Goal: Task Accomplishment & Management: Complete application form

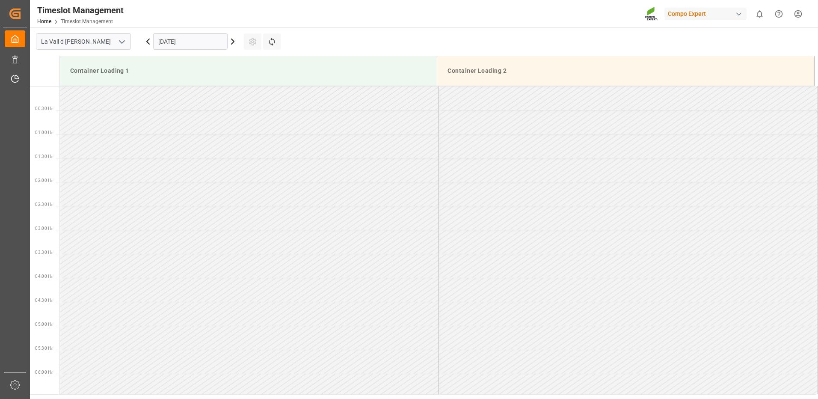
scroll to position [597, 0]
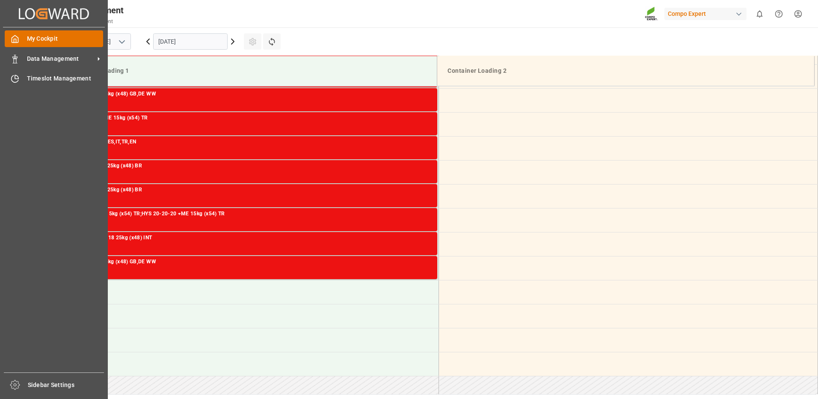
click at [12, 38] on icon at bounding box center [15, 38] width 6 height 7
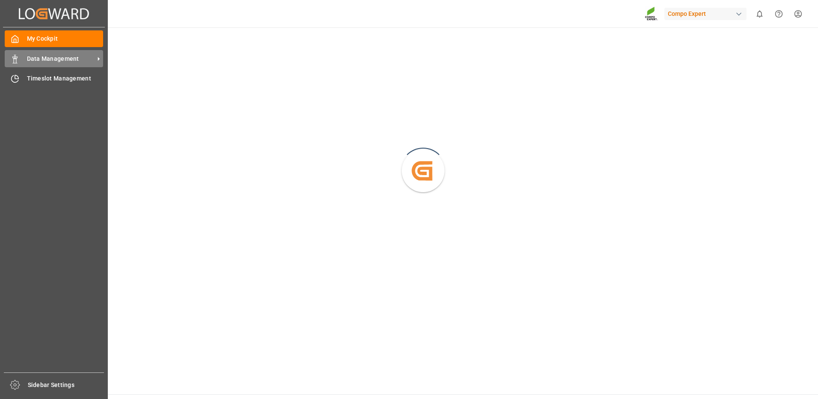
click at [32, 60] on span "Data Management" at bounding box center [61, 58] width 68 height 9
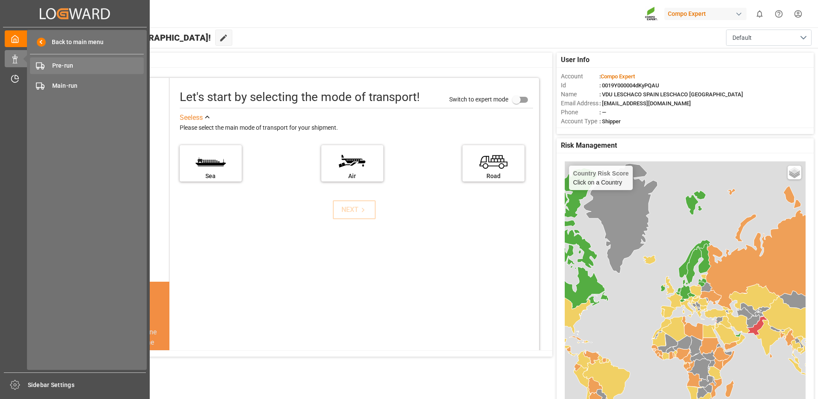
click at [70, 61] on div "Pre-run Pre-run" at bounding box center [87, 65] width 114 height 17
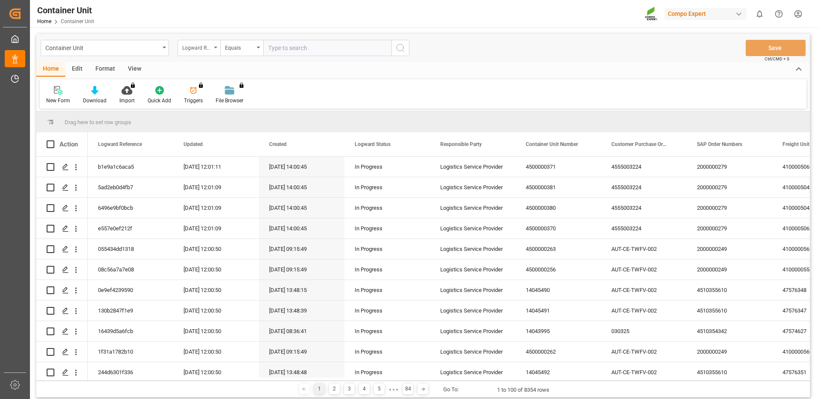
click at [202, 49] on div "Logward Reference" at bounding box center [196, 47] width 29 height 10
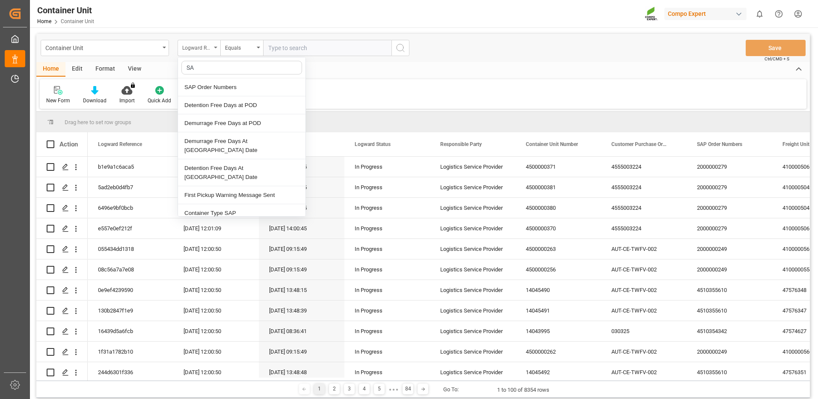
type input "SAP"
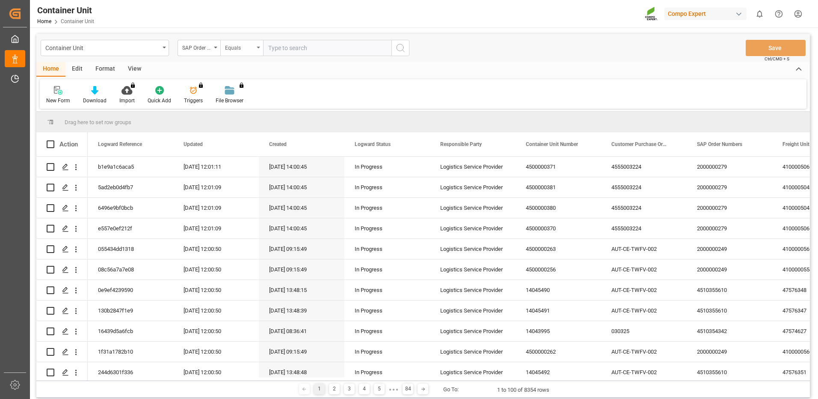
click at [248, 51] on div "Equals" at bounding box center [239, 47] width 29 height 10
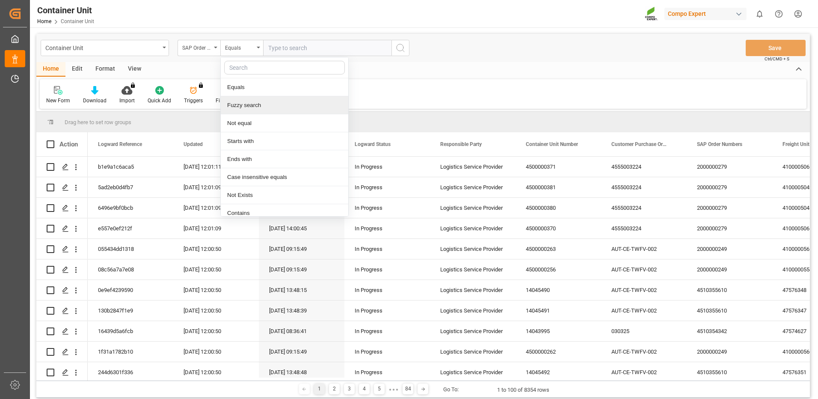
click at [259, 104] on div "Fuzzy search" at bounding box center [284, 105] width 127 height 18
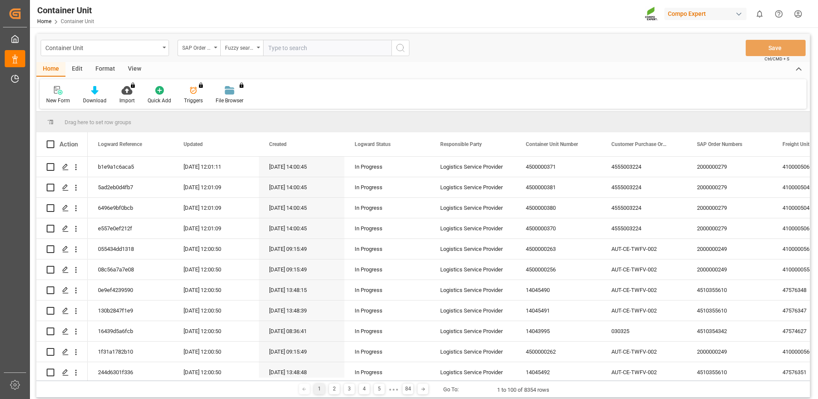
click at [316, 49] on input "text" at bounding box center [327, 48] width 128 height 16
paste input "4510364238"
type input "4510364238"
click at [397, 50] on circle "search button" at bounding box center [399, 47] width 7 height 7
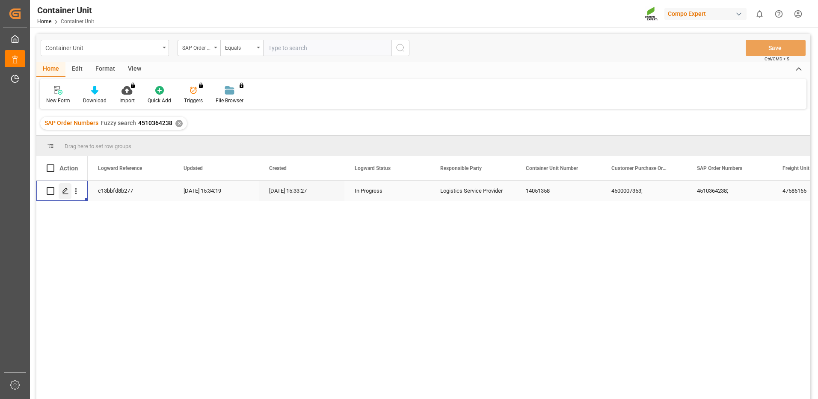
click at [65, 192] on icon "Press SPACE to select this row." at bounding box center [65, 190] width 7 height 7
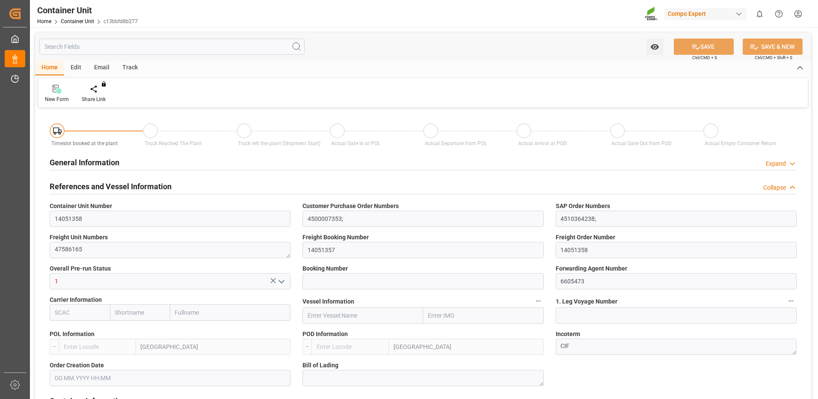
type input "ESVLC"
type input "COCTG"
type input "0"
type input "20"
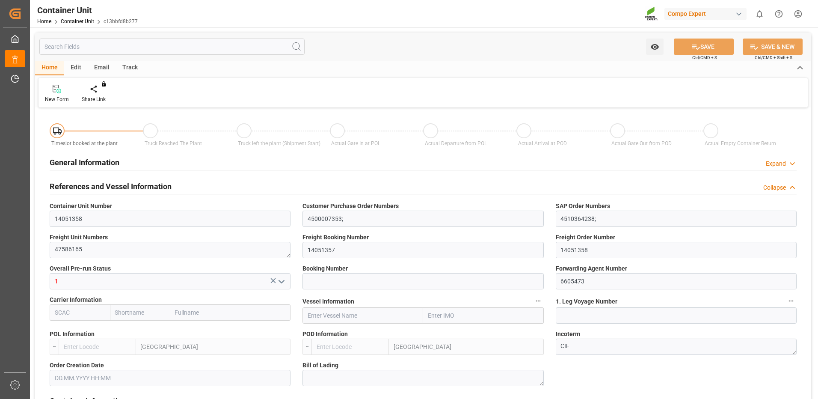
type input "24577.92"
type input "22.08.2025 15:34"
type input "[DATE]"
click at [102, 88] on icon at bounding box center [100, 89] width 6 height 9
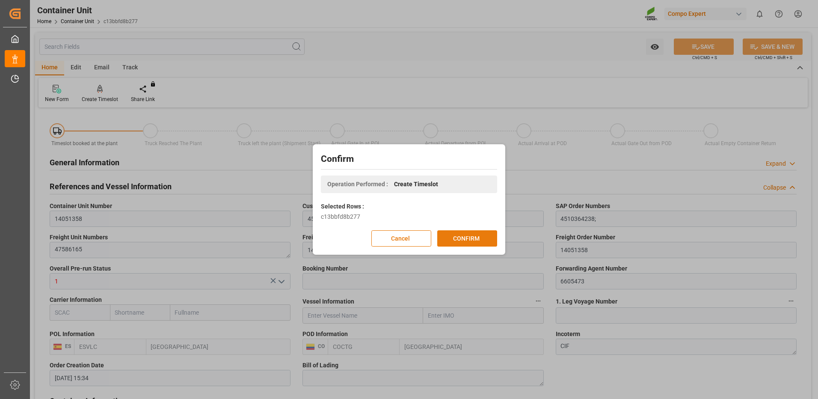
click at [489, 239] on button "CONFIRM" at bounding box center [467, 238] width 60 height 16
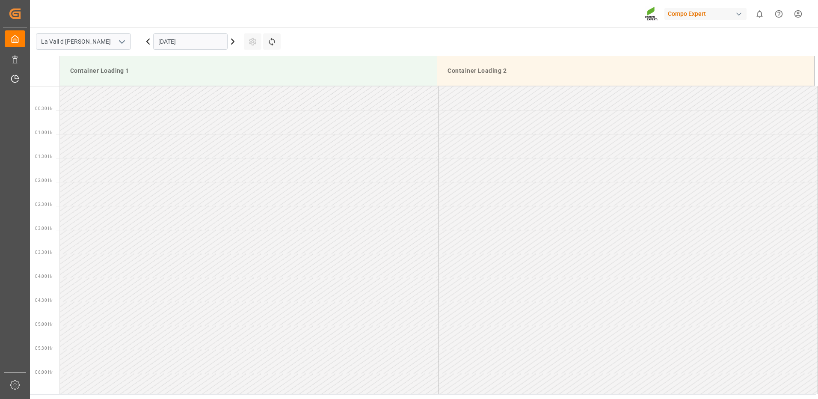
scroll to position [521, 0]
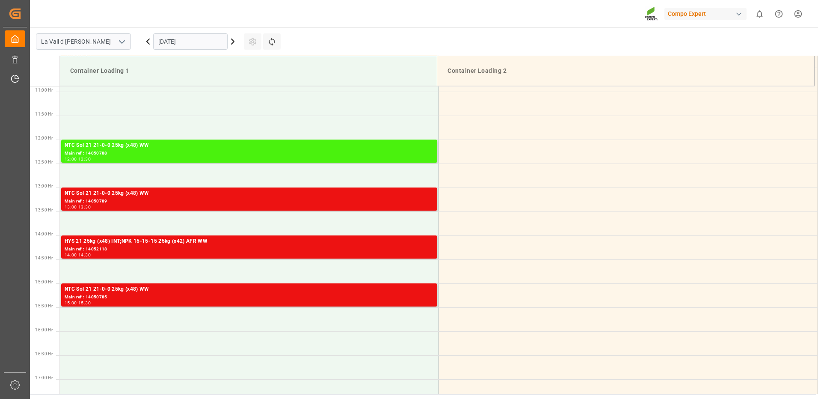
click at [171, 44] on input "[DATE]" at bounding box center [190, 41] width 74 height 16
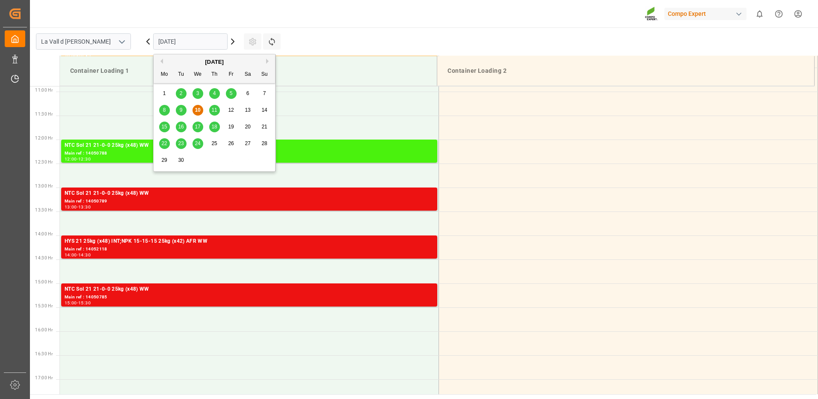
click at [166, 143] on span "22" at bounding box center [164, 143] width 6 height 6
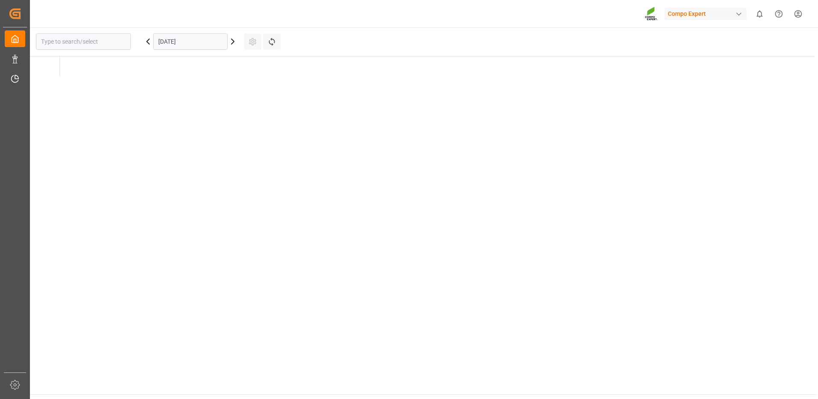
type input "La Vall d Uixo"
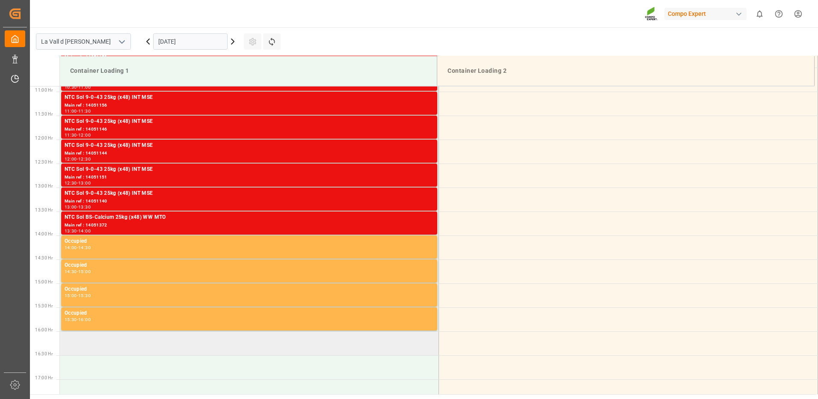
click at [113, 351] on td at bounding box center [249, 343] width 379 height 24
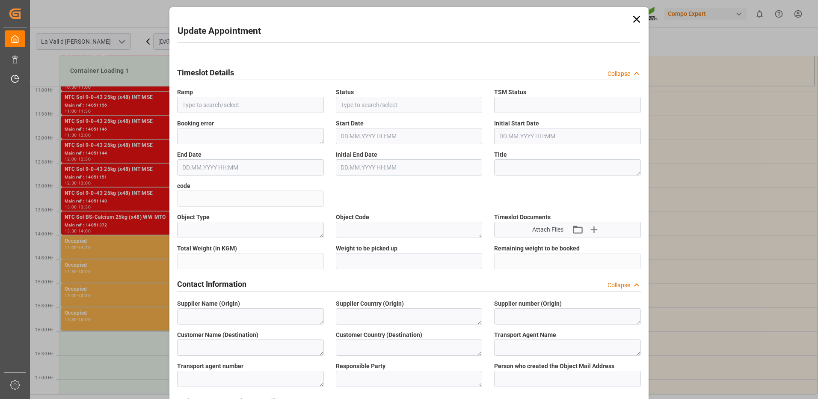
type input "Container Loading 1"
type input "Transport object created"
type input "Booked"
type input "012a6b5c26e1"
type textarea "Pre-Run"
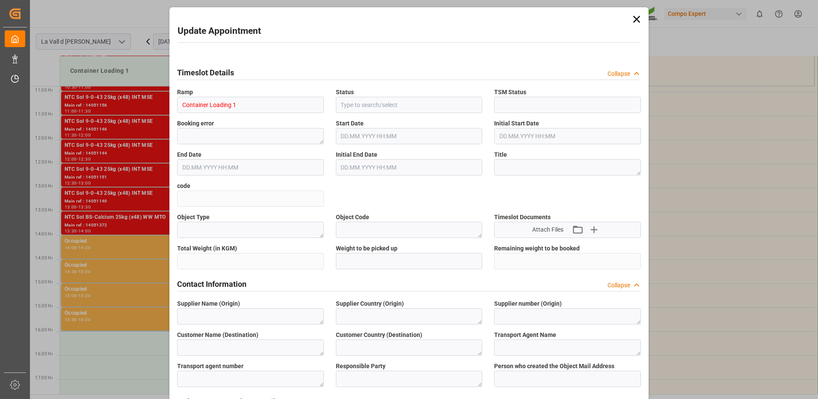
type textarea "COMPO EXPERT Spain S.L."
type textarea "ES"
type textarea "3150"
type textarea "COMPO EXPERT GmbH"
type textarea "DE"
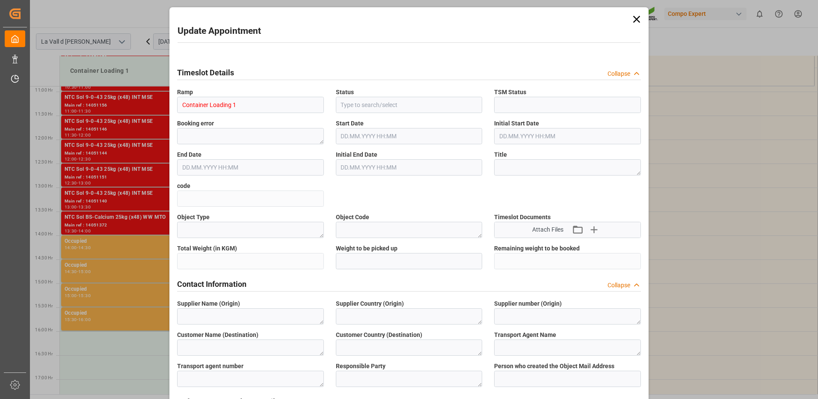
type textarea "Leschaco Iberia S.L."
type textarea "6605473"
type textarea "Logistics Service Provider"
type input "[PERSON_NAME][EMAIL_ADDRESS][DOMAIN_NAME]"
type textarea "14051358"
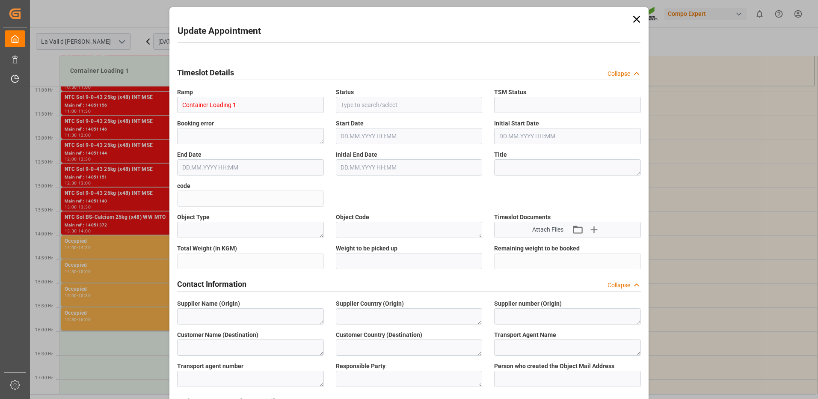
type textarea "4510364238;"
type textarea "47586165"
type textarea "HAK Nar 25kg (x48) ES,PT,FR,DE,IT MSE UN;[PERSON_NAME] 18-18-18 25kg (x48) INT …"
type textarea "4384202528;4404202899"
type textarea "20GP"
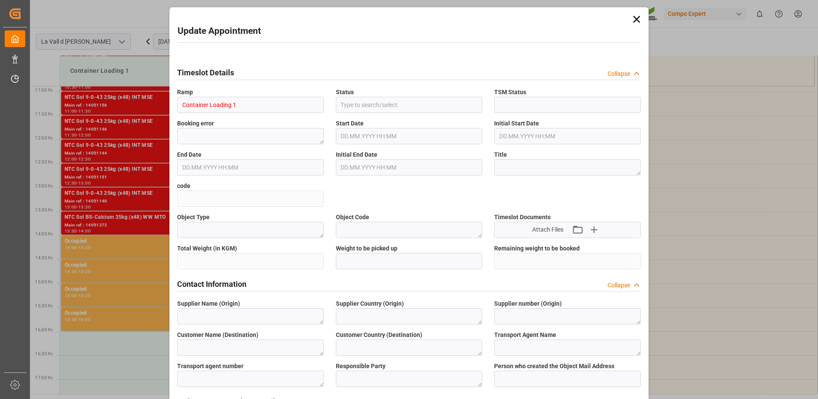
type input "14051358"
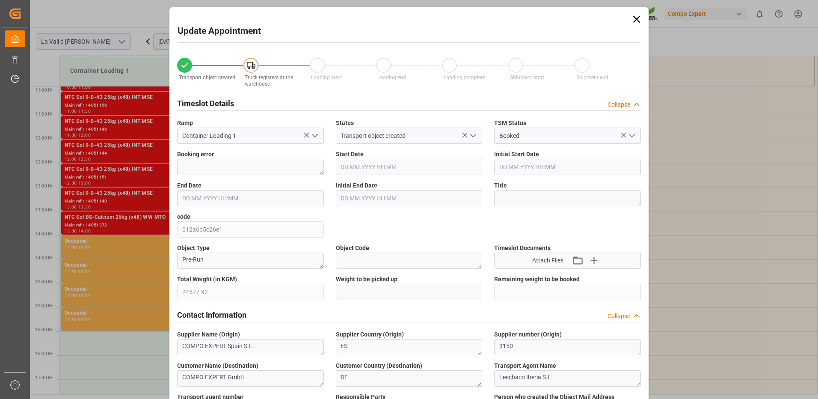
type input "24577.92"
type input "20"
type input "22.09.2025 16:00"
type input "22.09.2025 16:30"
type input "[DATE] 15:34"
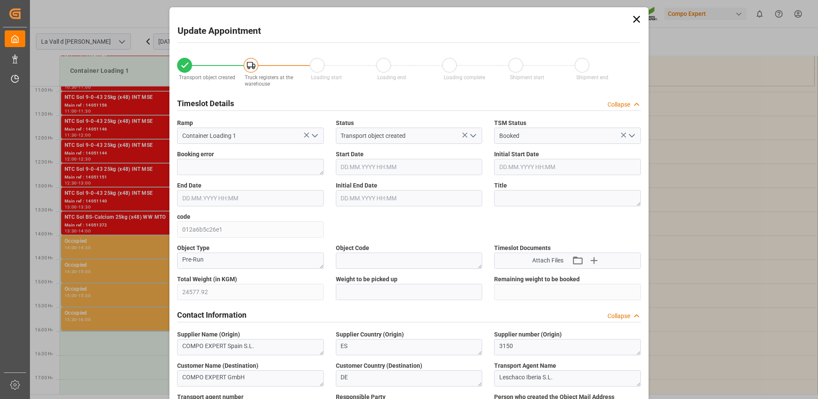
type input "[DATE] 12:01"
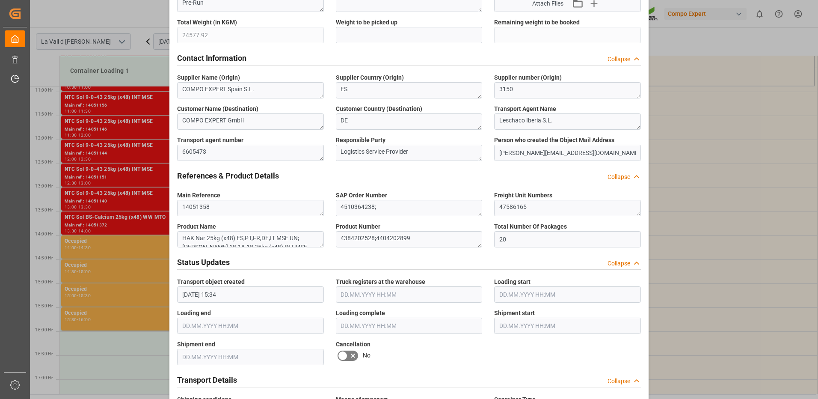
scroll to position [128, 0]
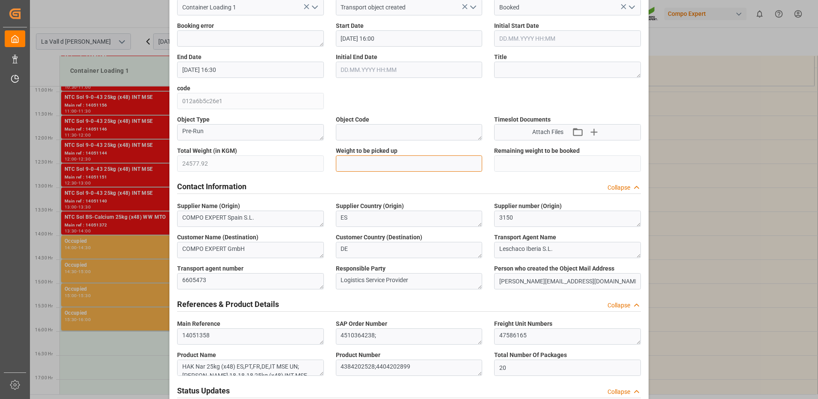
click at [390, 160] on input "text" at bounding box center [409, 163] width 147 height 16
click at [370, 163] on input "text" at bounding box center [409, 163] width 147 height 16
paste input "24577.92"
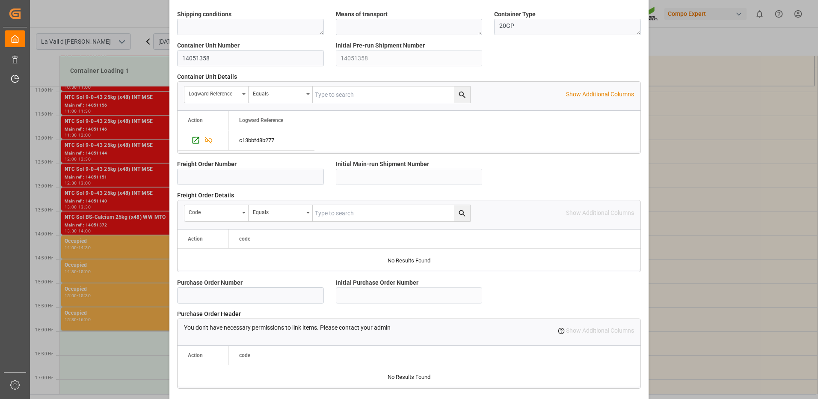
scroll to position [729, 0]
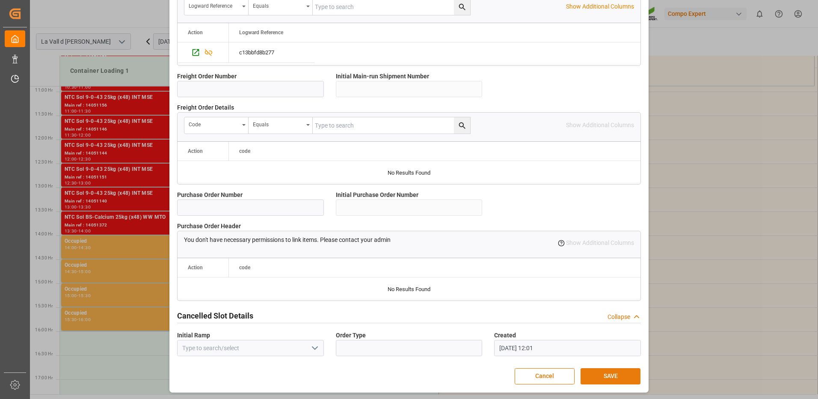
type input "24577.92"
click at [600, 379] on button "SAVE" at bounding box center [610, 376] width 60 height 16
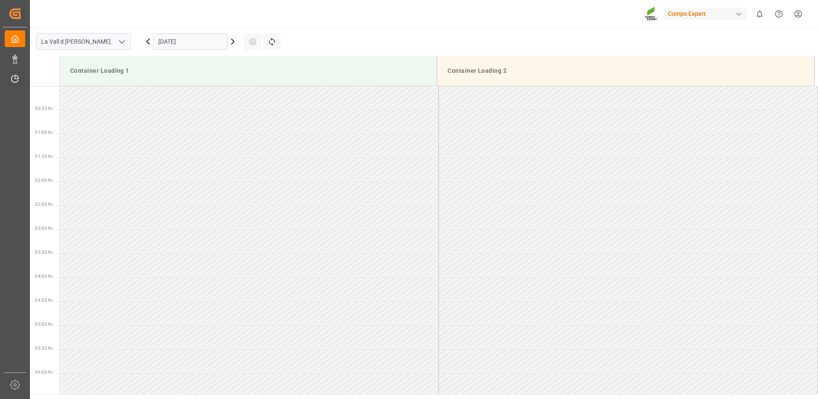
click at [177, 41] on input "22.09.2025" at bounding box center [190, 41] width 74 height 16
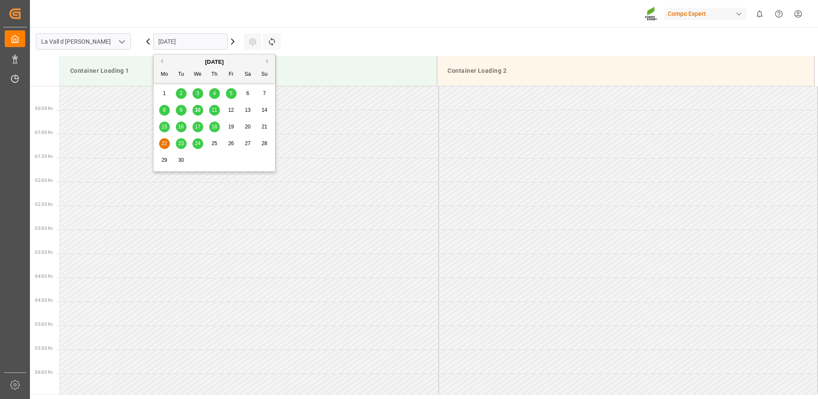
click at [200, 112] on span "10" at bounding box center [198, 110] width 6 height 6
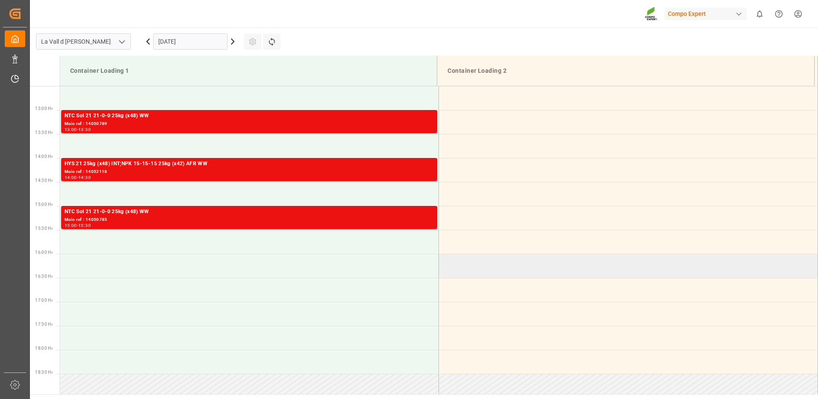
scroll to position [513, 0]
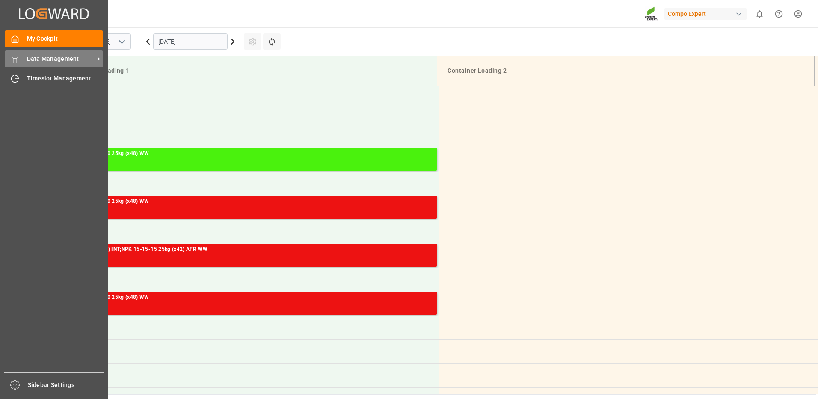
click at [32, 60] on span "Data Management" at bounding box center [61, 58] width 68 height 9
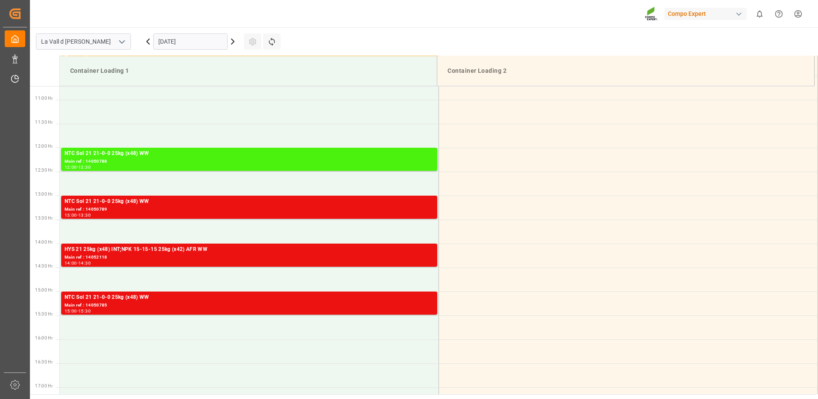
click at [469, 36] on main "La Vall d Uixo 10.09.2025 Settings Refresh Time Slots Container Loading 1 Conta…" at bounding box center [423, 210] width 786 height 366
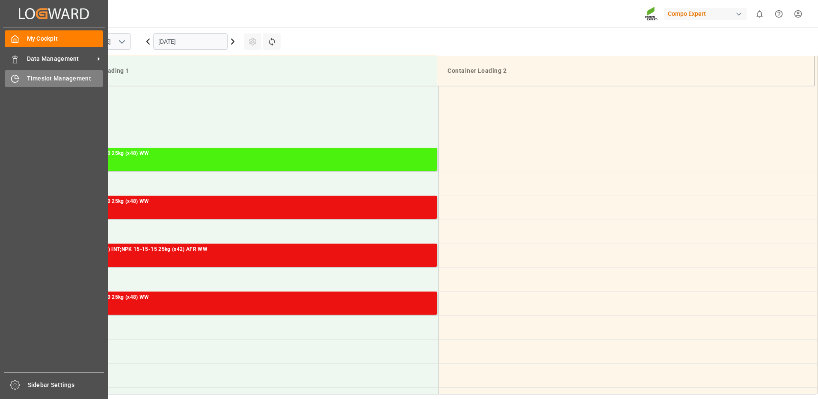
click at [17, 78] on icon at bounding box center [15, 78] width 9 height 9
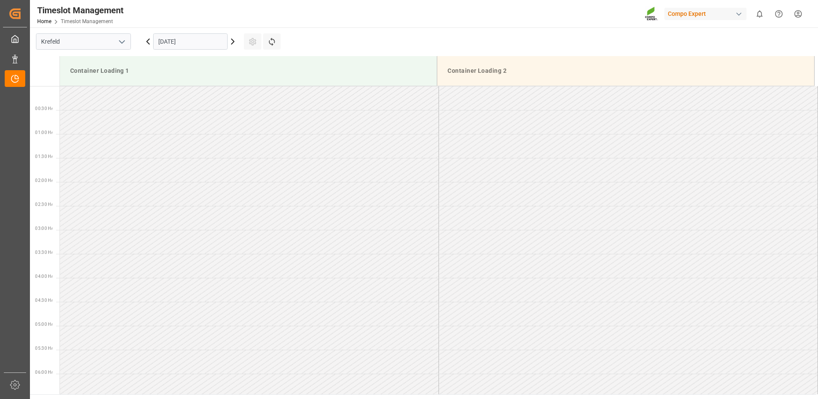
click at [119, 45] on icon "open menu" at bounding box center [122, 42] width 10 height 10
drag, startPoint x: 93, startPoint y: 95, endPoint x: 123, endPoint y: 82, distance: 32.5
click at [95, 96] on div "La Vall d [PERSON_NAME]" at bounding box center [83, 98] width 94 height 19
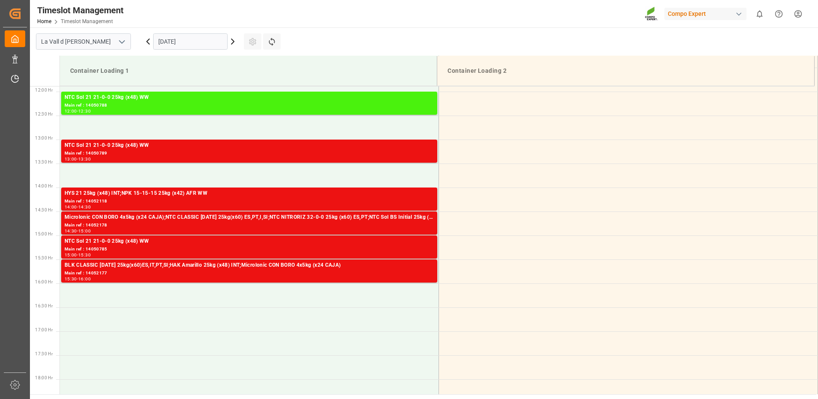
click at [197, 42] on input "[DATE]" at bounding box center [190, 41] width 74 height 16
click at [236, 43] on icon at bounding box center [233, 41] width 10 height 10
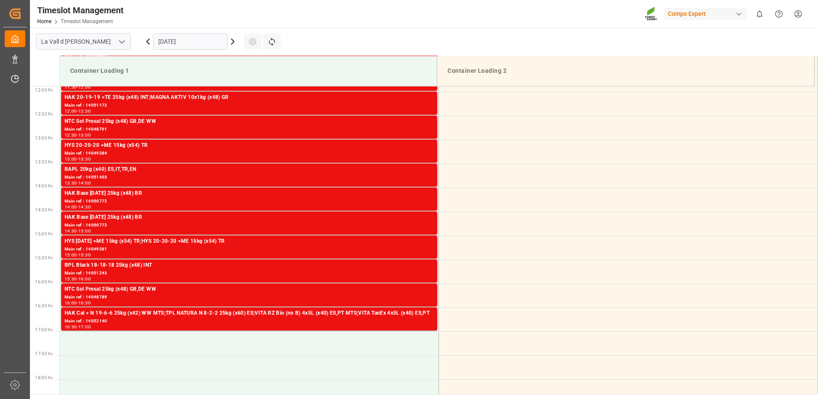
click at [187, 46] on input "11.09.2025" at bounding box center [190, 41] width 74 height 16
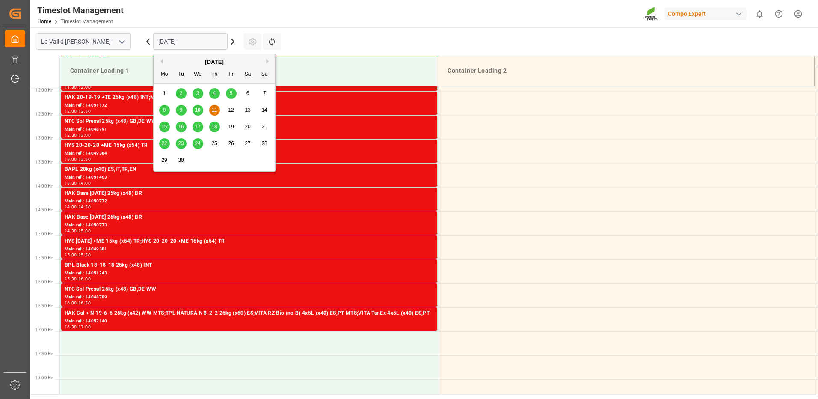
click at [266, 58] on div "[DATE]" at bounding box center [214, 62] width 121 height 9
click at [265, 60] on div "[DATE]" at bounding box center [214, 62] width 121 height 9
click at [265, 61] on div "[DATE]" at bounding box center [214, 62] width 121 height 9
click at [235, 39] on icon at bounding box center [233, 41] width 10 height 10
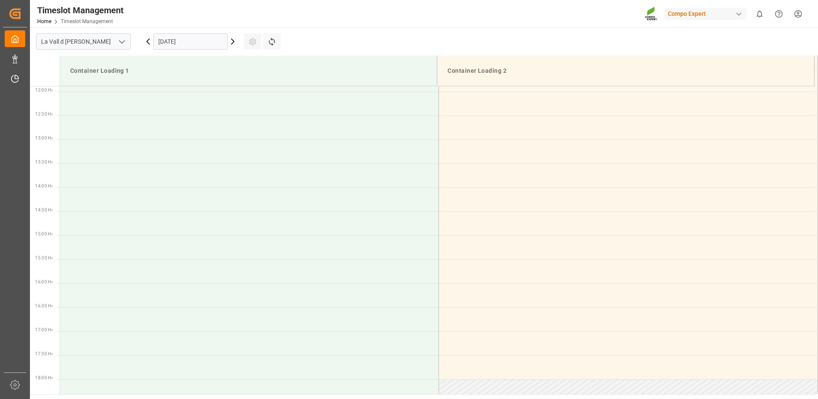
click at [191, 45] on input "12.09.2025" at bounding box center [190, 41] width 74 height 16
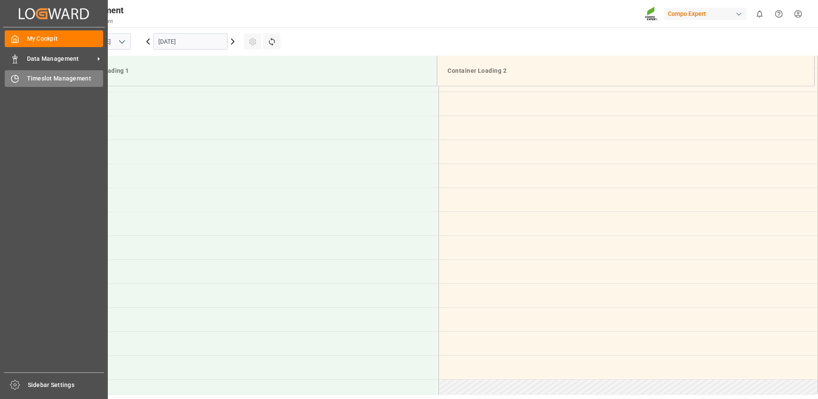
click at [26, 71] on div "Timeslot Management Timeslot Management" at bounding box center [54, 78] width 98 height 17
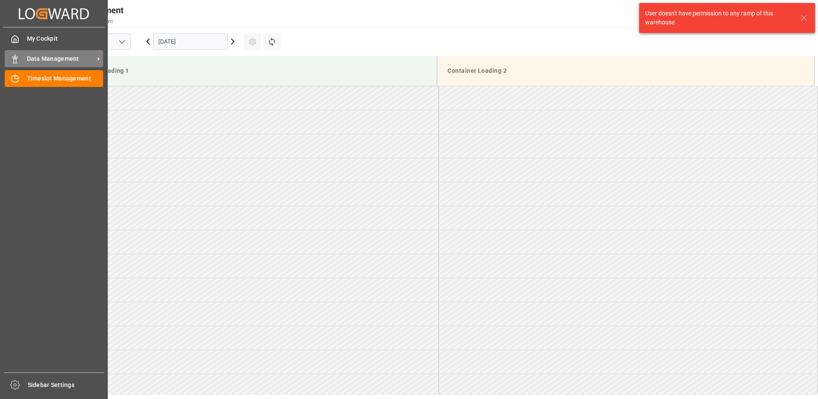
scroll to position [569, 0]
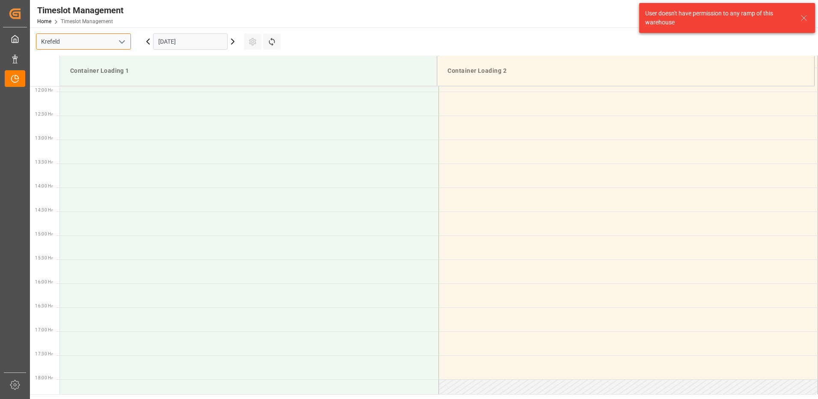
click at [79, 46] on input "Krefeld" at bounding box center [83, 41] width 95 height 16
click at [123, 41] on polyline "open menu" at bounding box center [121, 42] width 5 height 3
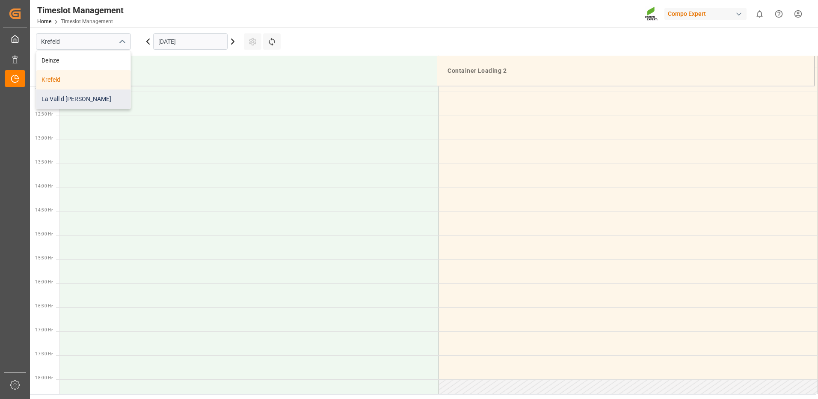
click at [77, 98] on div "La Vall d [PERSON_NAME]" at bounding box center [83, 98] width 94 height 19
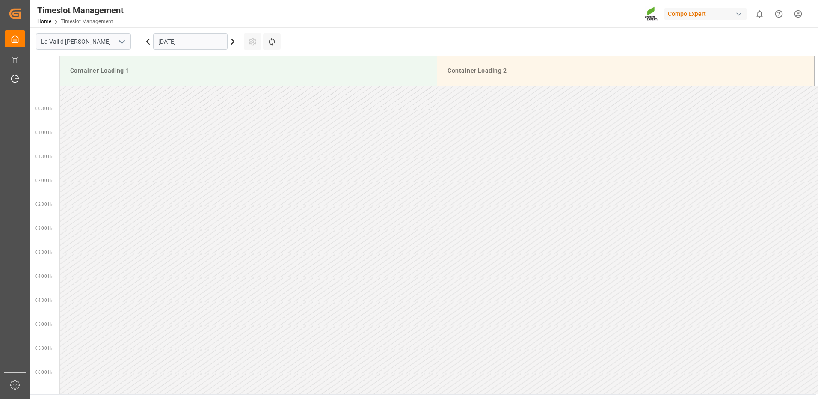
scroll to position [569, 0]
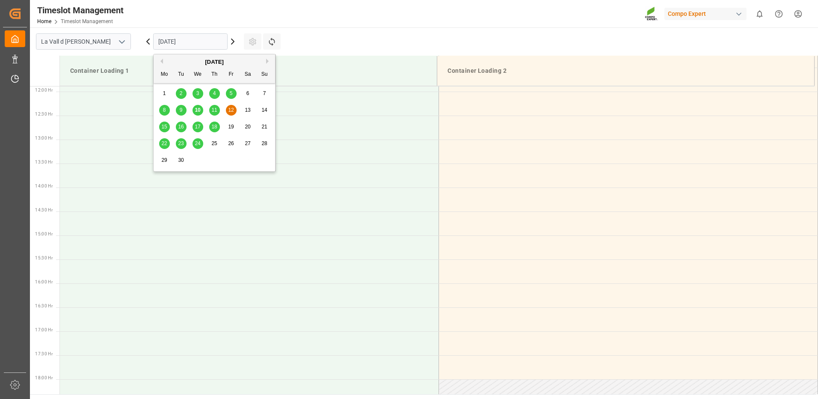
click at [205, 41] on input "12.09.2025" at bounding box center [190, 41] width 74 height 16
click at [269, 60] on button "Next Month" at bounding box center [268, 61] width 5 height 5
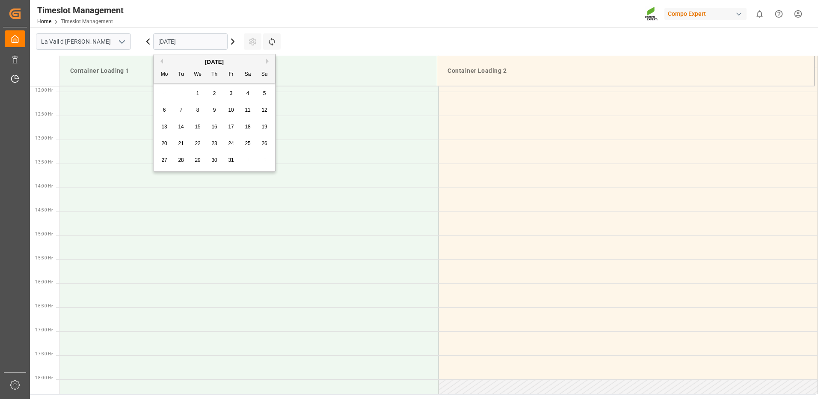
click at [168, 109] on div "6" at bounding box center [164, 110] width 11 height 10
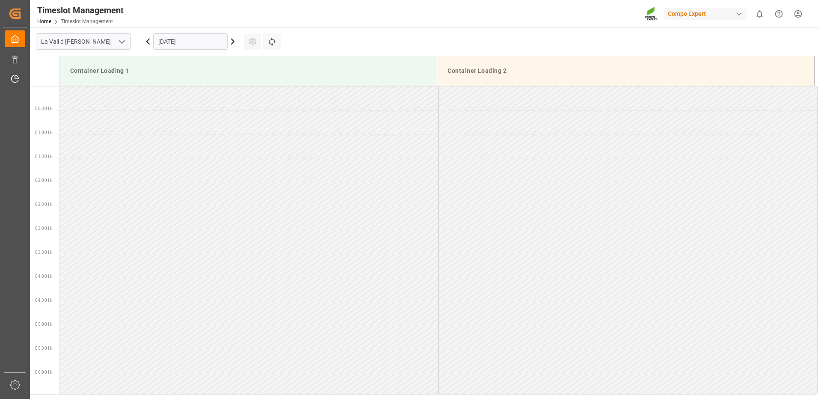
scroll to position [0, 0]
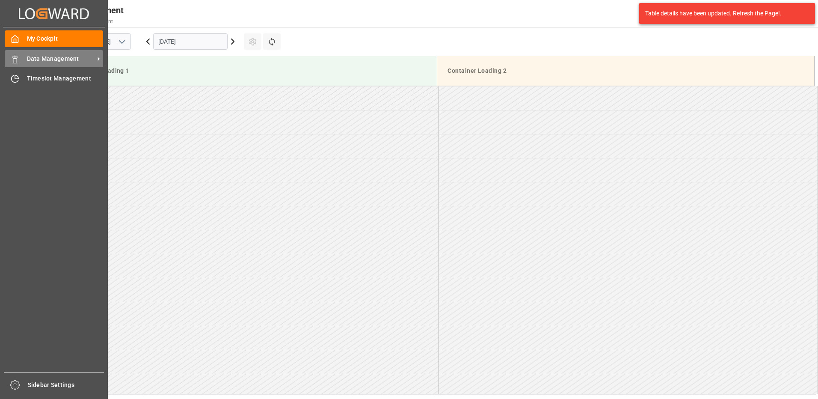
click at [15, 59] on icon at bounding box center [15, 59] width 9 height 9
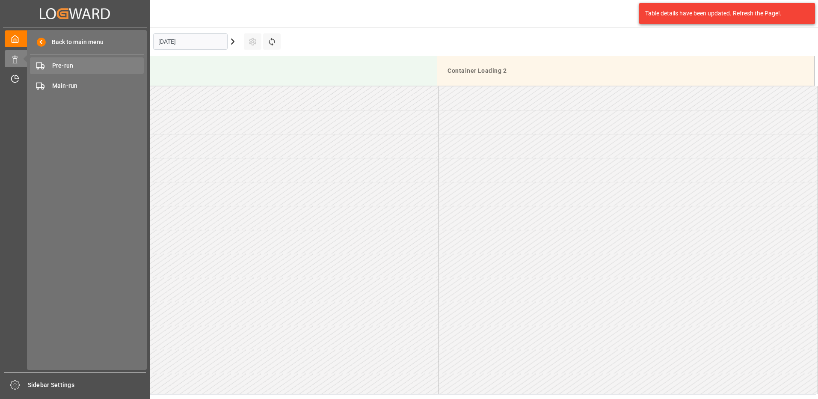
click at [56, 68] on span "Pre-run" at bounding box center [98, 65] width 92 height 9
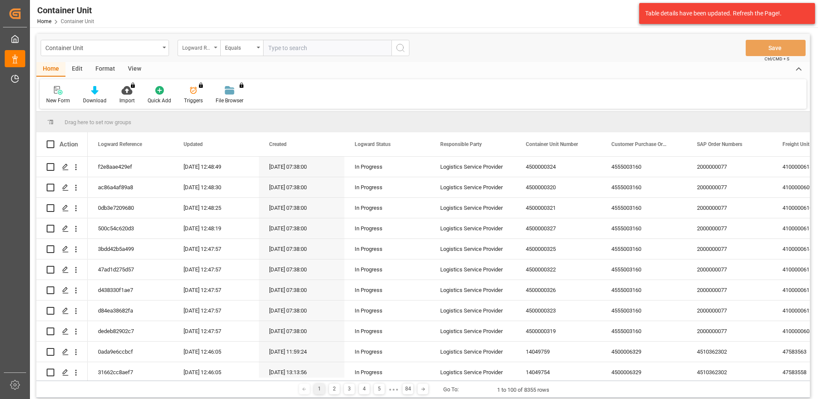
click at [208, 49] on div "Logward Reference" at bounding box center [196, 47] width 29 height 10
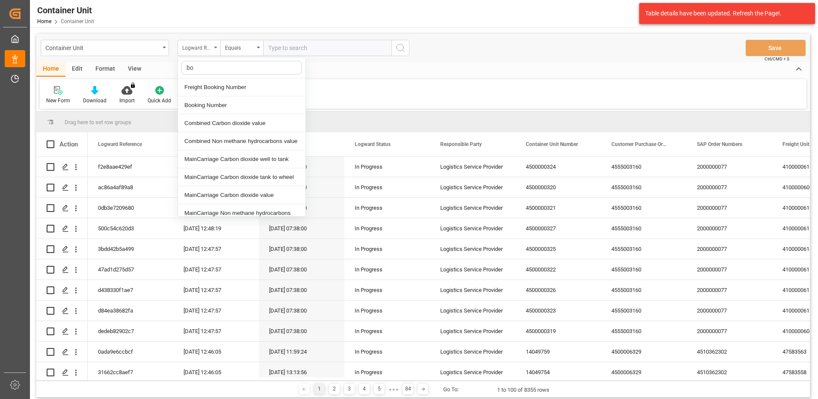
type input "b"
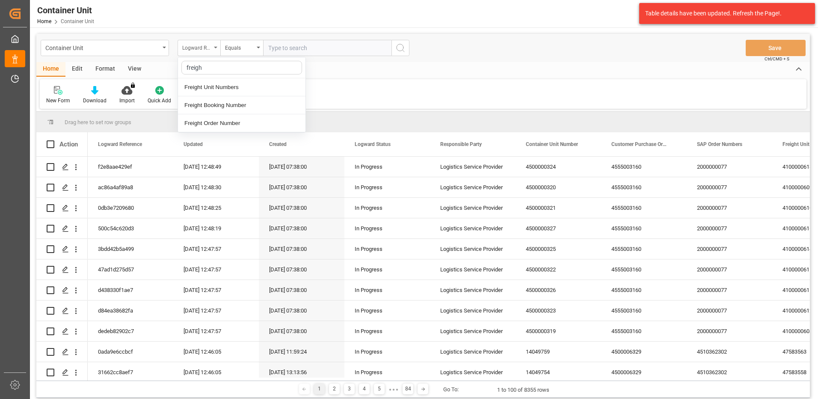
type input "freight"
click at [282, 48] on input "text" at bounding box center [327, 48] width 128 height 16
paste input "14050957"
type input "14050957"
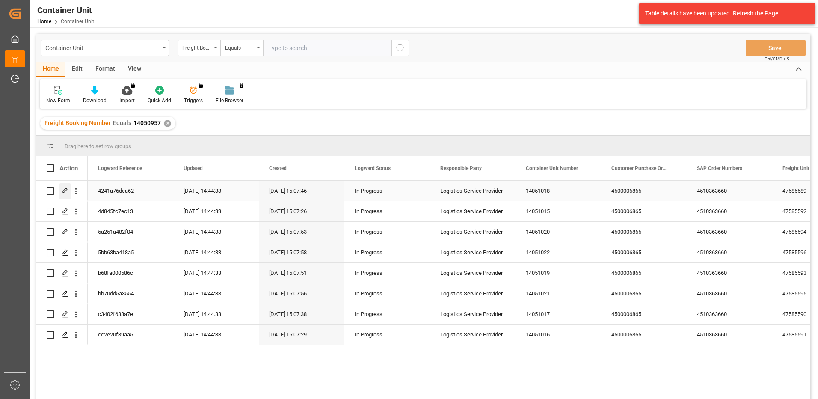
click at [67, 190] on polygon "Press SPACE to select this row." at bounding box center [65, 190] width 4 height 4
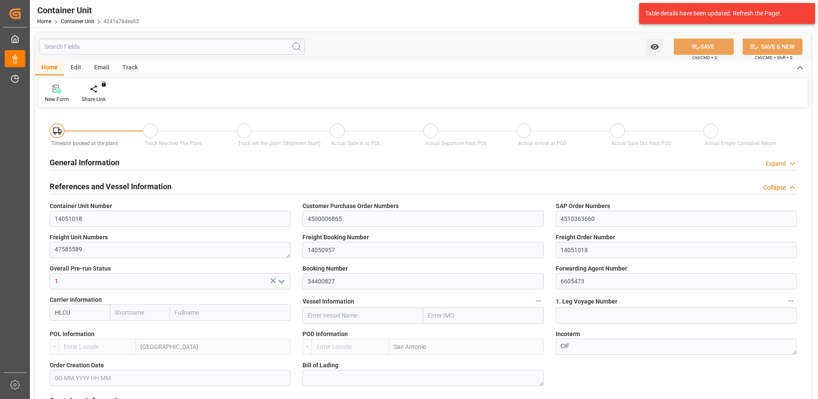
type input "HLCU"
type input "ESVLC"
type input "CLSAI"
type input "7"
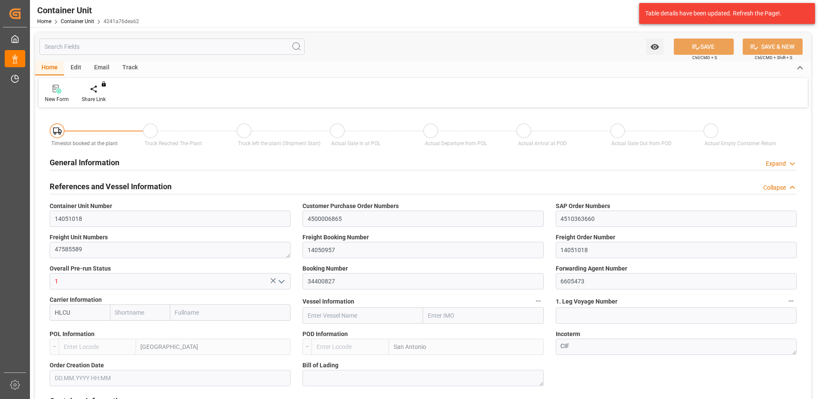
type input "0"
type input "8"
type input "0"
type input "160"
type input "24576"
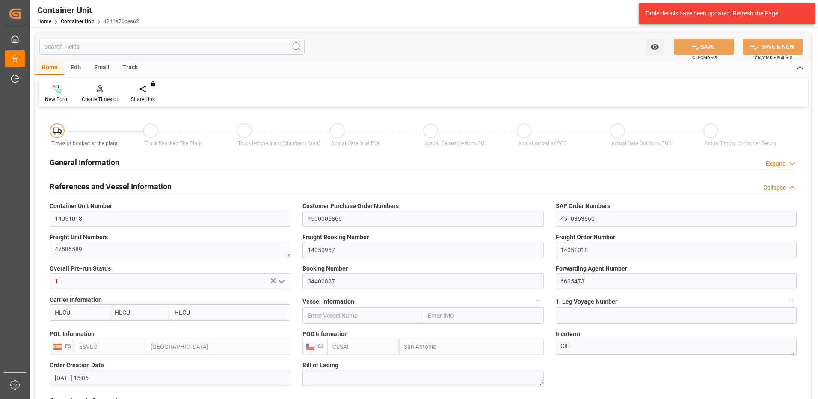
type input "[DATE] 15:06"
type input "[DATE]"
click at [103, 95] on div "Create Timeslot" at bounding box center [100, 99] width 36 height 8
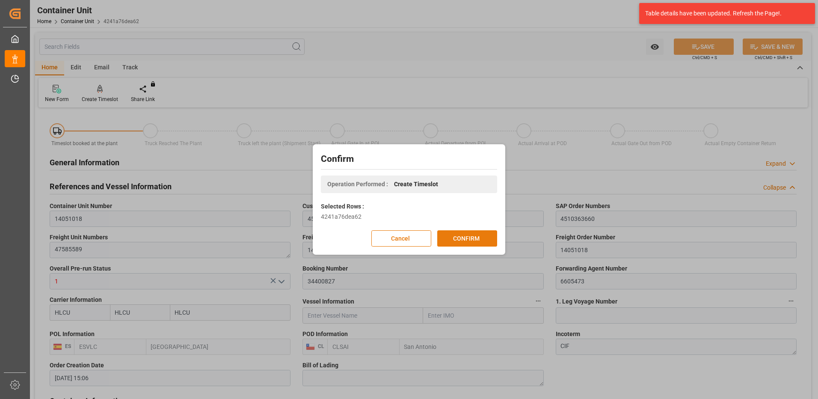
click at [459, 235] on button "CONFIRM" at bounding box center [467, 238] width 60 height 16
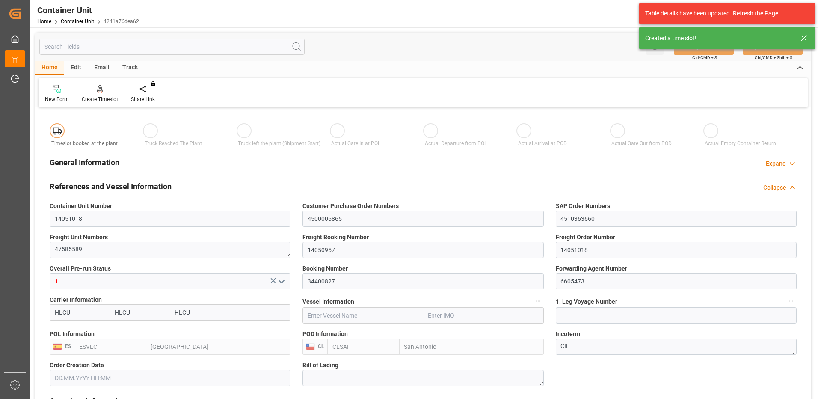
type input "[DATE] 15:06"
type input "[DATE]"
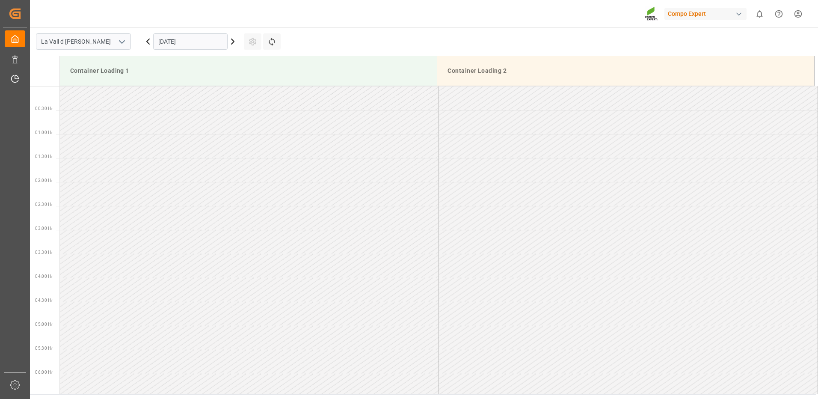
scroll to position [569, 0]
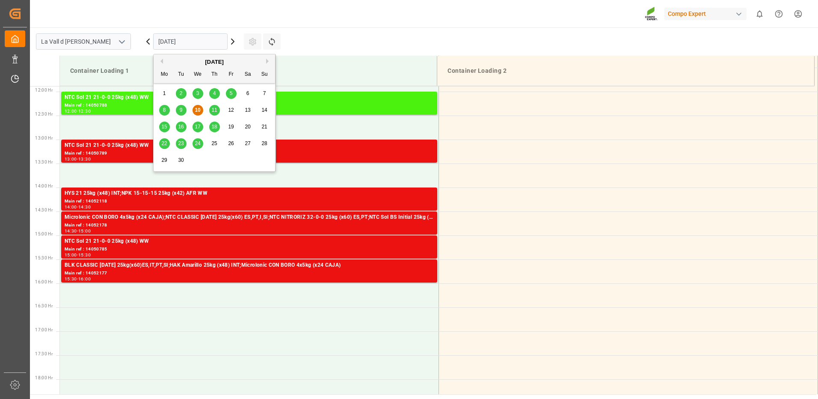
click at [178, 46] on input "[DATE]" at bounding box center [190, 41] width 74 height 16
click at [268, 60] on button "Next Month" at bounding box center [268, 61] width 5 height 5
click at [166, 111] on span "6" at bounding box center [164, 110] width 3 height 6
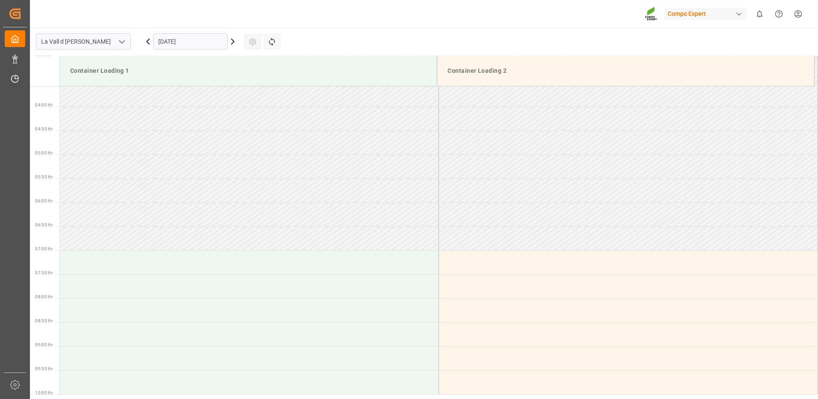
scroll to position [257, 0]
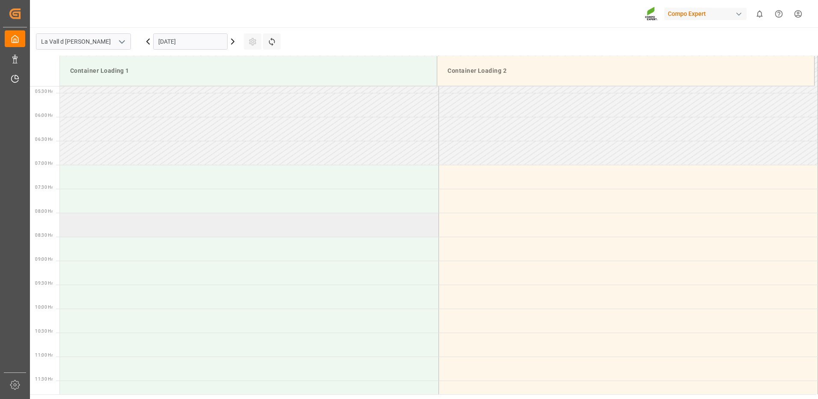
click at [135, 222] on td at bounding box center [249, 225] width 379 height 24
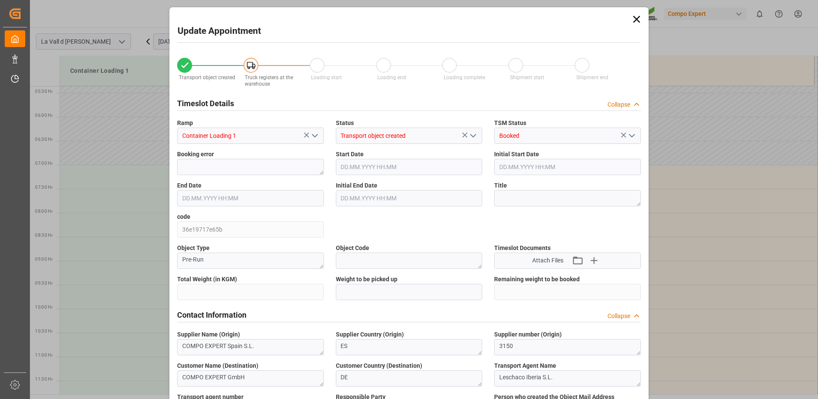
type input "24576"
type input "160"
type input "06.10.2025 08:00"
type input "06.10.2025 08:30"
type input "18.08.2025 15:06"
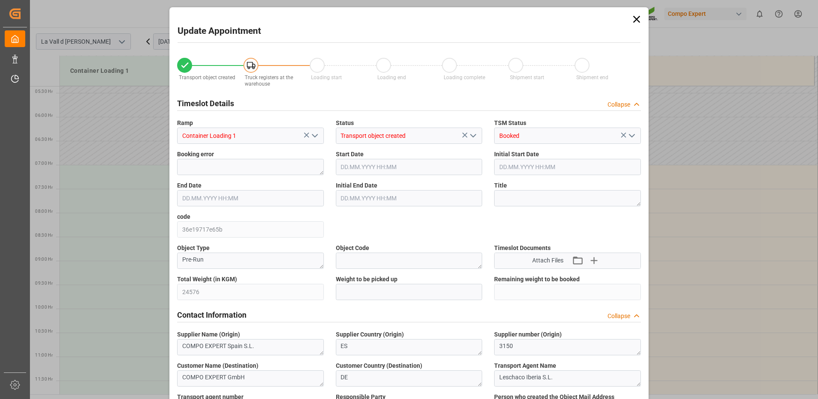
type input "10.09.2025 12:54"
click at [366, 291] on input "text" at bounding box center [409, 292] width 147 height 16
type input "24576"
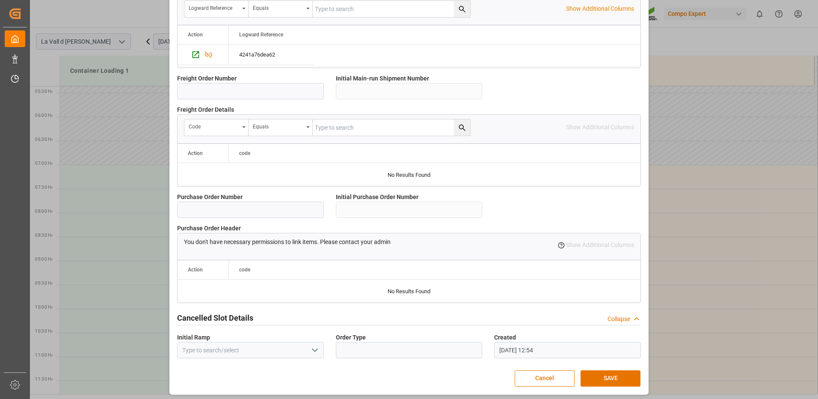
scroll to position [729, 0]
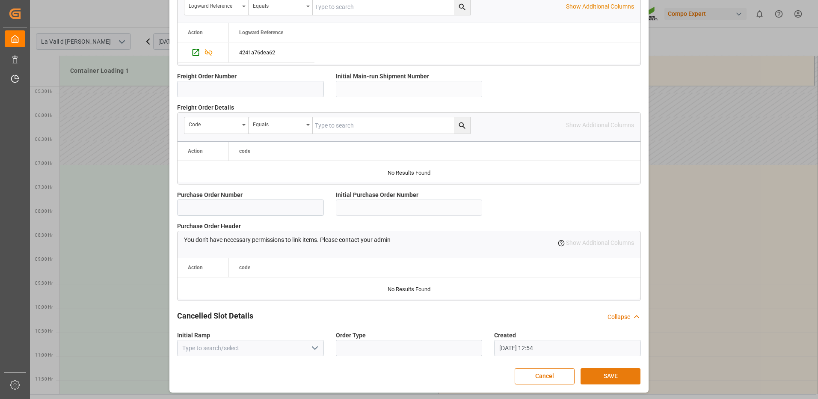
click at [607, 376] on button "SAVE" at bounding box center [610, 376] width 60 height 16
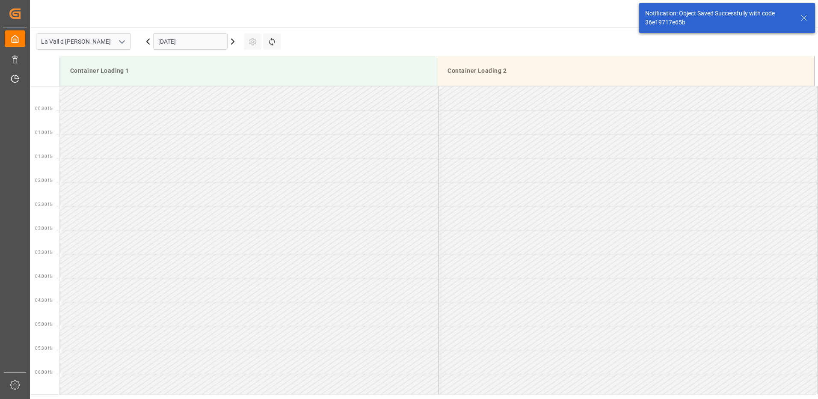
scroll to position [330, 0]
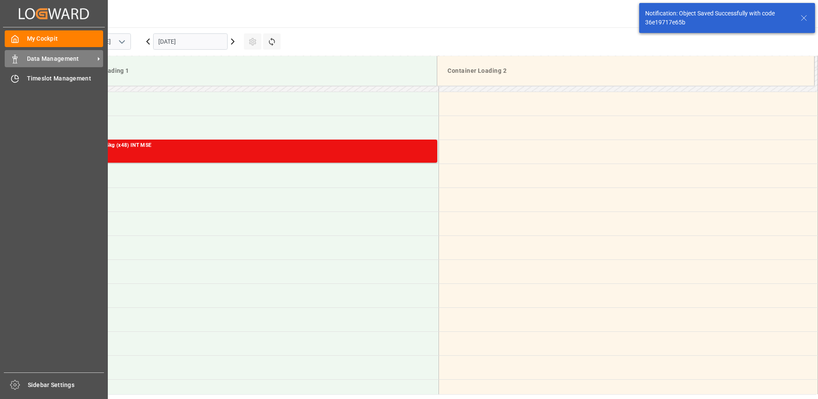
drag, startPoint x: 23, startPoint y: 61, endPoint x: 41, endPoint y: 62, distance: 18.9
click at [23, 61] on div "Data Management Data Management" at bounding box center [54, 58] width 98 height 17
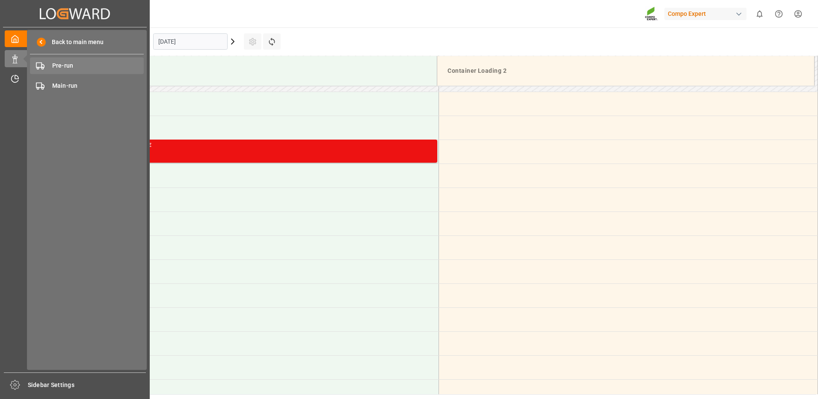
click at [57, 67] on span "Pre-run" at bounding box center [98, 65] width 92 height 9
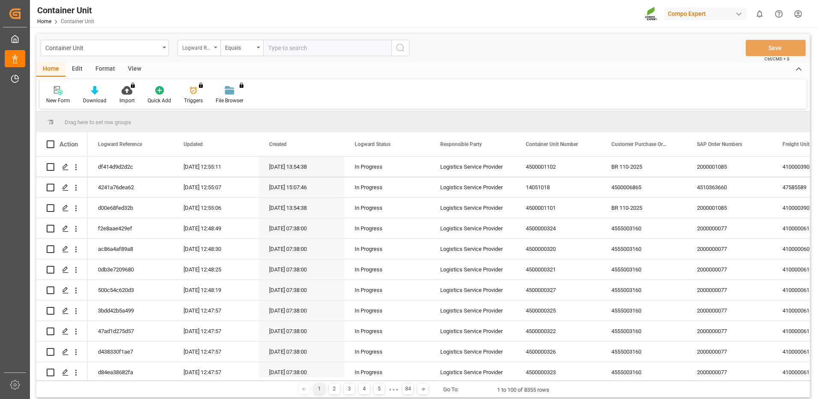
click at [211, 52] on div "Logward Reference" at bounding box center [198, 48] width 43 height 16
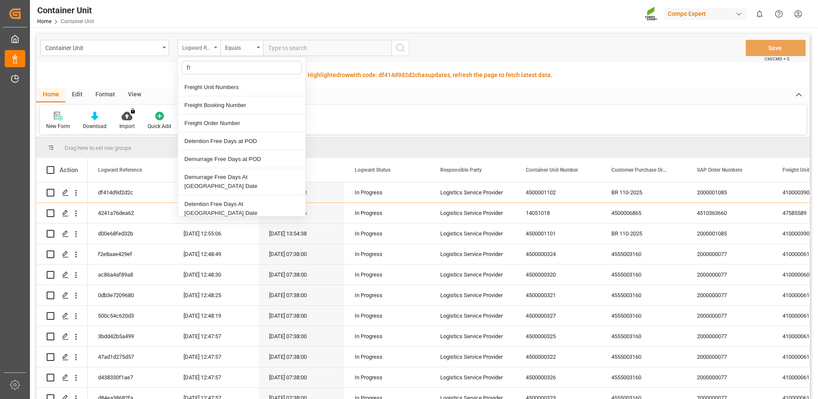
type input "fre"
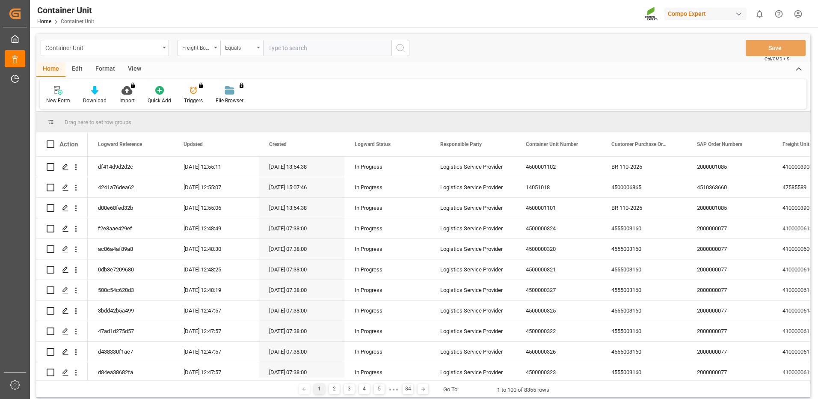
click at [254, 51] on div "Equals" at bounding box center [241, 48] width 43 height 16
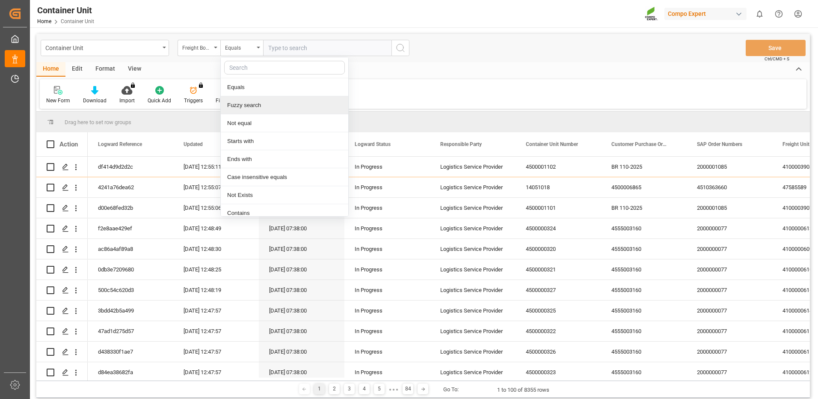
drag, startPoint x: 250, startPoint y: 107, endPoint x: 257, endPoint y: 96, distance: 12.9
click at [252, 103] on div "Fuzzy search" at bounding box center [284, 105] width 127 height 18
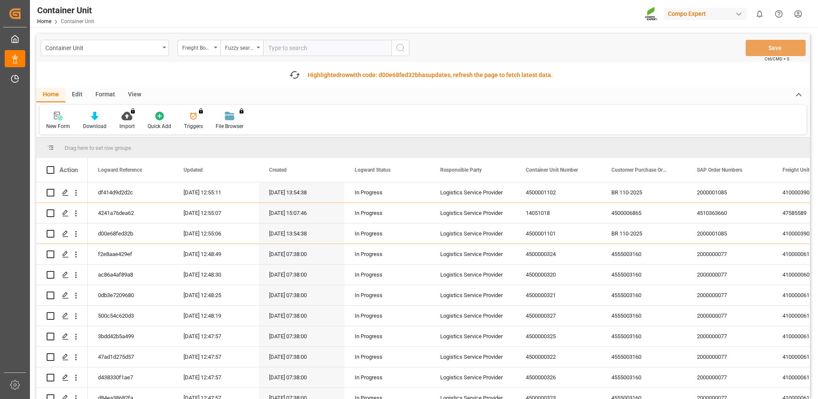
click at [322, 50] on input "text" at bounding box center [327, 48] width 128 height 16
paste input "14050957"
type input "14050957"
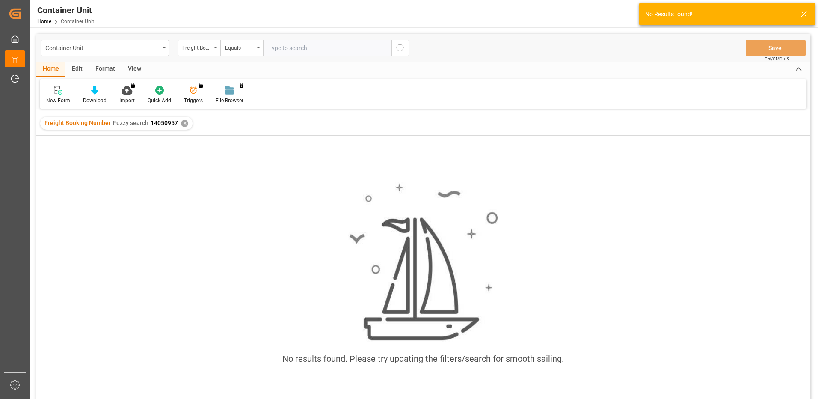
click at [328, 46] on input "text" at bounding box center [327, 48] width 128 height 16
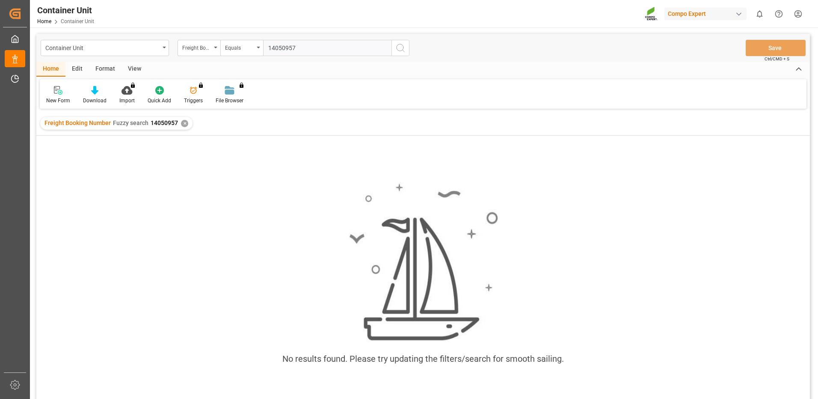
type input "14050957"
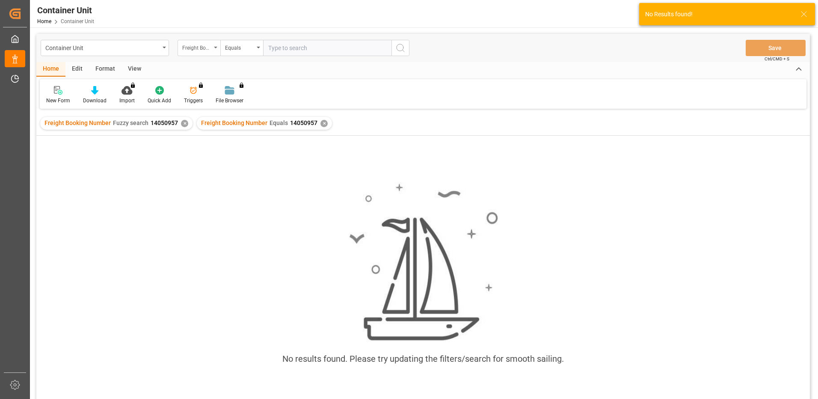
click at [197, 53] on div "Freight Booking Number" at bounding box center [198, 48] width 43 height 16
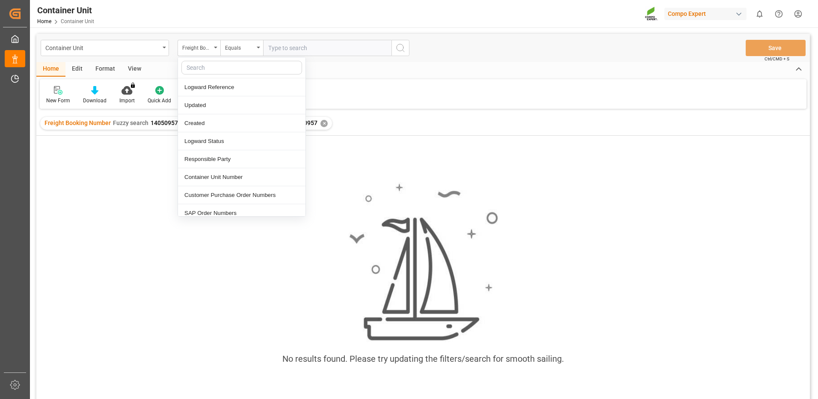
drag, startPoint x: 570, startPoint y: 221, endPoint x: 585, endPoint y: 149, distance: 73.7
click at [570, 220] on div "No results found. Please try updating the filters/search for smooth sailing." at bounding box center [422, 277] width 773 height 205
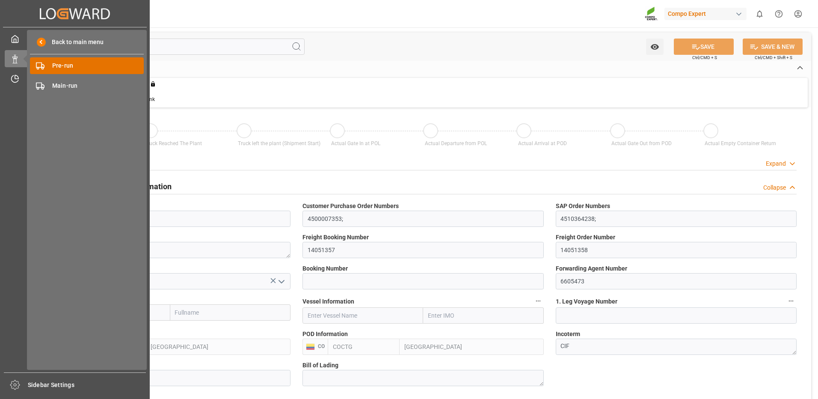
click at [36, 72] on div "Pre-run Pre-run" at bounding box center [87, 65] width 114 height 17
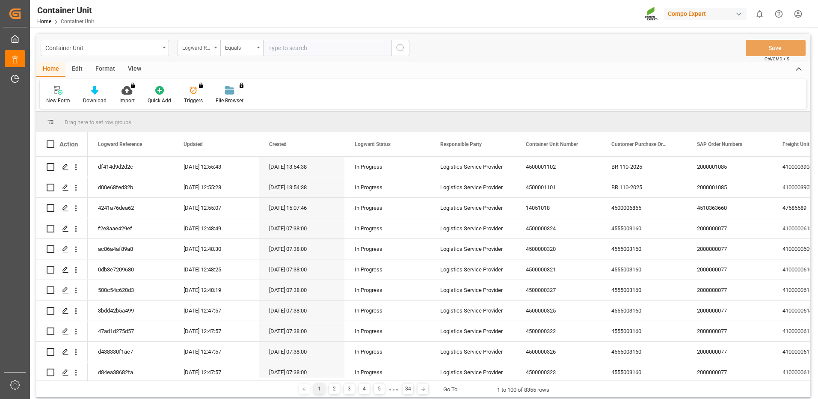
click at [186, 49] on div "Logward Reference" at bounding box center [196, 47] width 29 height 10
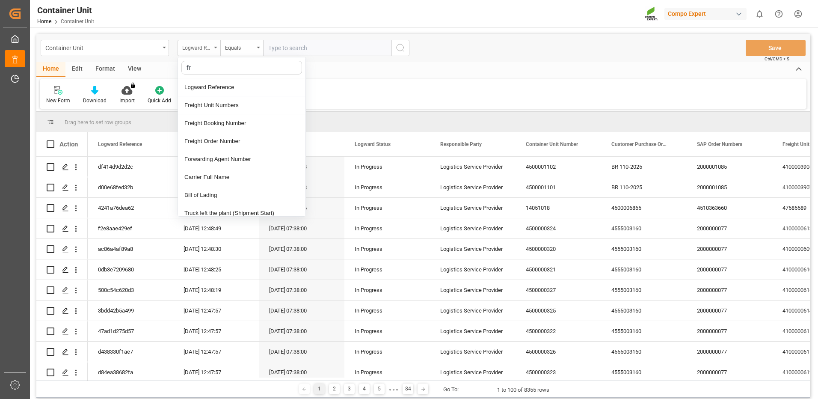
type input "fre"
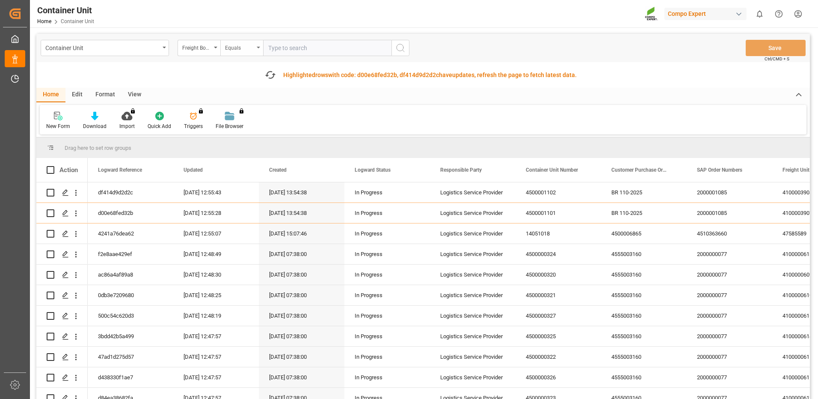
click at [253, 53] on div "Equals" at bounding box center [241, 48] width 43 height 16
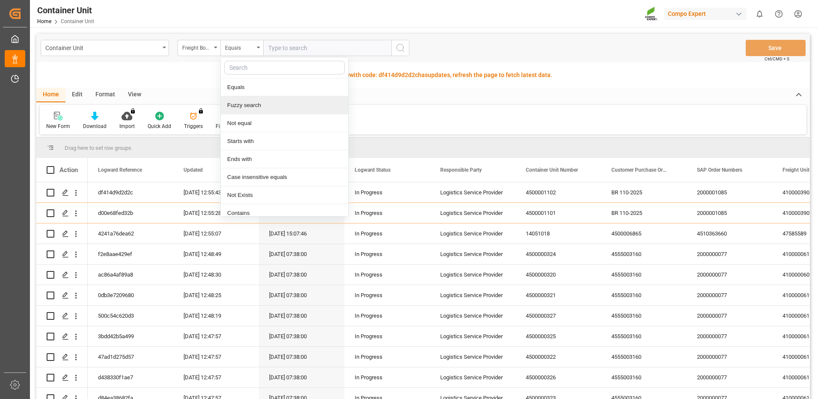
click at [239, 108] on div "Fuzzy search" at bounding box center [284, 105] width 127 height 18
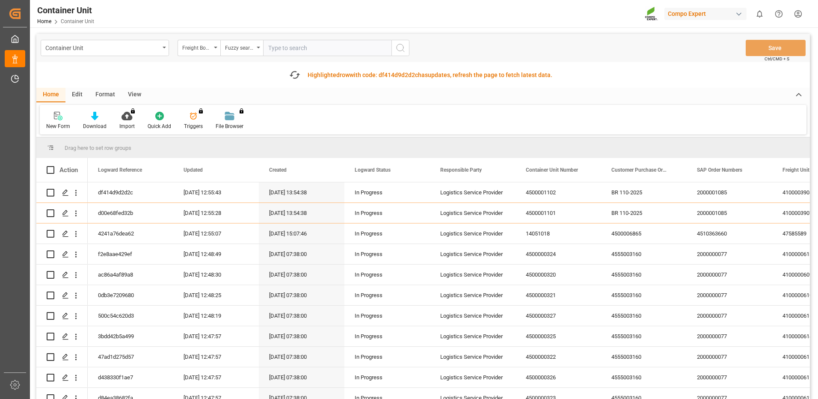
click at [302, 51] on input "text" at bounding box center [327, 48] width 128 height 16
paste input "14050957"
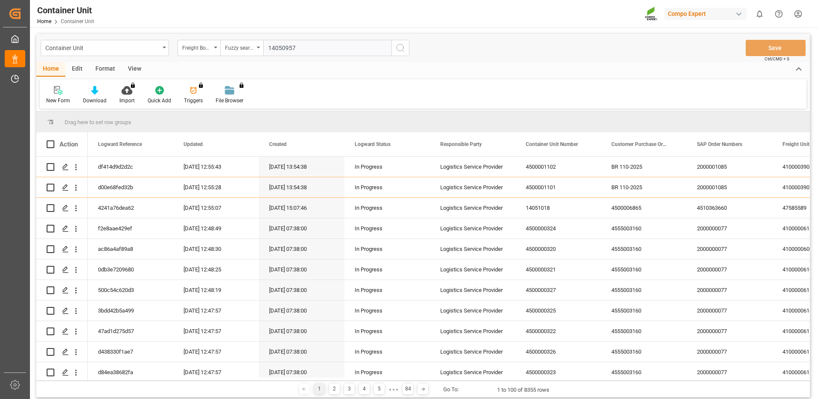
type input "14050957"
click at [399, 48] on icon "search button" at bounding box center [400, 48] width 10 height 10
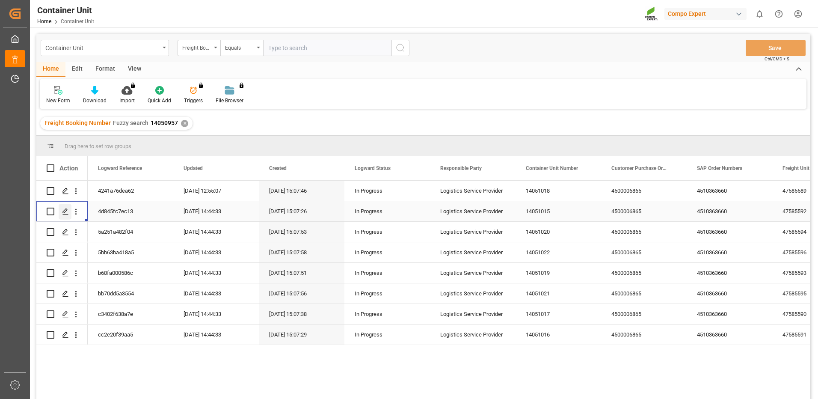
click at [66, 210] on icon "Press SPACE to select this row." at bounding box center [65, 211] width 7 height 7
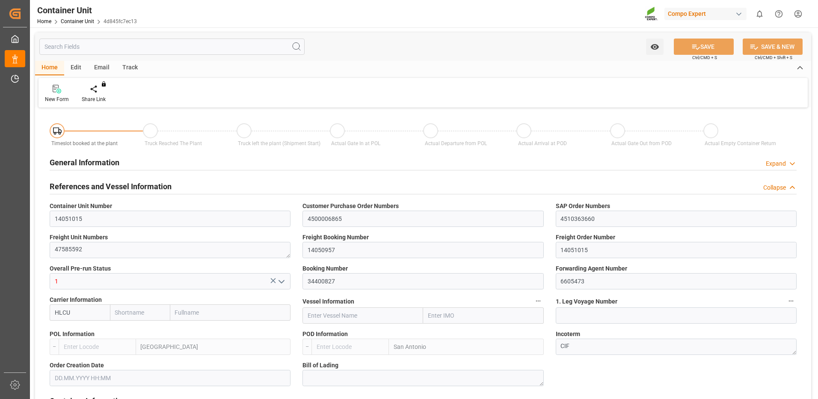
type input "HLCU"
type input "ESVLC"
type input "CLSAI"
type input "7"
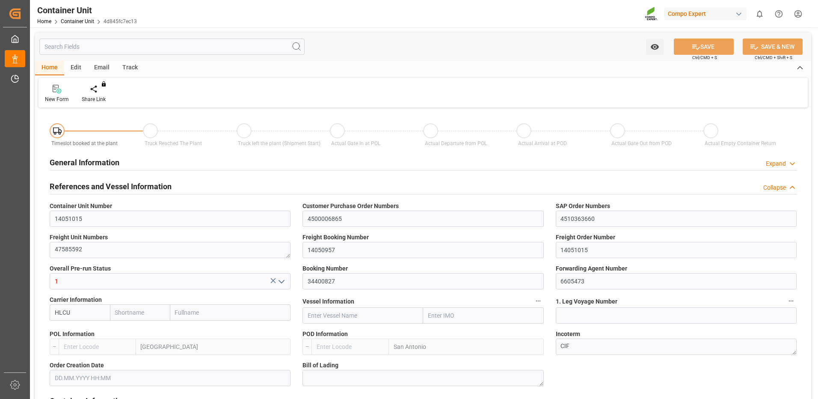
type input "0"
type input "8"
type input "0"
type input "160"
type input "24576"
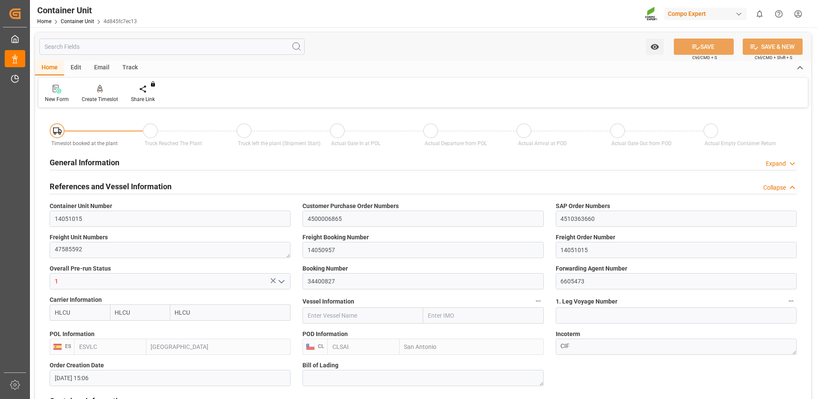
type input "[DATE] 15:06"
type input "04.09.2025"
click at [98, 103] on div "Create Timeslot" at bounding box center [100, 99] width 36 height 8
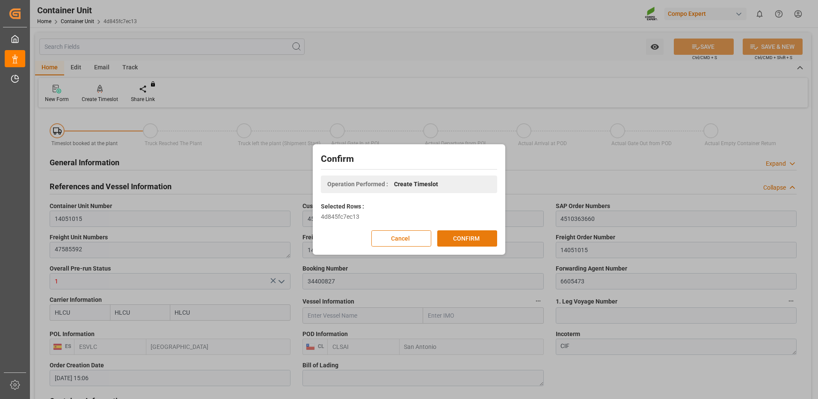
click at [464, 242] on button "CONFIRM" at bounding box center [467, 238] width 60 height 16
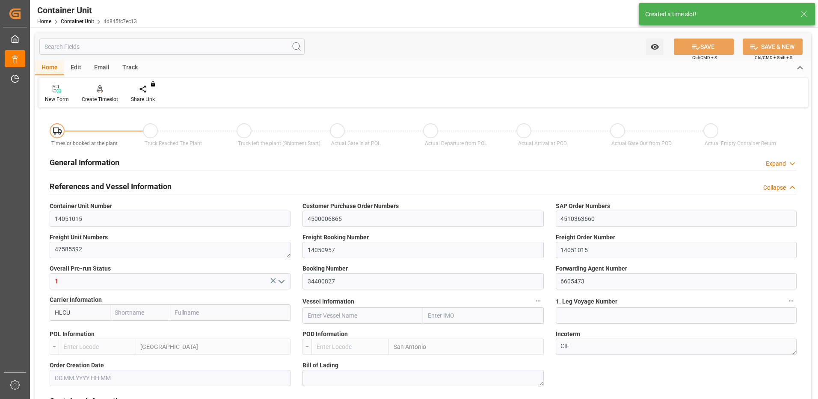
type input "HLCU"
type input "ESVLC"
type input "CLSAI"
type input "7"
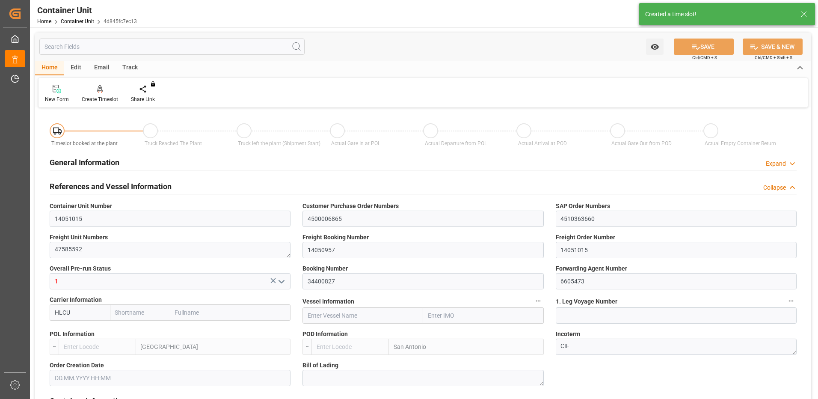
type input "0"
type input "8"
type input "0"
type input "160"
type input "24576"
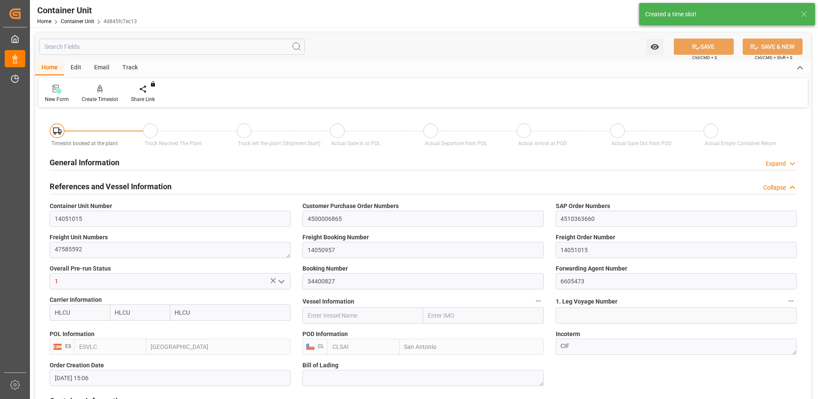
type input "[DATE] 15:06"
type input "04.09.2025"
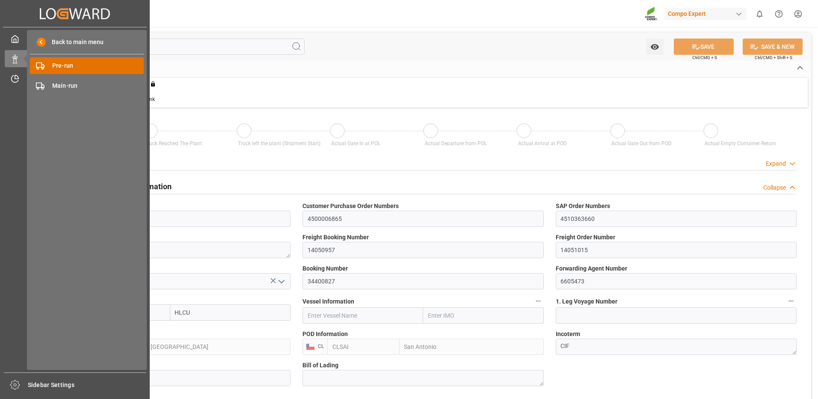
drag, startPoint x: 40, startPoint y: 64, endPoint x: 106, endPoint y: 62, distance: 66.3
click at [0, 0] on span "Data Management" at bounding box center [0, 0] width 0 height 0
click at [12, 60] on icon at bounding box center [15, 59] width 9 height 9
click at [52, 70] on span "Pre-run" at bounding box center [98, 65] width 92 height 9
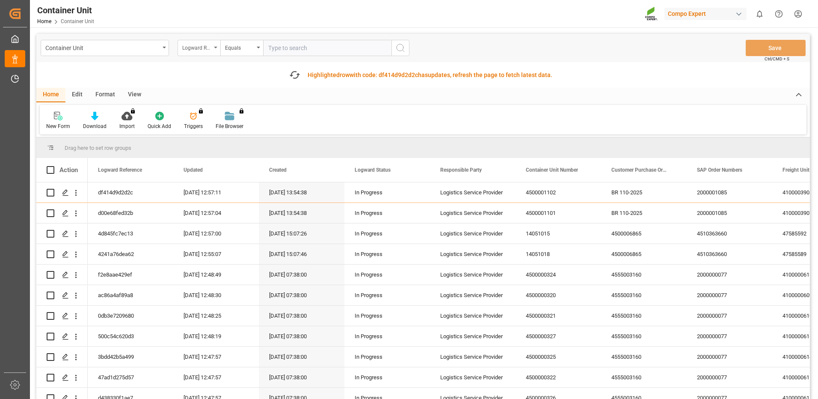
click at [202, 49] on div "Logward Reference" at bounding box center [196, 47] width 29 height 10
type input "freig"
click at [237, 100] on div "Freight Booking Number" at bounding box center [241, 105] width 127 height 18
click at [243, 48] on div "Equals" at bounding box center [239, 47] width 29 height 10
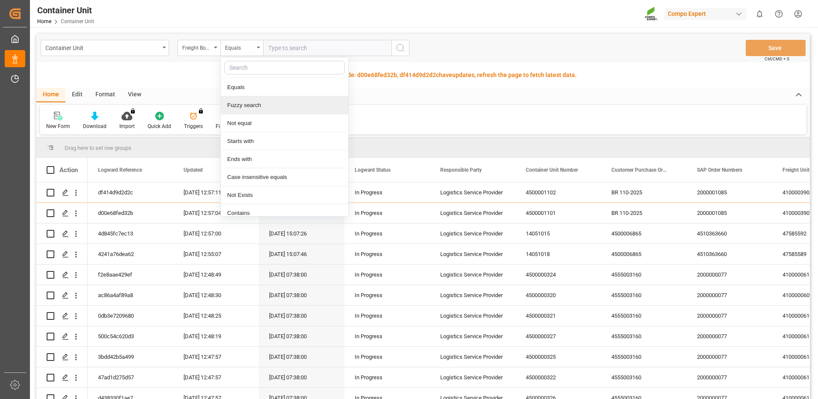
drag, startPoint x: 259, startPoint y: 108, endPoint x: 277, endPoint y: 94, distance: 23.2
click at [260, 107] on div "Fuzzy search" at bounding box center [284, 105] width 127 height 18
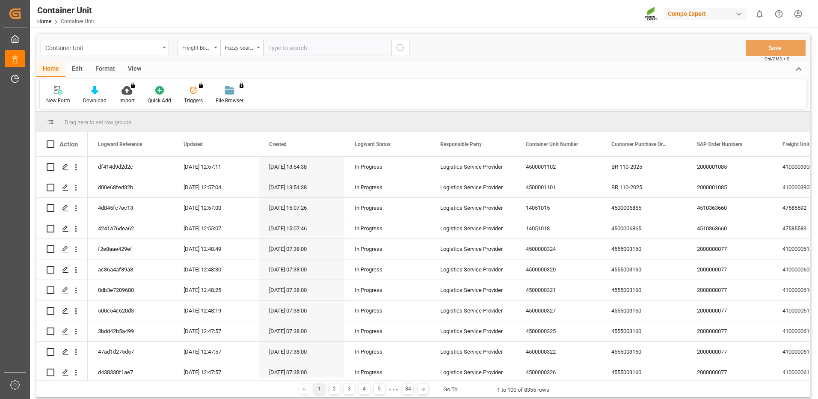
click at [307, 54] on input "text" at bounding box center [327, 48] width 128 height 16
paste input "14050957"
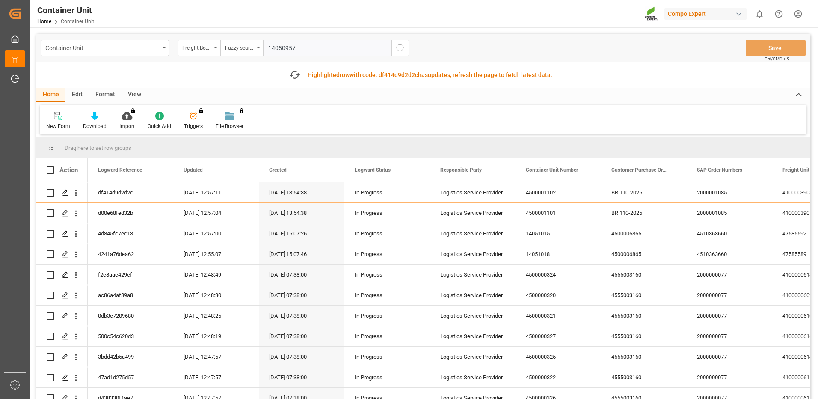
type input "14050957"
click at [404, 50] on icon "search button" at bounding box center [400, 48] width 10 height 10
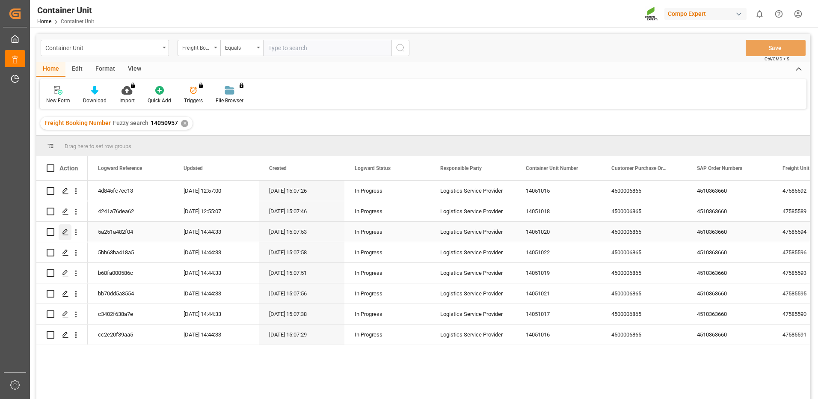
click at [64, 232] on icon "Press SPACE to select this row." at bounding box center [65, 231] width 7 height 7
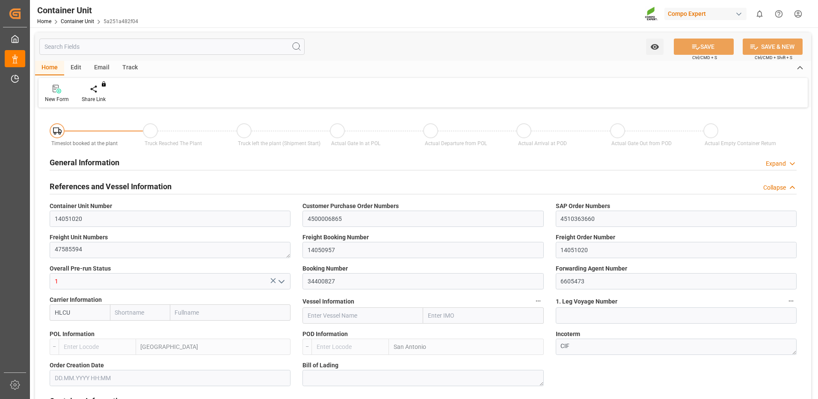
type input "HLCU"
type input "ESVLC"
type input "CLSAI"
type input "7"
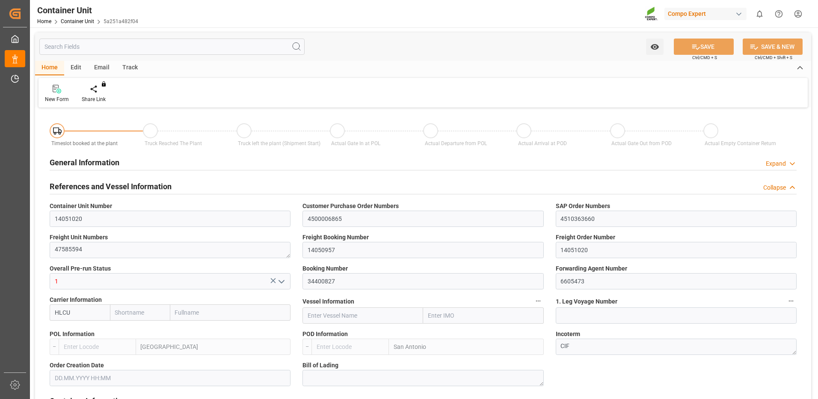
type input "0"
type input "8"
type input "0"
type input "160"
type input "24576"
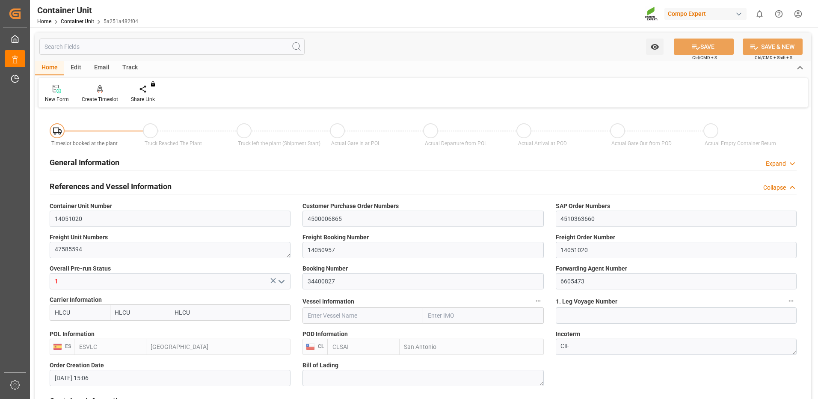
type input "[DATE] 15:06"
type input "04.09.2025"
click at [109, 94] on div "Create Timeslot" at bounding box center [99, 93] width 49 height 19
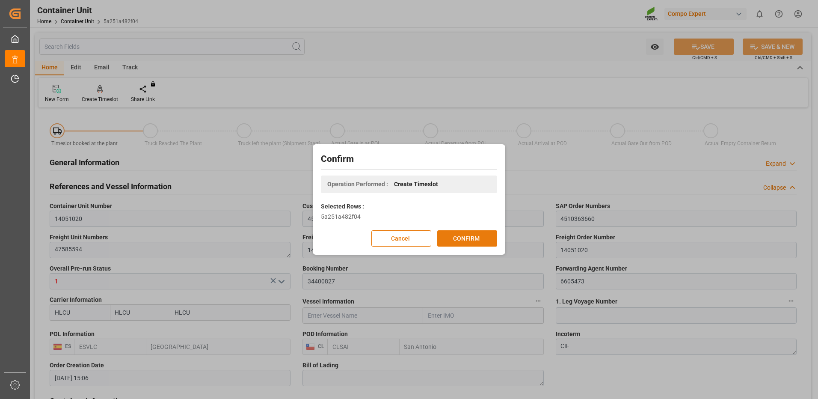
click at [474, 233] on button "CONFIRM" at bounding box center [467, 238] width 60 height 16
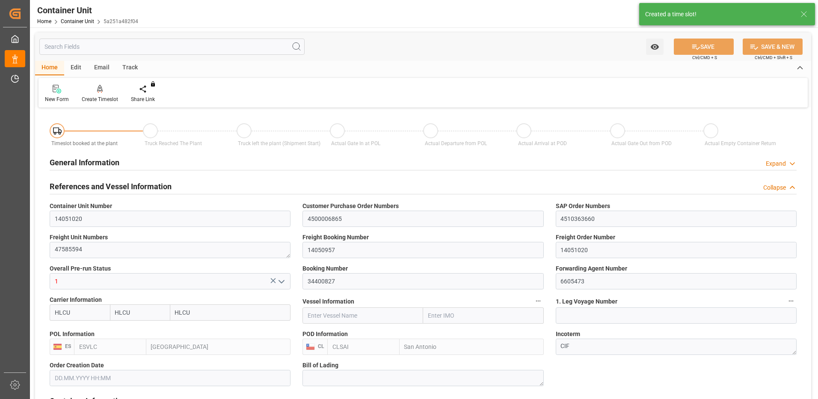
type input "[DATE] 15:06"
type input "[DATE]"
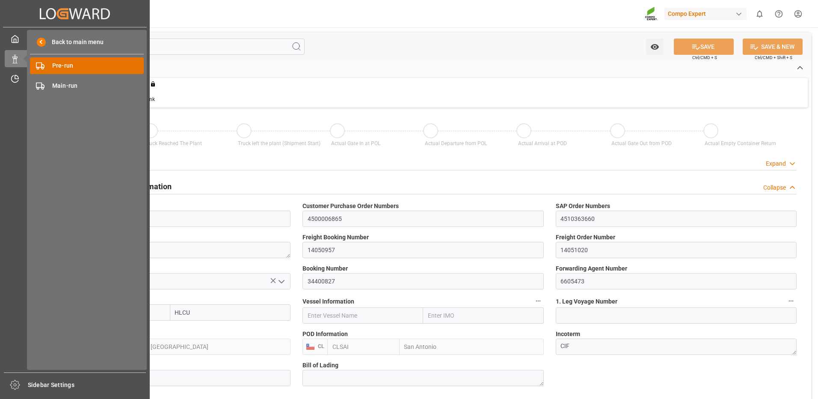
click at [49, 66] on div "Pre-run Pre-run" at bounding box center [87, 65] width 114 height 17
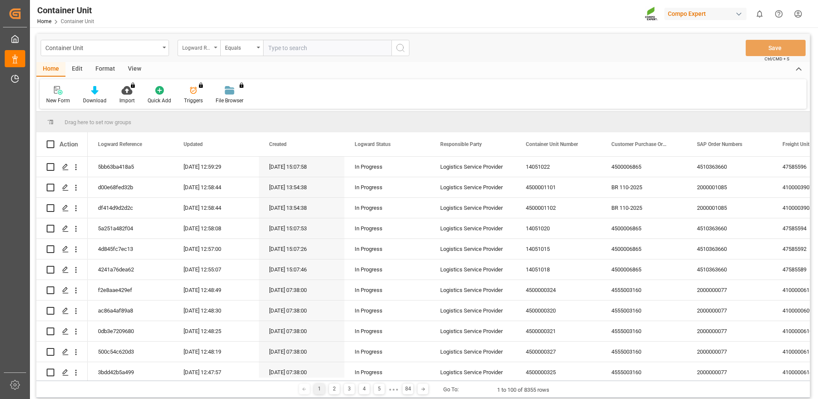
click at [196, 49] on div "Logward Reference" at bounding box center [196, 47] width 29 height 10
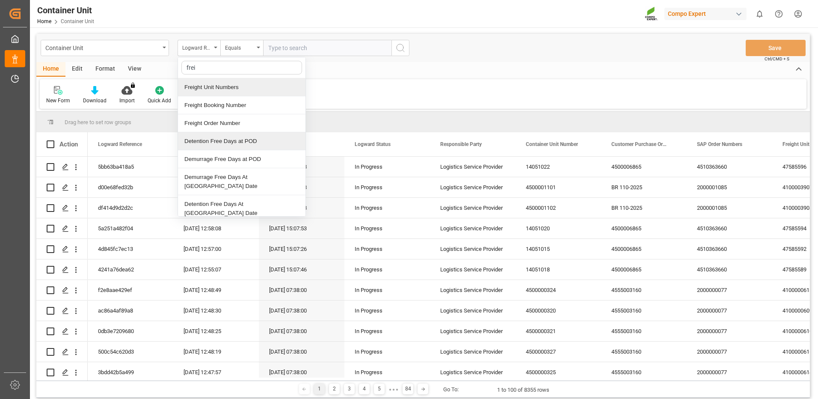
type input "freig"
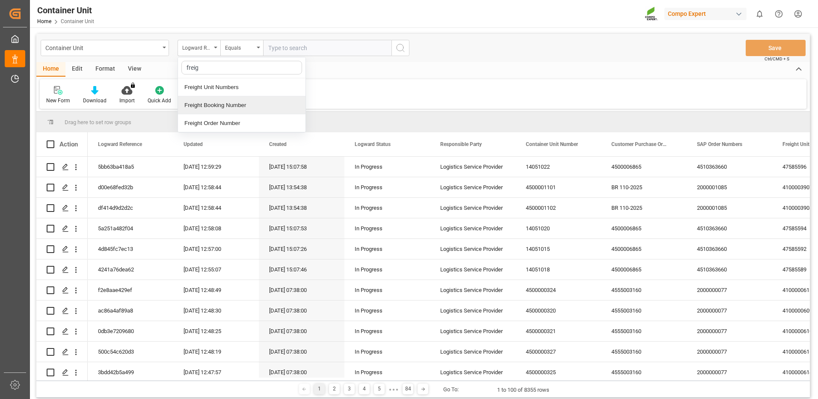
click at [228, 104] on div "Freight Booking Number" at bounding box center [241, 105] width 127 height 18
click at [244, 50] on div "Equals" at bounding box center [239, 47] width 29 height 10
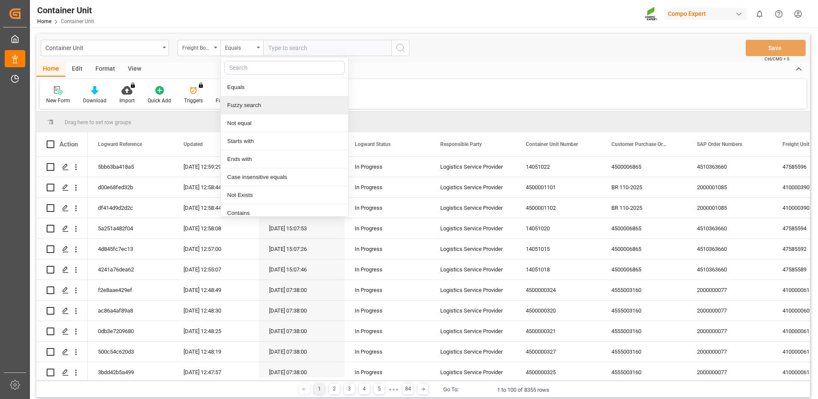
drag, startPoint x: 241, startPoint y: 108, endPoint x: 265, endPoint y: 82, distance: 35.1
click at [242, 106] on div "Fuzzy search" at bounding box center [284, 105] width 127 height 18
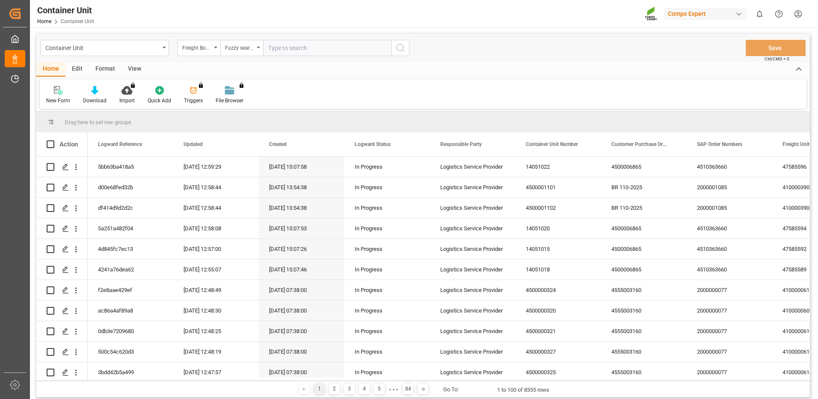
click at [296, 53] on input "text" at bounding box center [327, 48] width 128 height 16
paste input "14050957"
type input "14050957"
click at [403, 46] on circle "search button" at bounding box center [399, 47] width 7 height 7
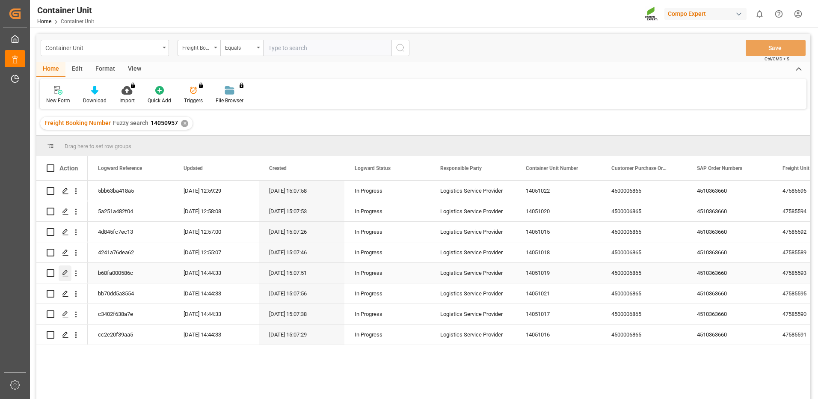
click at [66, 273] on icon "Press SPACE to select this row." at bounding box center [65, 272] width 7 height 7
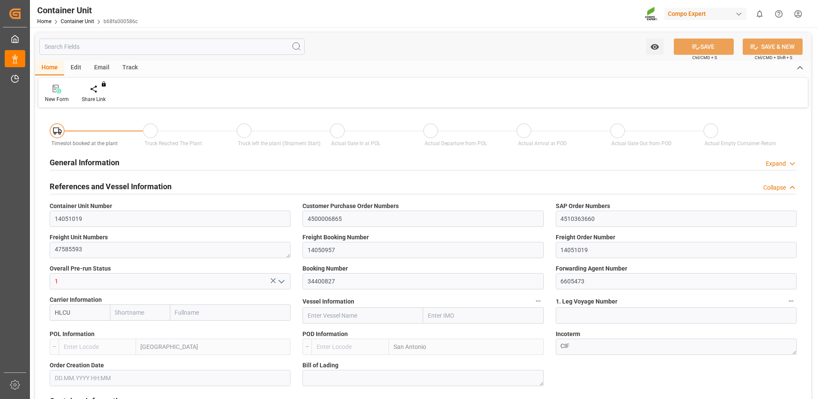
type input "HLCU"
type input "ESVLC"
type input "CLSAI"
type input "7"
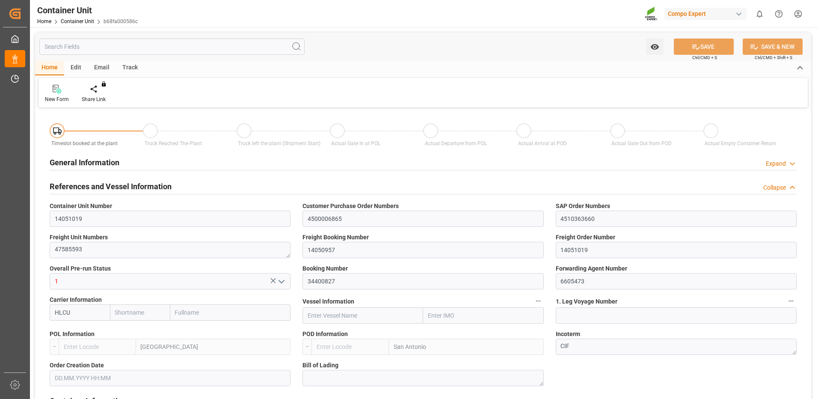
type input "0"
type input "8"
type input "0"
type input "160"
type input "24576"
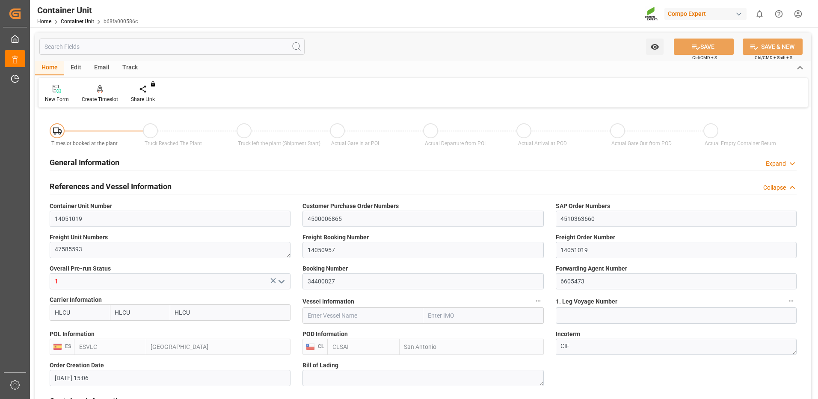
type input "[DATE] 15:06"
type input "[DATE]"
click at [103, 89] on div at bounding box center [100, 88] width 36 height 9
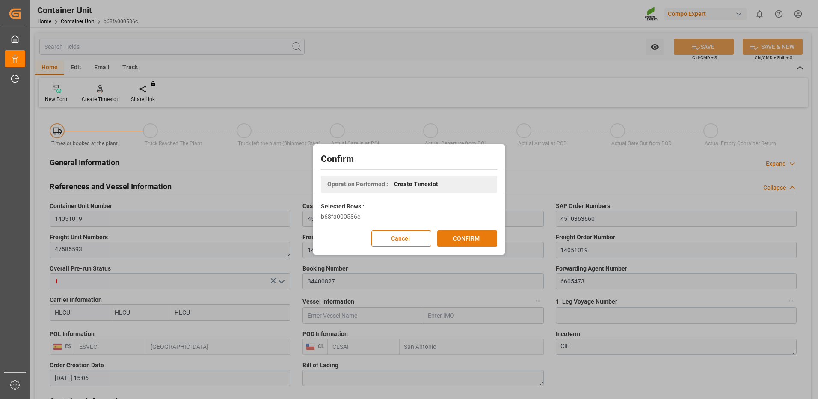
click at [480, 242] on button "CONFIRM" at bounding box center [467, 238] width 60 height 16
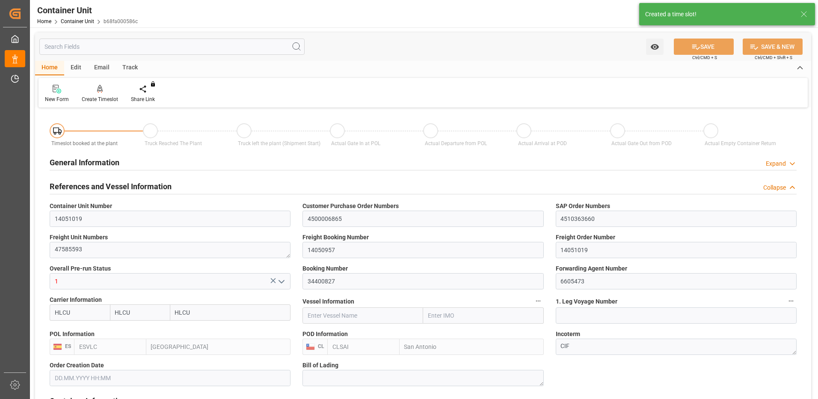
type input "[DATE] 15:06"
type input "[DATE]"
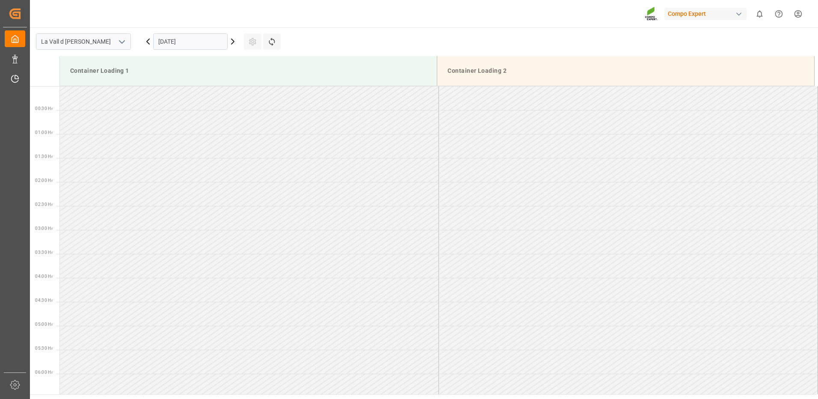
scroll to position [569, 0]
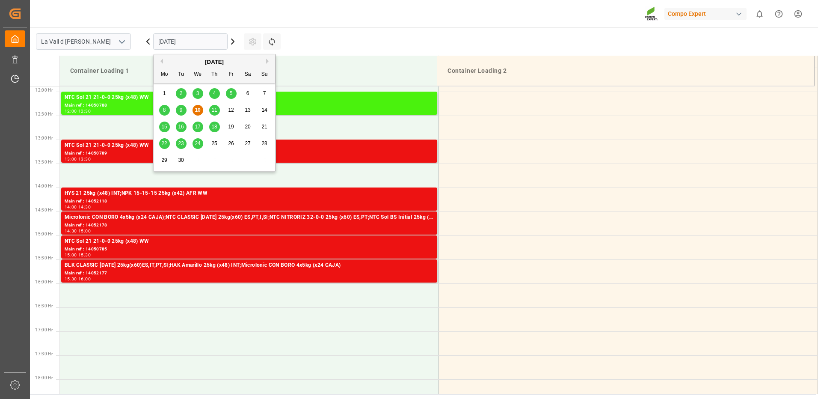
click at [179, 47] on input "[DATE]" at bounding box center [190, 41] width 74 height 16
click at [268, 61] on button "Next Month" at bounding box center [268, 61] width 5 height 5
click at [165, 112] on span "6" at bounding box center [164, 110] width 3 height 6
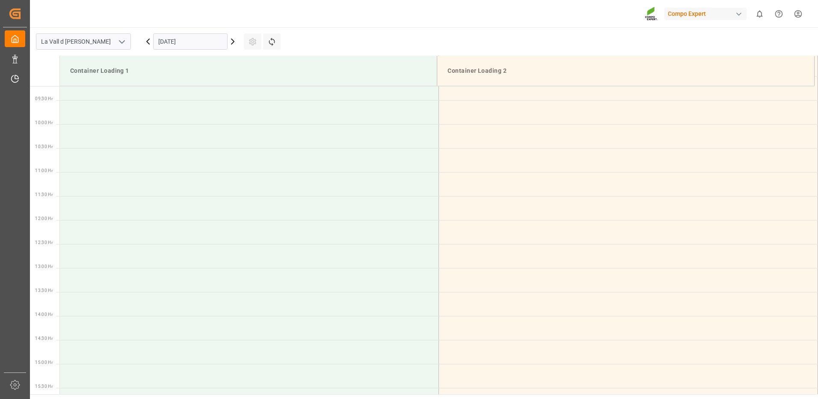
scroll to position [270, 0]
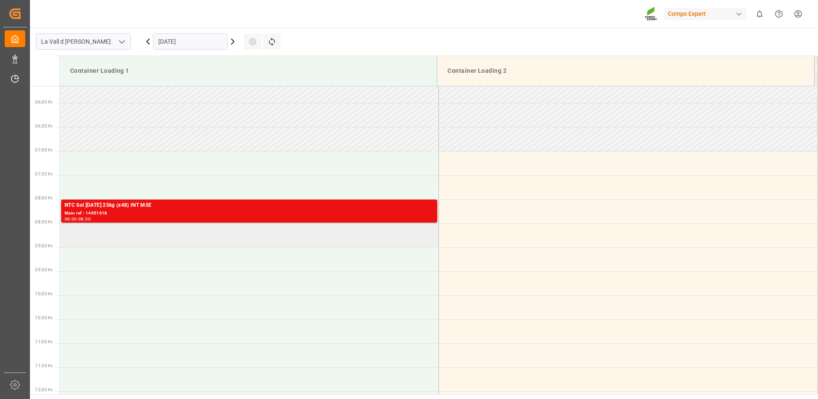
click at [158, 231] on td at bounding box center [249, 235] width 379 height 24
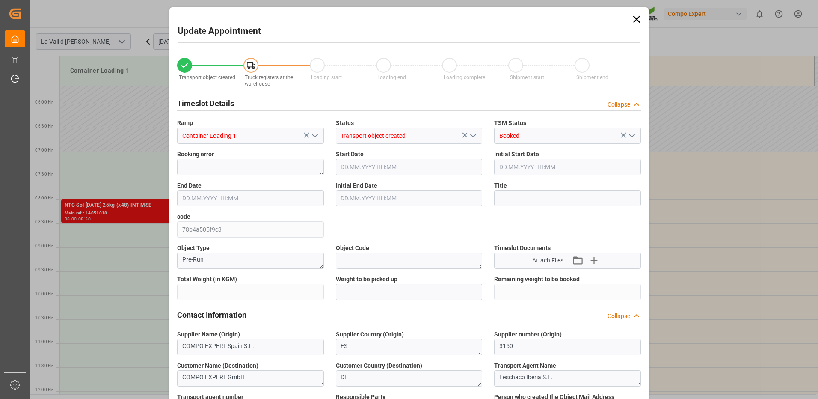
type input "24576"
type input "160"
type input "[DATE] 08:30"
type input "[DATE] 09:00"
type input "[DATE] 15:06"
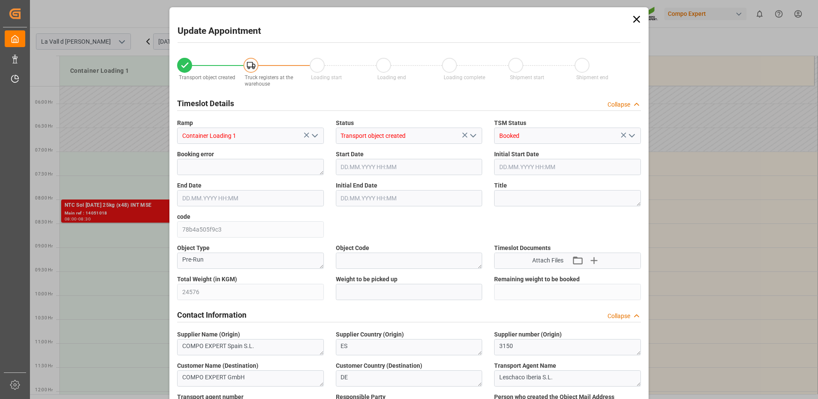
type input "[DATE] 12:56"
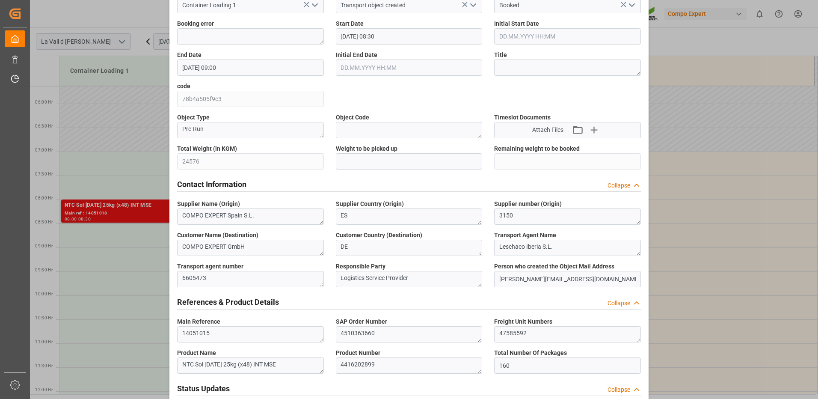
scroll to position [88, 0]
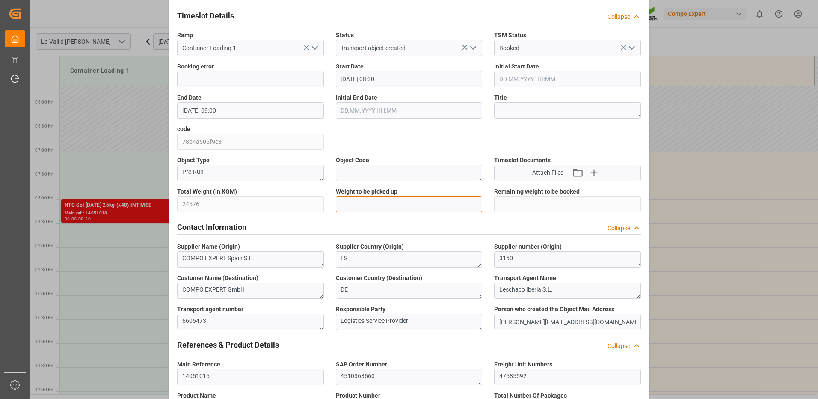
click at [363, 197] on input "text" at bounding box center [409, 204] width 147 height 16
type input "24576"
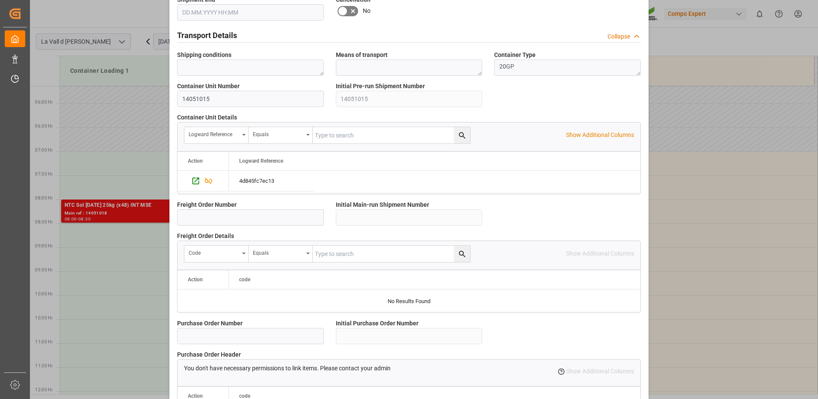
scroll to position [729, 0]
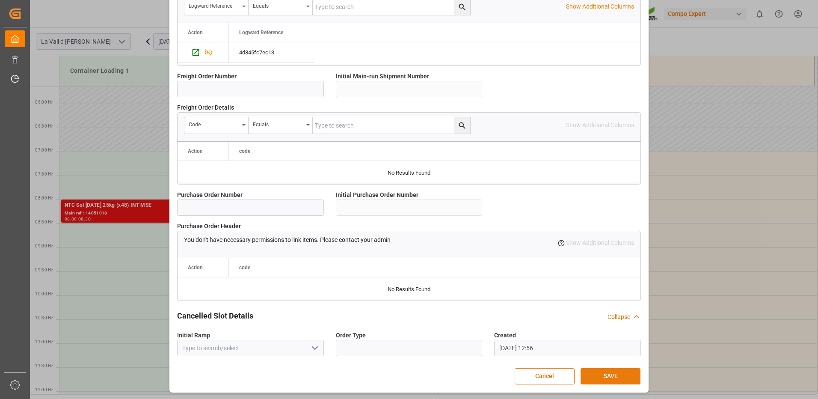
click at [622, 380] on button "SAVE" at bounding box center [610, 376] width 60 height 16
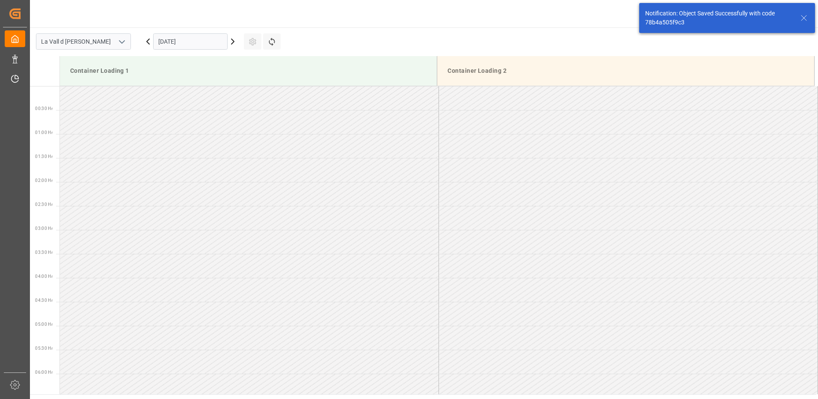
scroll to position [330, 0]
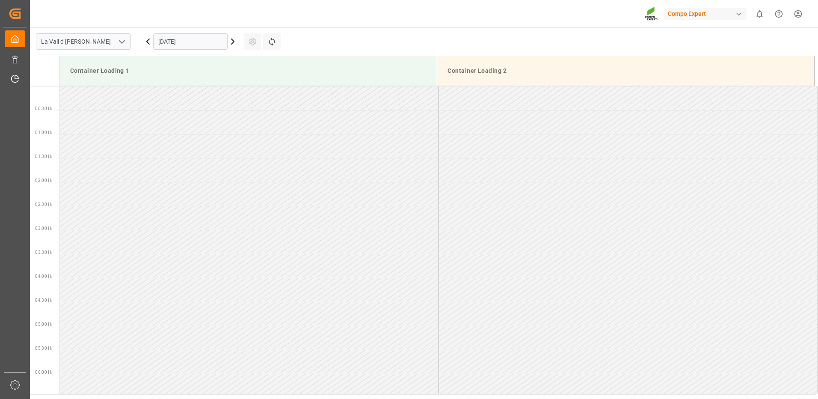
scroll to position [569, 0]
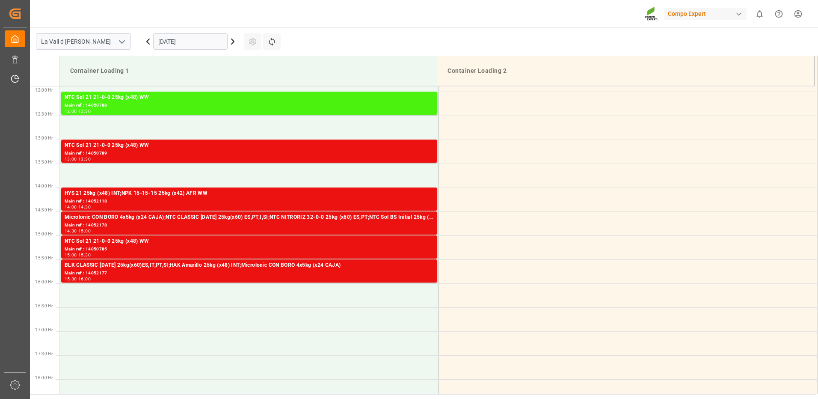
click at [170, 44] on input "[DATE]" at bounding box center [190, 41] width 74 height 16
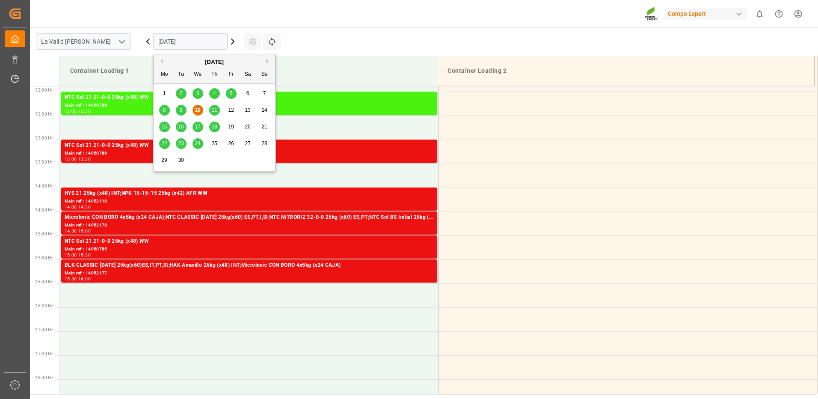
click at [271, 61] on button "Next Month" at bounding box center [268, 61] width 5 height 5
click at [166, 106] on div "6" at bounding box center [164, 110] width 11 height 10
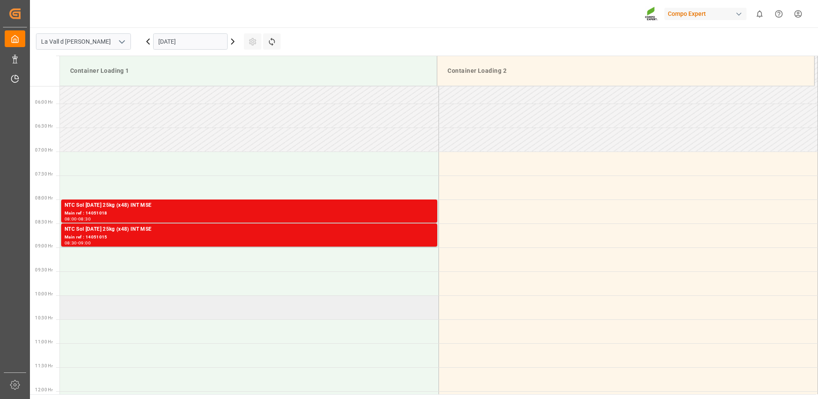
scroll to position [355, 0]
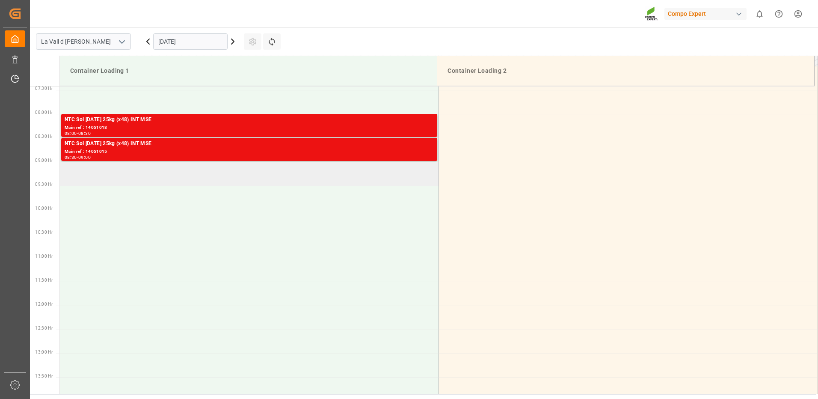
click at [168, 180] on td at bounding box center [249, 174] width 379 height 24
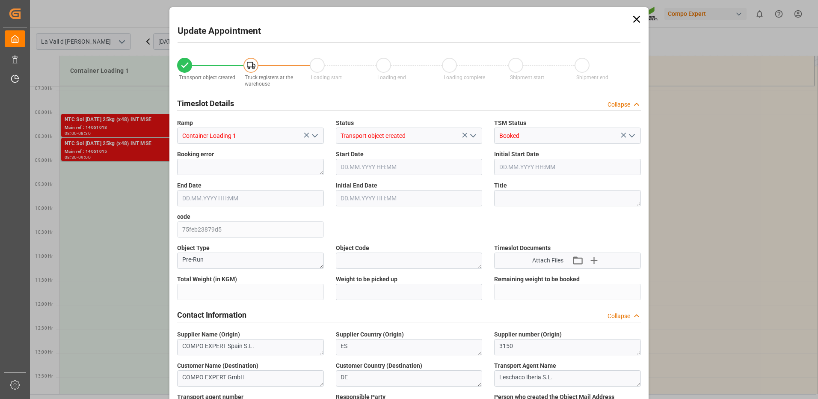
type input "24576"
type input "160"
type input "[DATE] 09:00"
type input "[DATE] 09:30"
type input "[DATE] 15:06"
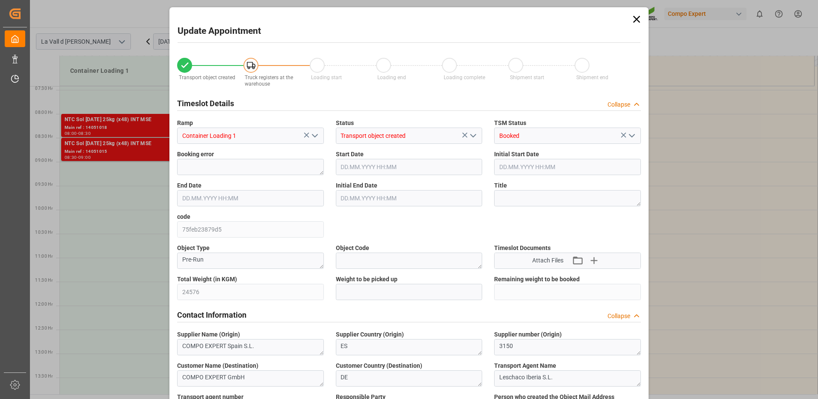
type input "[DATE] 12:57"
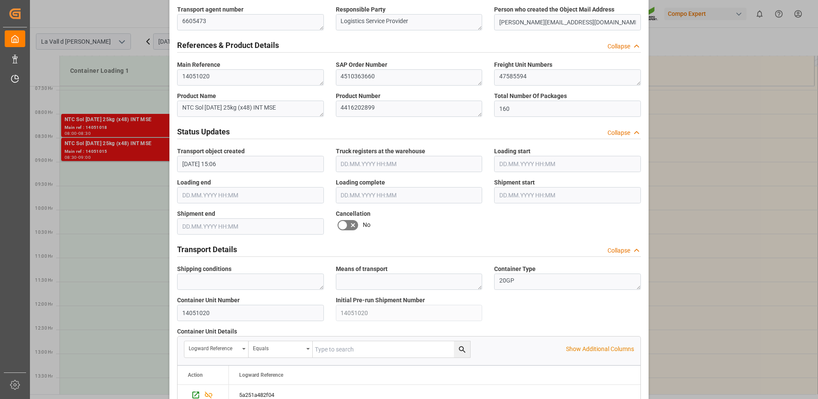
scroll to position [216, 0]
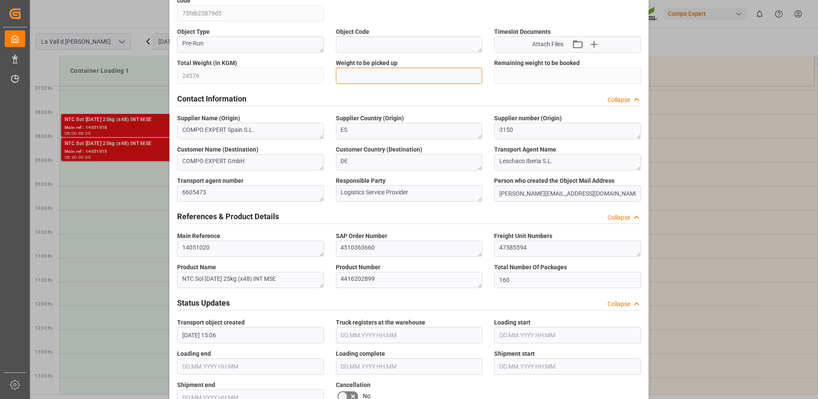
click at [386, 79] on input "text" at bounding box center [409, 76] width 147 height 16
type input "24576"
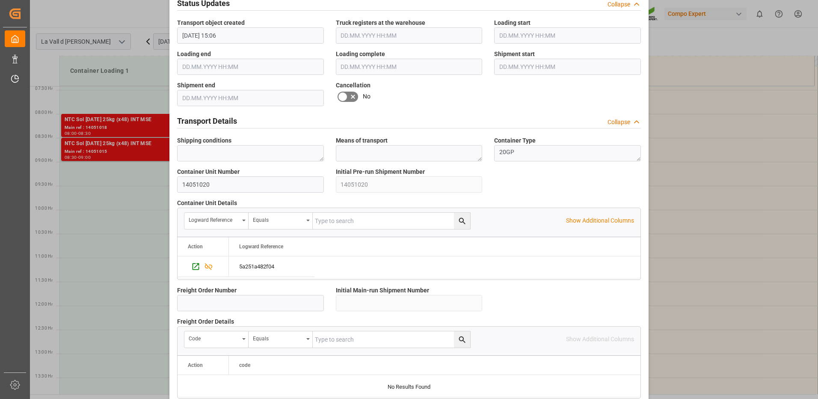
scroll to position [729, 0]
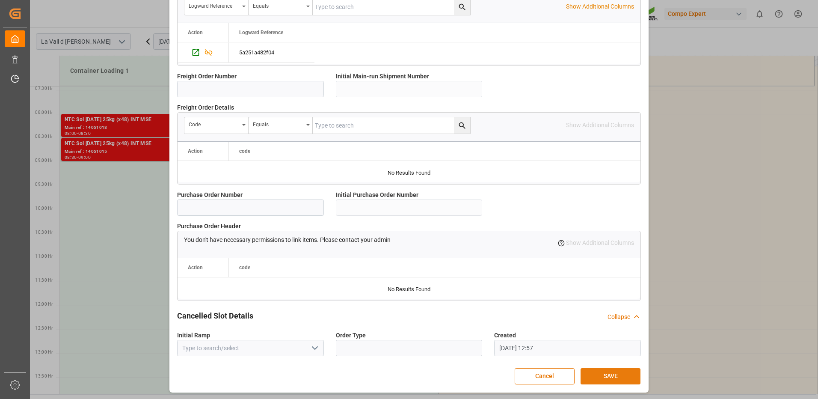
click at [605, 377] on button "SAVE" at bounding box center [610, 376] width 60 height 16
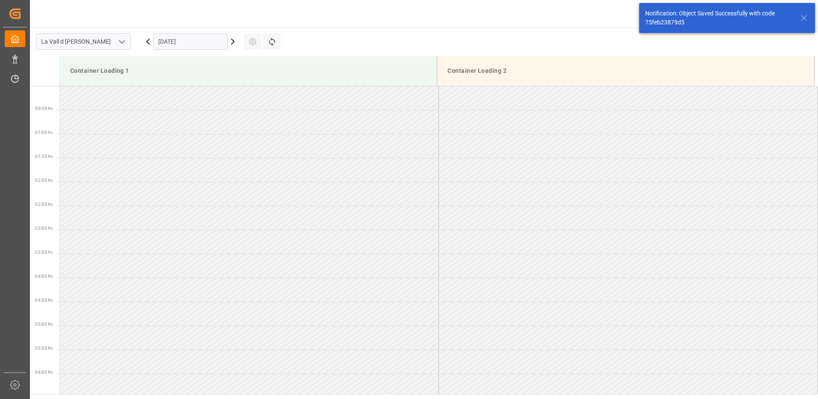
scroll to position [378, 0]
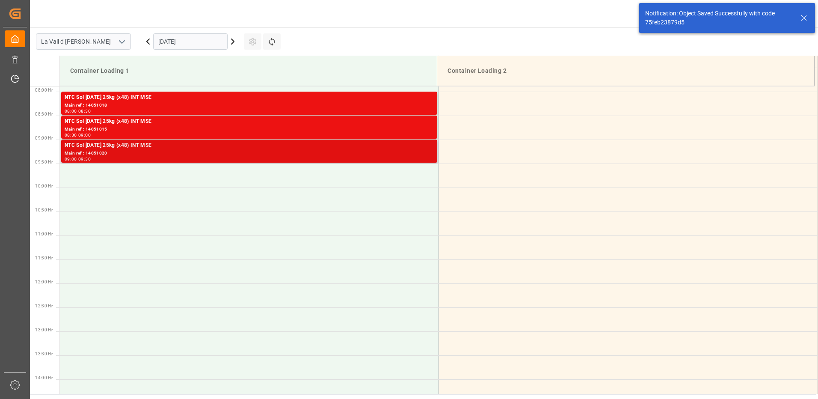
click at [356, 150] on div "Main ref : 14051020" at bounding box center [249, 153] width 369 height 7
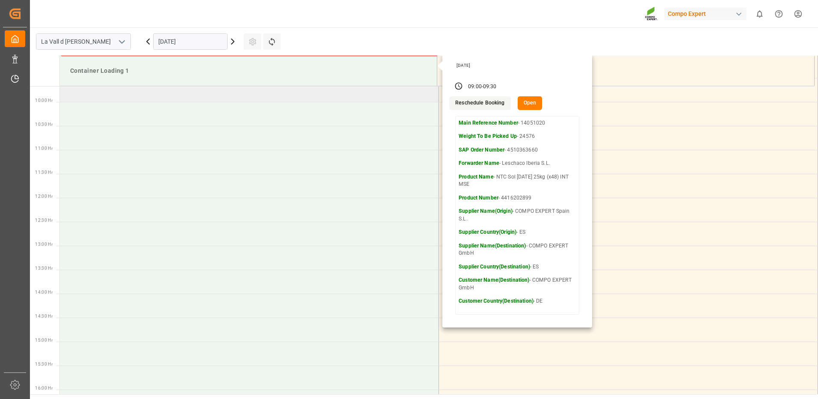
scroll to position [335, 0]
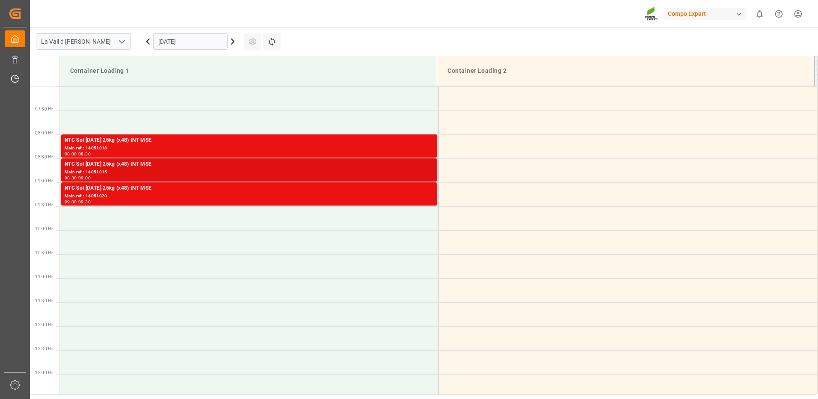
click at [405, 176] on div "08:30 - 09:00" at bounding box center [249, 178] width 369 height 5
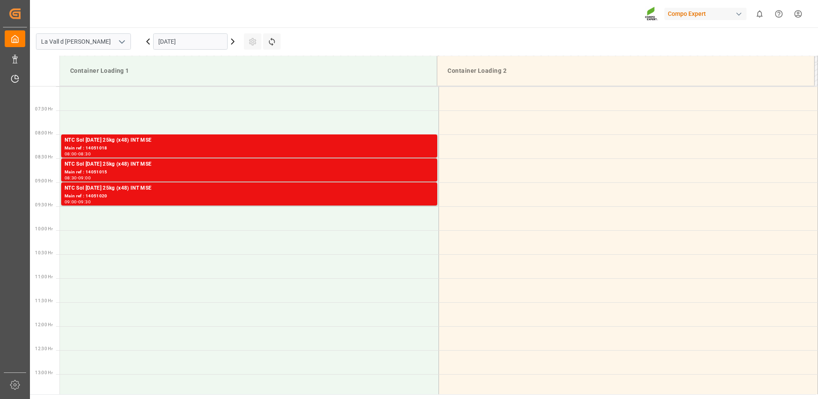
click at [408, 145] on div "Main ref : 14051018" at bounding box center [249, 148] width 369 height 7
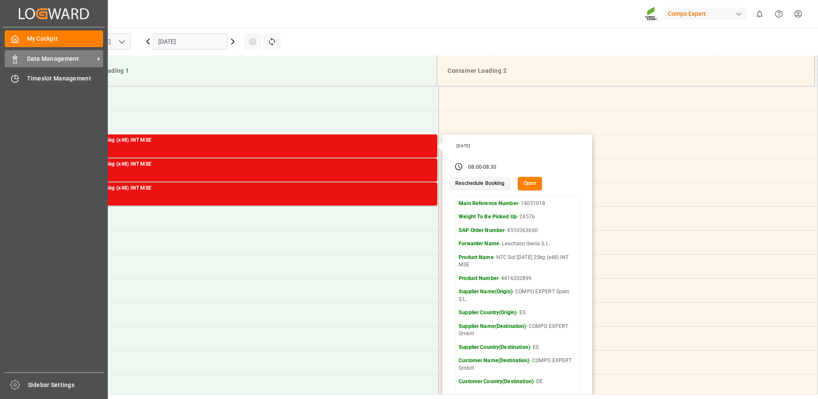
drag, startPoint x: 24, startPoint y: 56, endPoint x: 83, endPoint y: 57, distance: 58.6
click at [27, 56] on div "Data Management Data Management" at bounding box center [54, 58] width 98 height 17
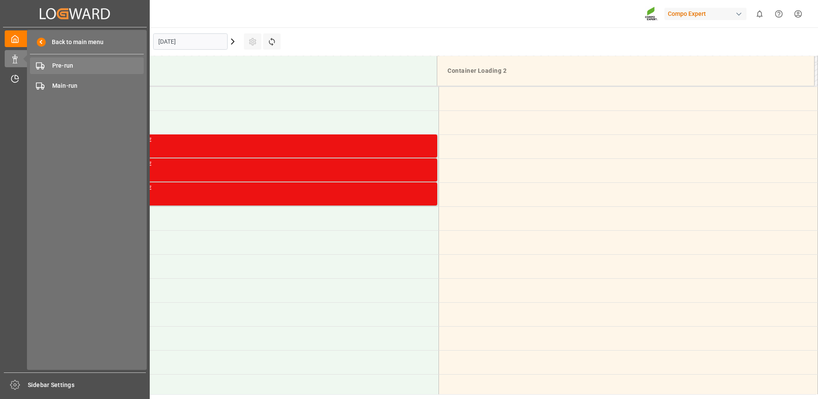
click at [83, 68] on span "Pre-run" at bounding box center [98, 65] width 92 height 9
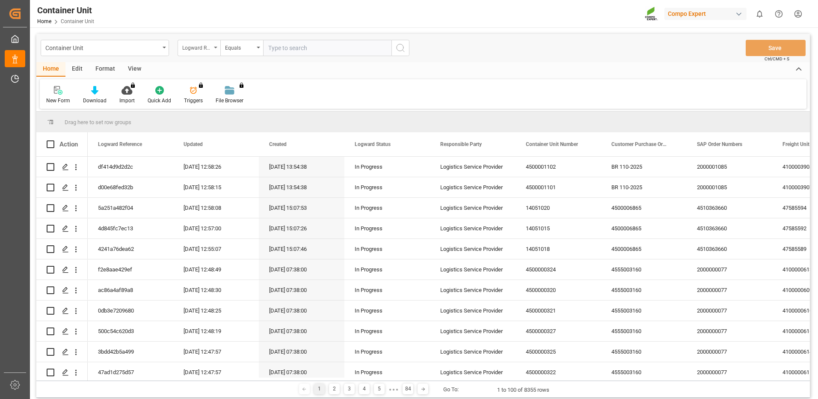
click at [204, 47] on div "Logward Reference" at bounding box center [196, 47] width 29 height 10
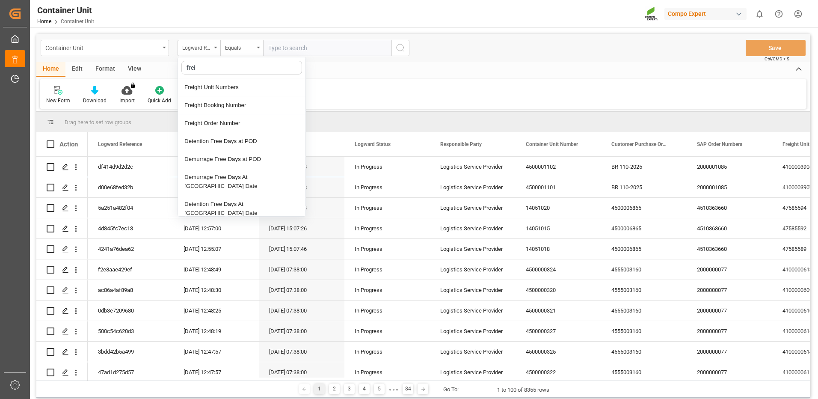
type input "freig"
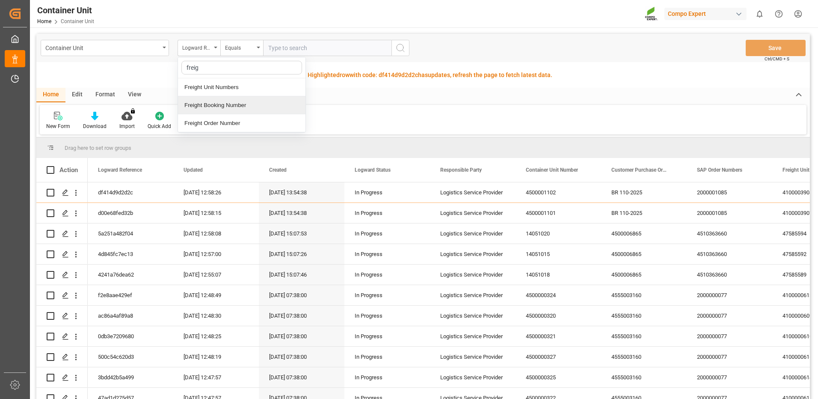
click at [269, 105] on div "Freight Booking Number" at bounding box center [241, 105] width 127 height 18
click at [350, 53] on input "text" at bounding box center [327, 48] width 128 height 16
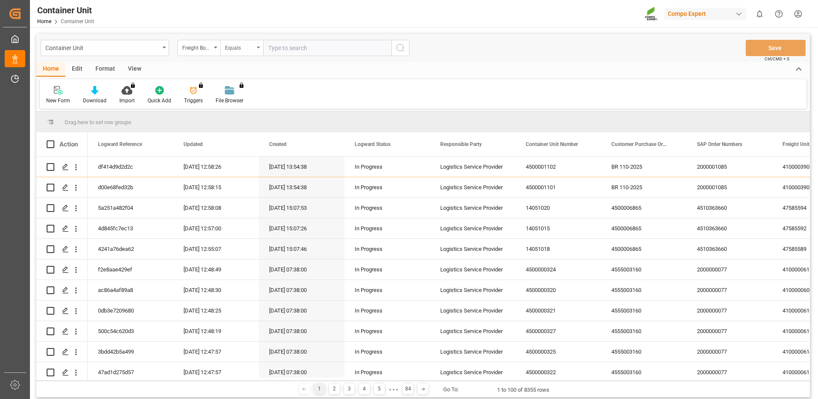
click at [249, 52] on div "Equals" at bounding box center [241, 48] width 43 height 16
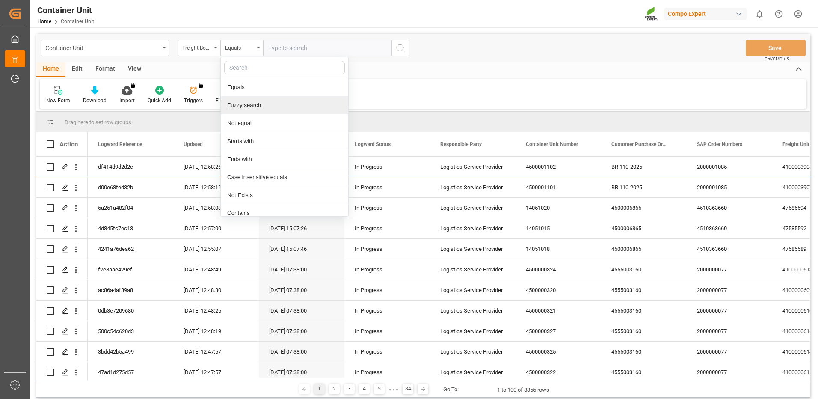
click at [244, 112] on div "Fuzzy search" at bounding box center [284, 105] width 127 height 18
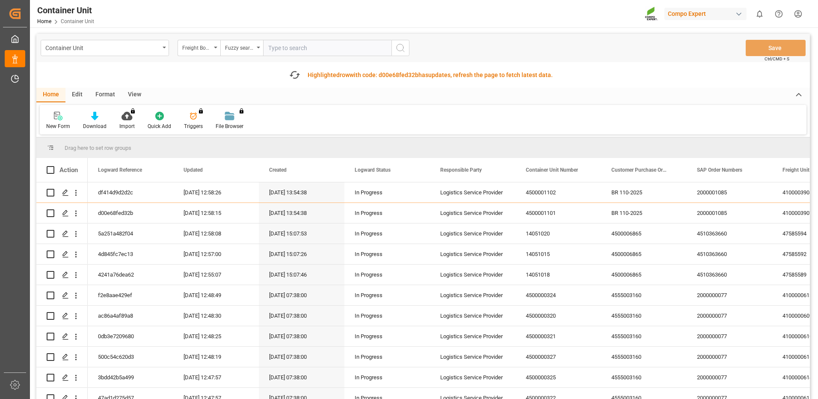
click at [297, 44] on input "text" at bounding box center [327, 48] width 128 height 16
paste input "14050957"
type input "14050957"
click at [405, 48] on icon "search button" at bounding box center [400, 48] width 10 height 10
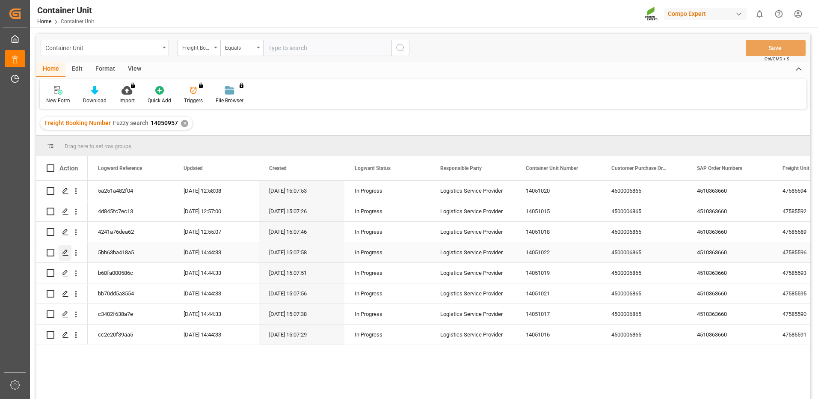
click at [66, 251] on icon "Press SPACE to select this row." at bounding box center [65, 252] width 7 height 7
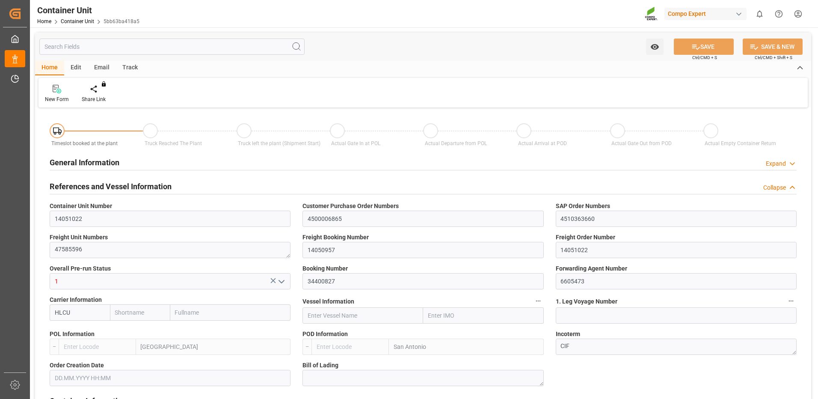
type input "HLCU"
type input "ESVLC"
type input "CLSAI"
type input "7"
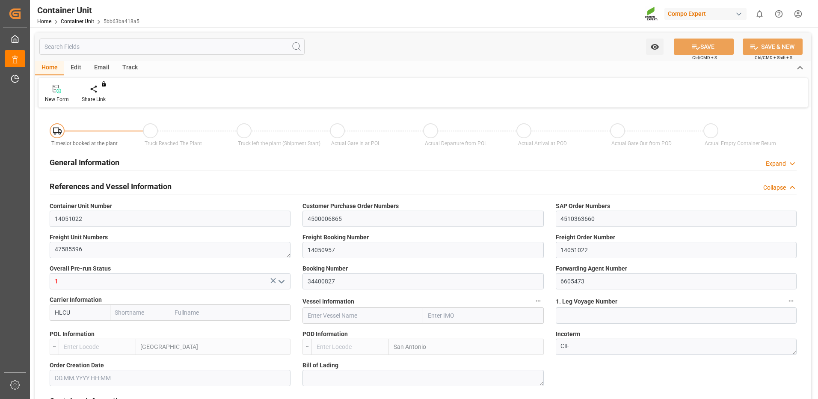
type input "0"
type input "8"
type input "0"
type input "160"
type input "24576"
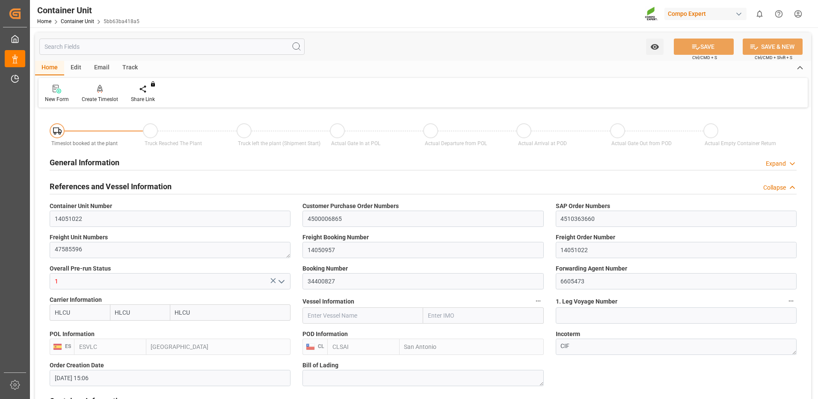
type input "[DATE] 15:06"
type input "[DATE]"
click at [108, 96] on div "Create Timeslot" at bounding box center [100, 99] width 36 height 8
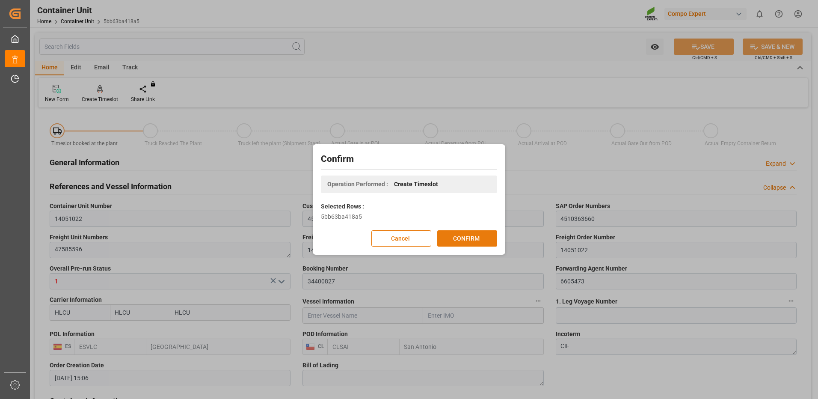
click at [494, 237] on button "CONFIRM" at bounding box center [467, 238] width 60 height 16
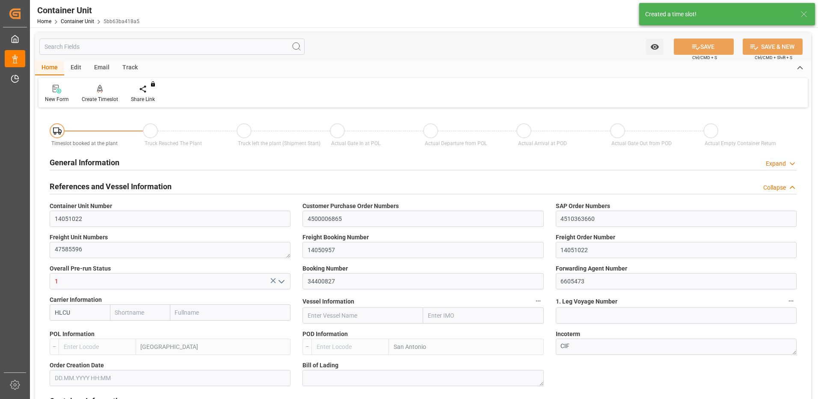
type input "HLCU"
type input "ESVLC"
type input "CLSAI"
type input "7"
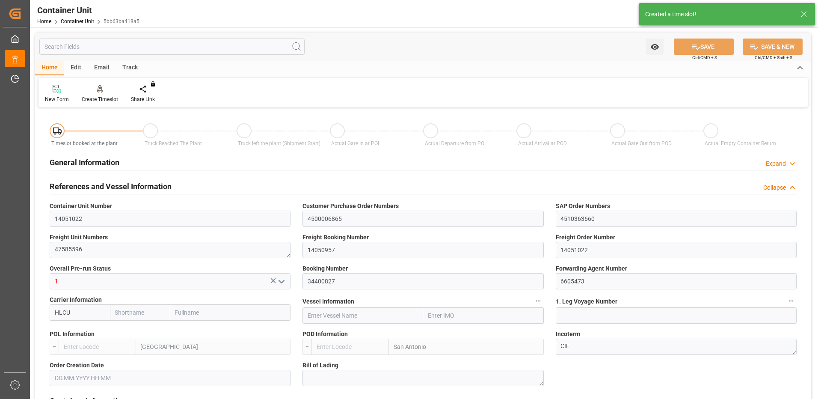
type input "0"
type input "8"
type input "0"
type input "160"
type input "24576"
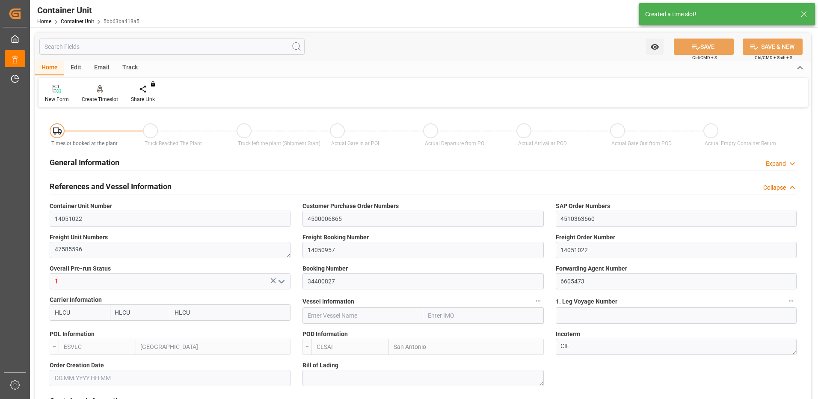
type input "[DATE] 15:06"
type input "[DATE]"
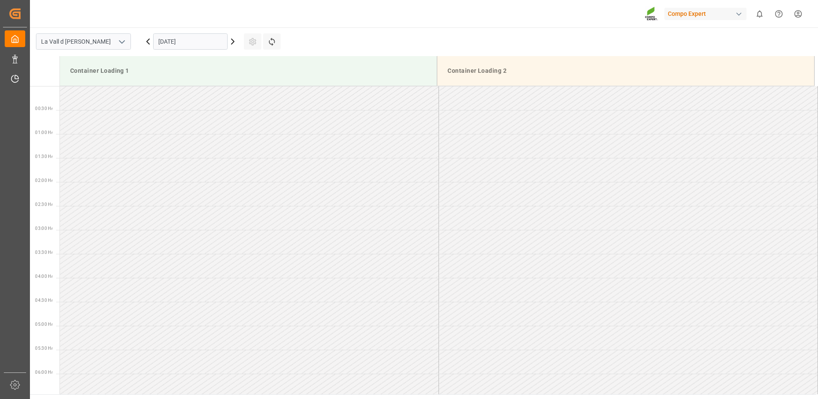
scroll to position [569, 0]
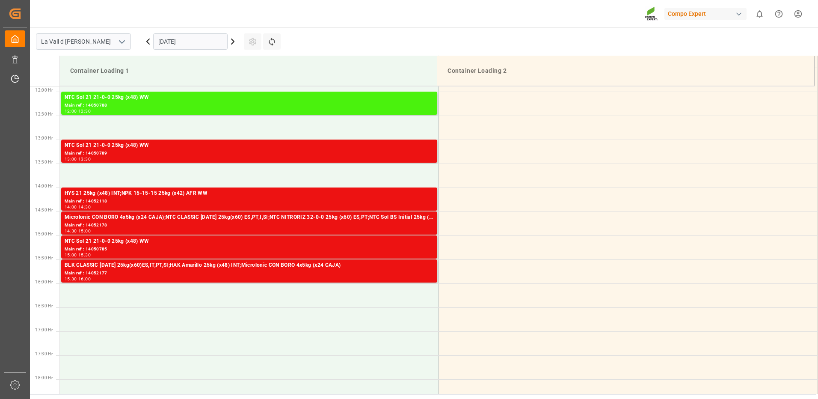
click at [185, 41] on input "[DATE]" at bounding box center [190, 41] width 74 height 16
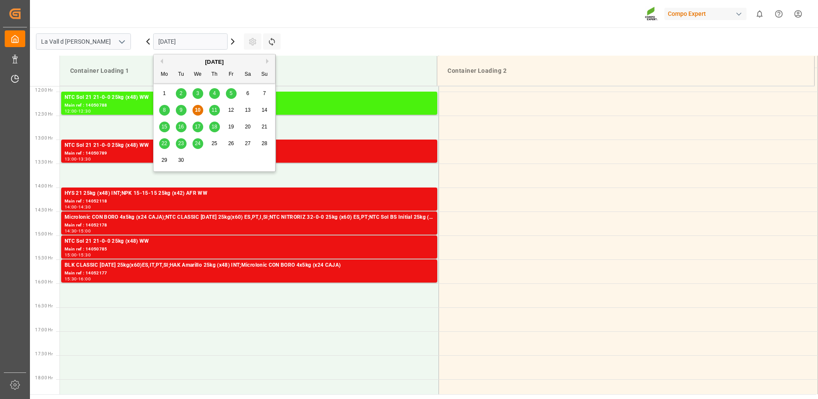
click at [271, 61] on button "Next Month" at bounding box center [268, 61] width 5 height 5
click at [163, 111] on span "6" at bounding box center [164, 110] width 3 height 6
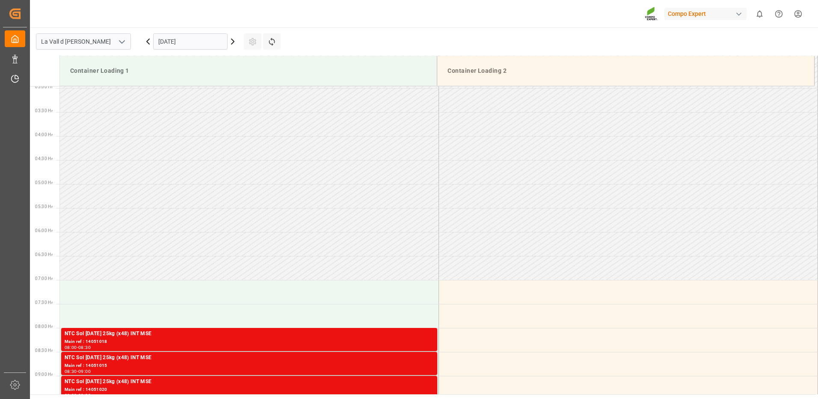
scroll to position [355, 0]
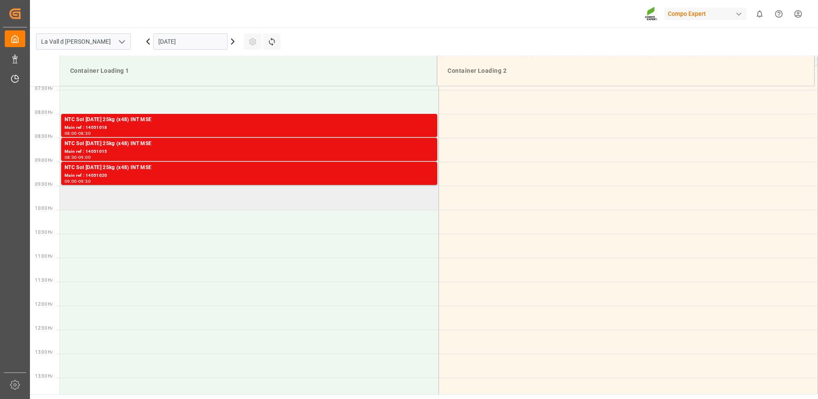
click at [171, 196] on td at bounding box center [249, 198] width 379 height 24
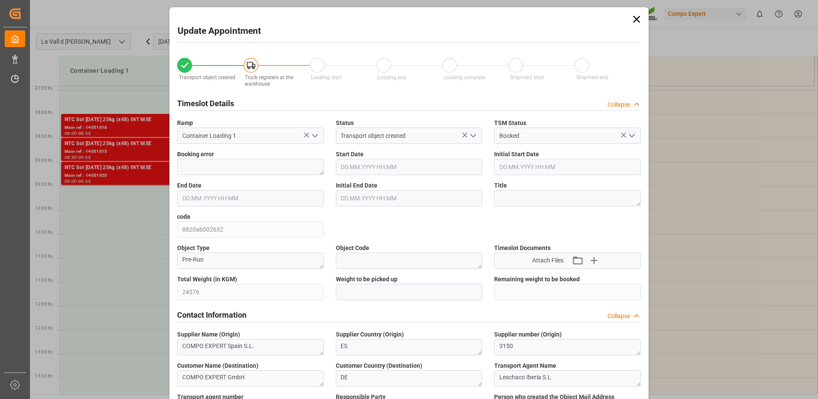
type input "[DATE] 09:30"
type input "[DATE] 10:00"
type input "[DATE] 15:06"
type input "[DATE] 12:59"
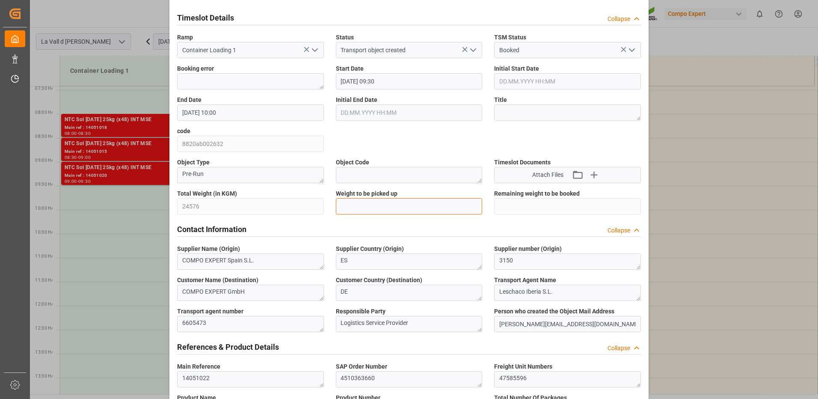
click at [390, 206] on input "text" at bounding box center [409, 206] width 147 height 16
type input "24576"
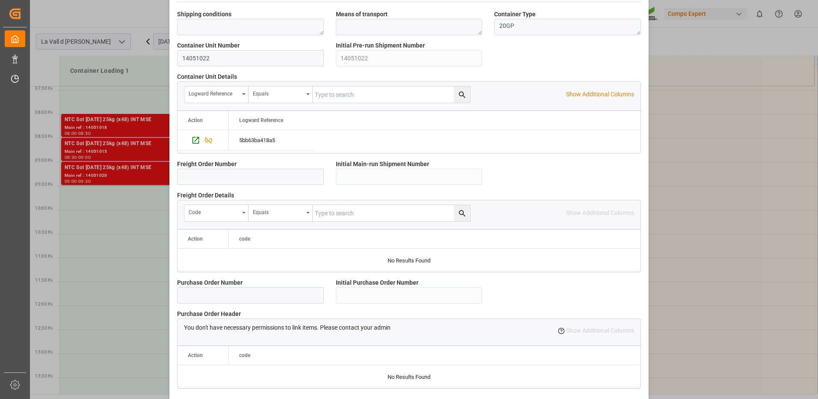
scroll to position [729, 0]
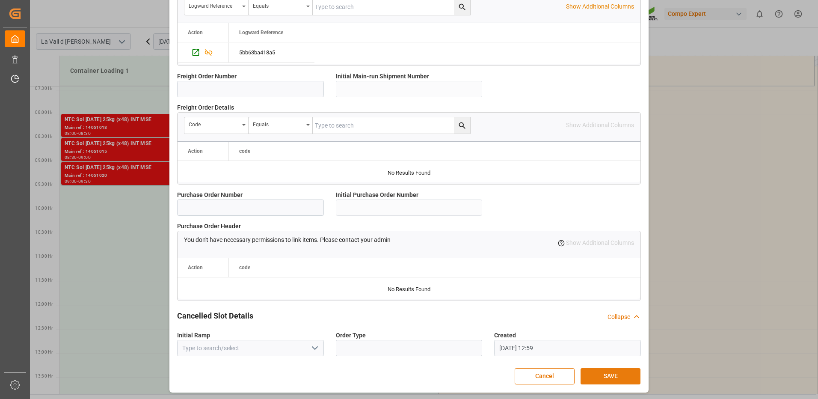
click at [617, 374] on button "SAVE" at bounding box center [610, 376] width 60 height 16
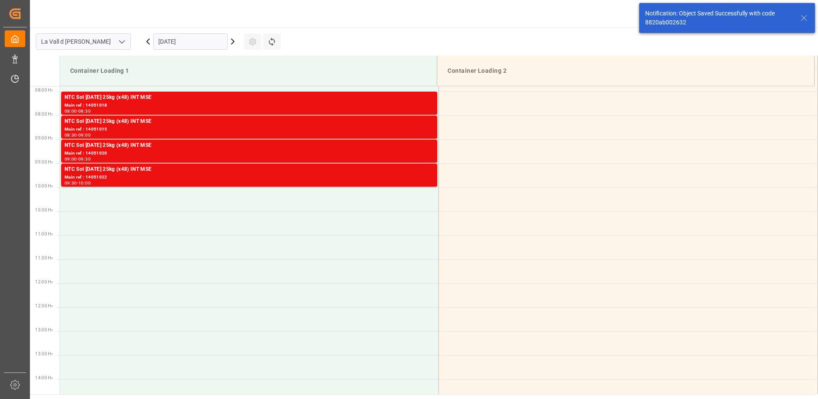
scroll to position [249, 0]
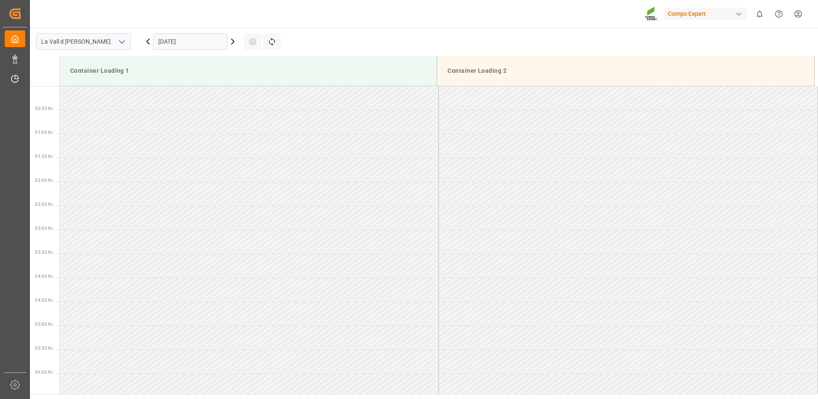
scroll to position [569, 0]
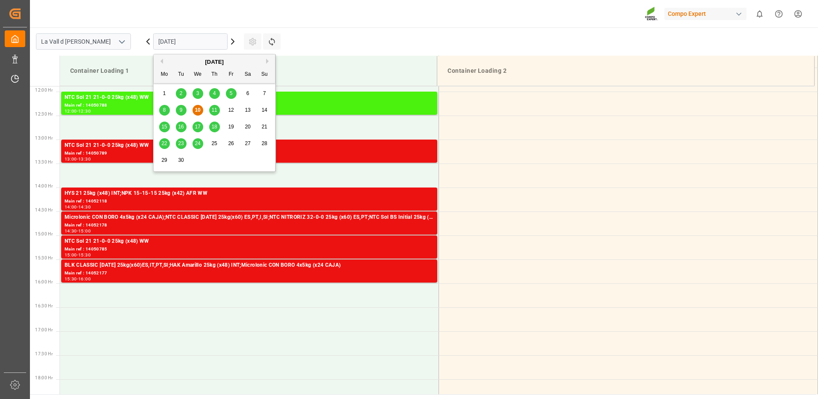
click at [191, 45] on input "[DATE]" at bounding box center [190, 41] width 74 height 16
click at [269, 61] on button "Next Month" at bounding box center [268, 61] width 5 height 5
click at [165, 108] on span "6" at bounding box center [164, 110] width 3 height 6
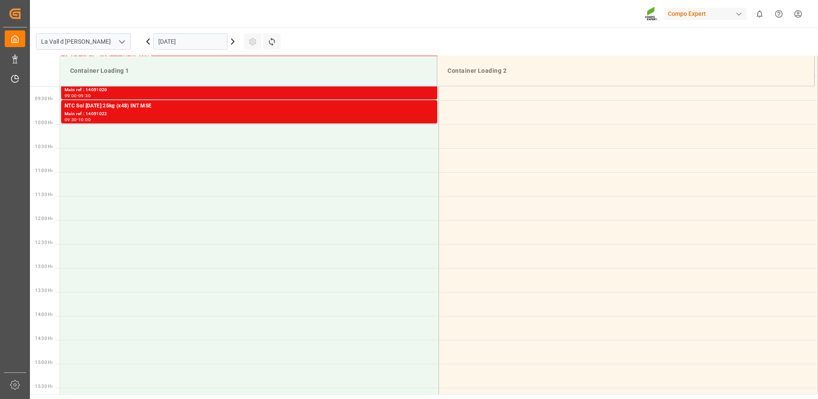
scroll to position [313, 0]
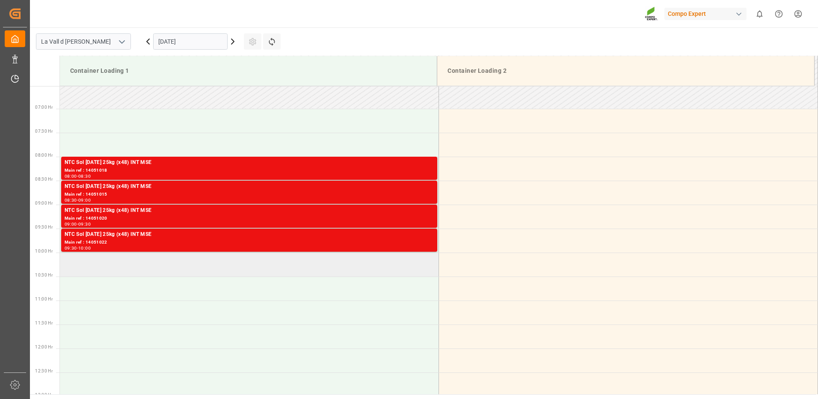
click at [173, 269] on td at bounding box center [249, 264] width 379 height 24
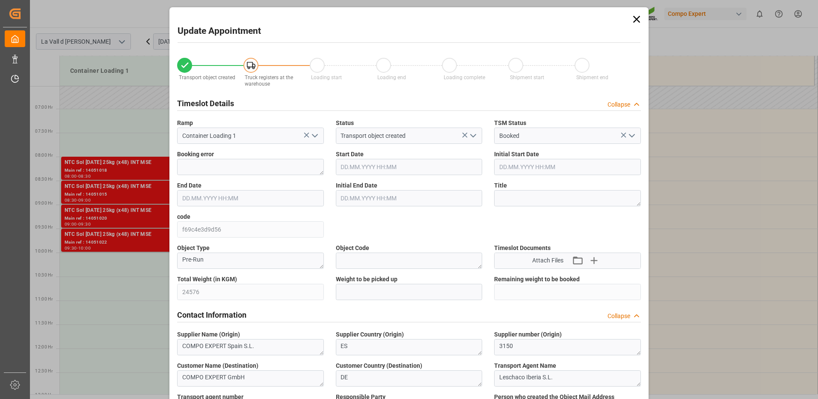
type input "24576"
type input "160"
type input "[DATE] 10:00"
type input "[DATE] 10:30"
type input "[DATE] 15:06"
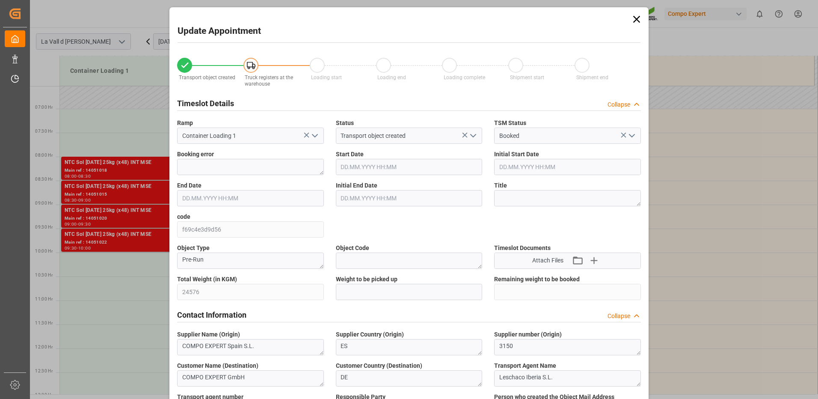
type input "[DATE] 13:00"
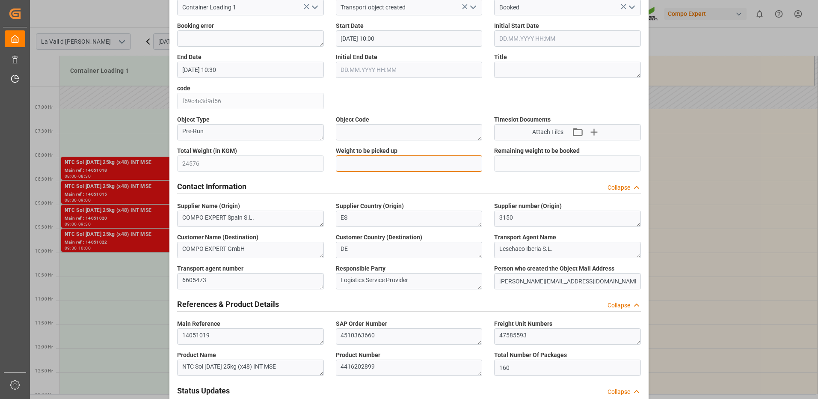
click at [369, 166] on input "text" at bounding box center [409, 163] width 147 height 16
type input "24576"
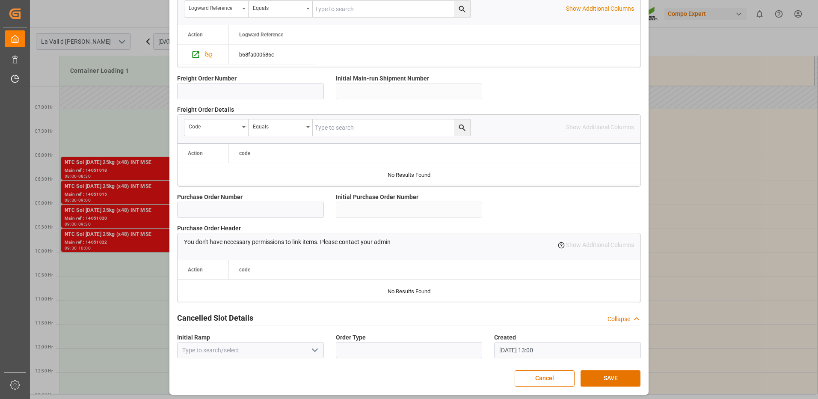
scroll to position [729, 0]
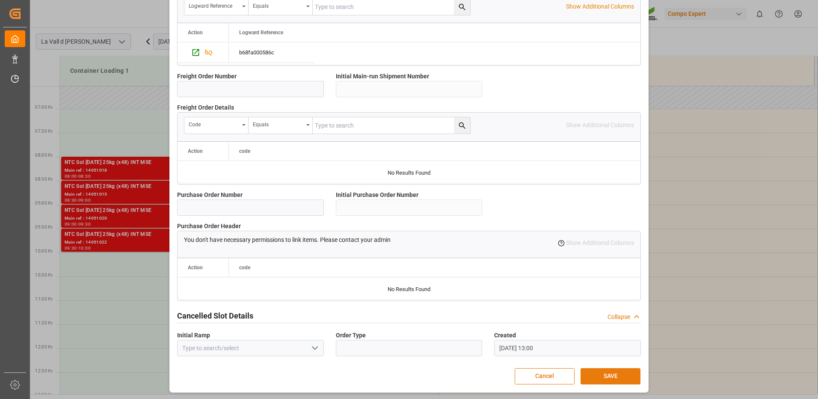
click at [606, 377] on button "SAVE" at bounding box center [610, 376] width 60 height 16
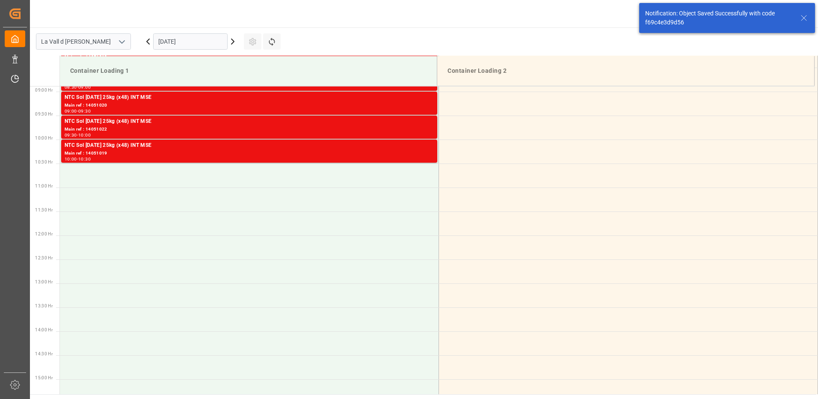
scroll to position [212, 0]
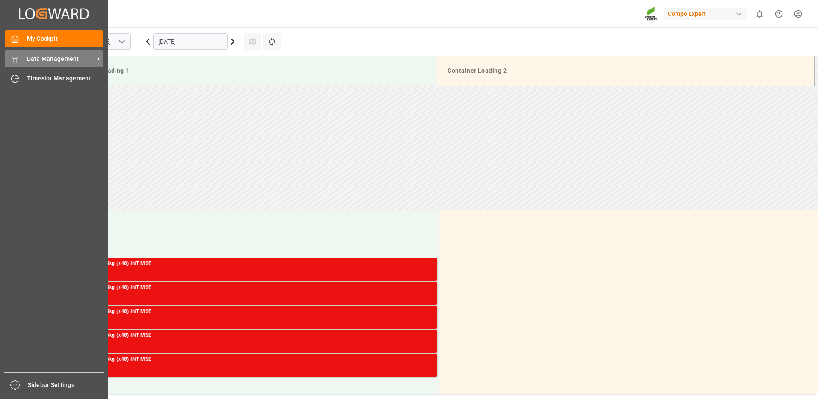
click at [31, 56] on span "Data Management" at bounding box center [61, 58] width 68 height 9
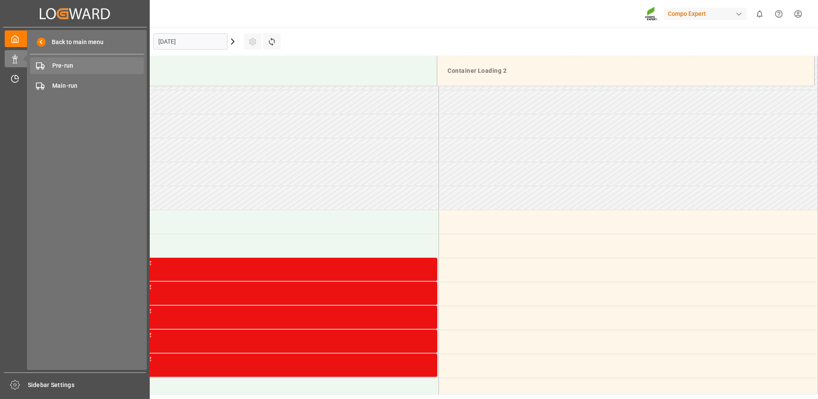
click at [83, 63] on span "Pre-run" at bounding box center [98, 65] width 92 height 9
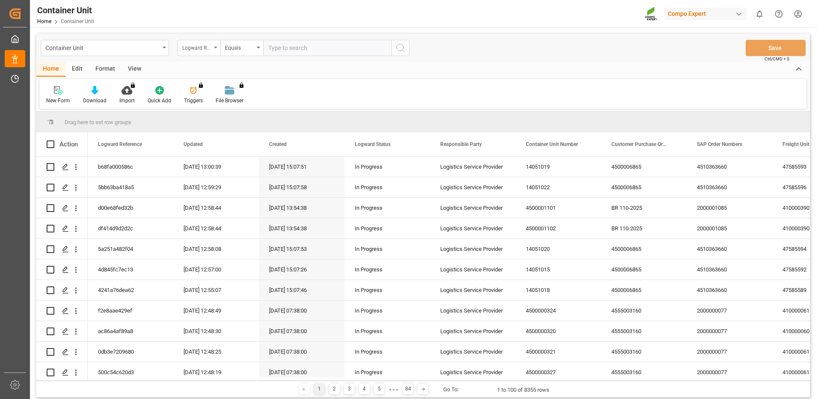
click at [195, 46] on div "Logward Reference" at bounding box center [196, 47] width 29 height 10
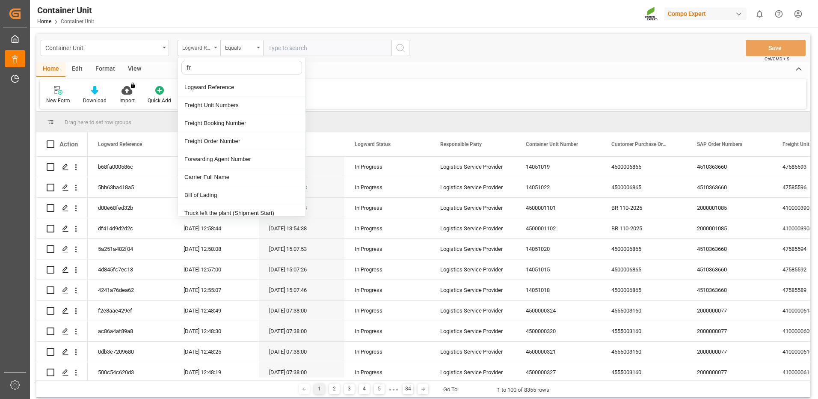
type input "fre"
click at [206, 108] on div "Freight Booking Number" at bounding box center [241, 105] width 127 height 18
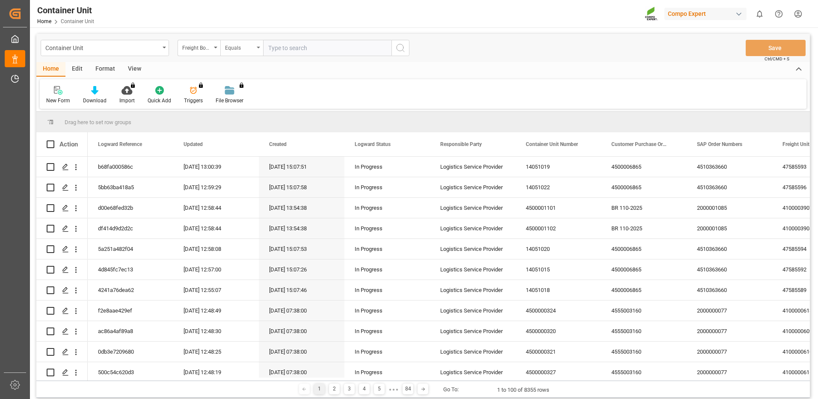
click at [248, 48] on div "Equals" at bounding box center [239, 47] width 29 height 10
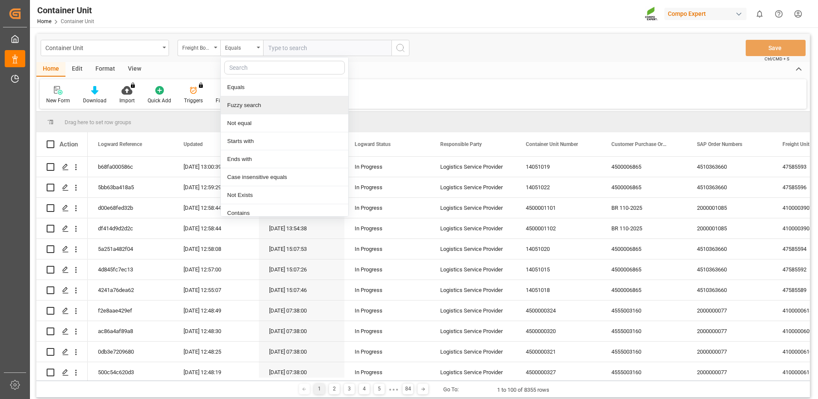
click at [241, 102] on div "Fuzzy search" at bounding box center [284, 105] width 127 height 18
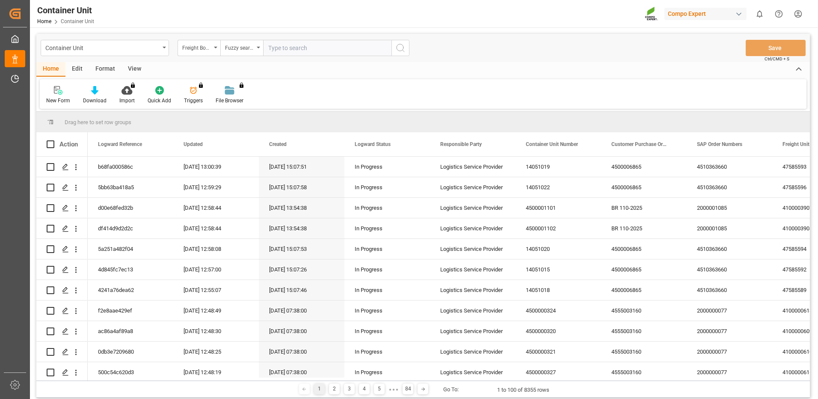
click at [298, 46] on input "text" at bounding box center [327, 48] width 128 height 16
paste input "14050957"
type input "14050957"
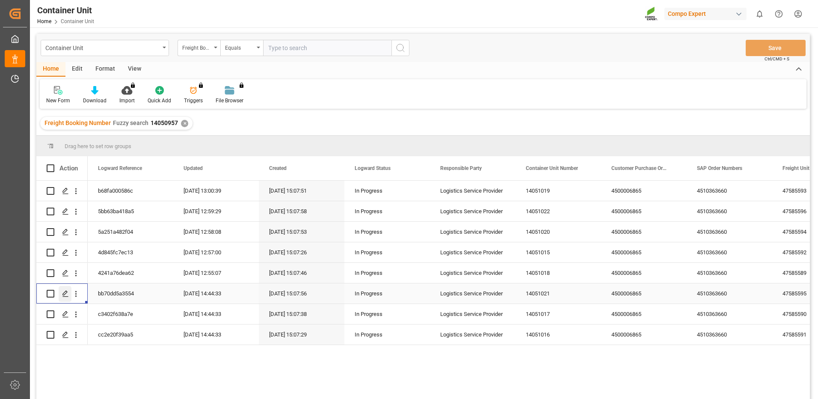
click at [65, 293] on icon "Press SPACE to select this row." at bounding box center [65, 293] width 7 height 7
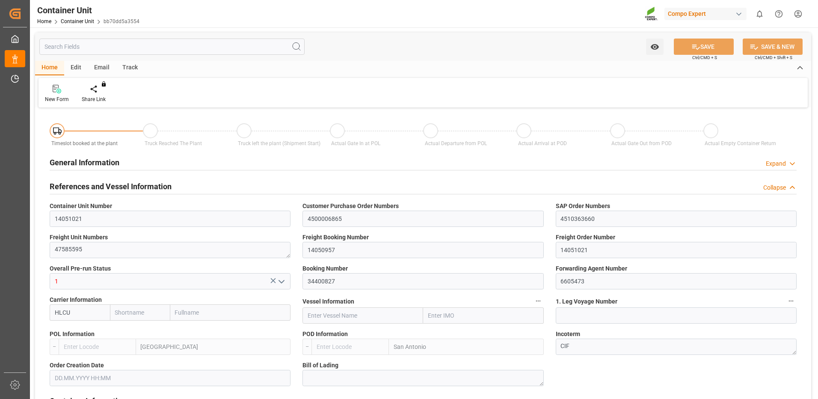
type input "HLCU"
type input "ESVLC"
type input "CLSAI"
type input "7"
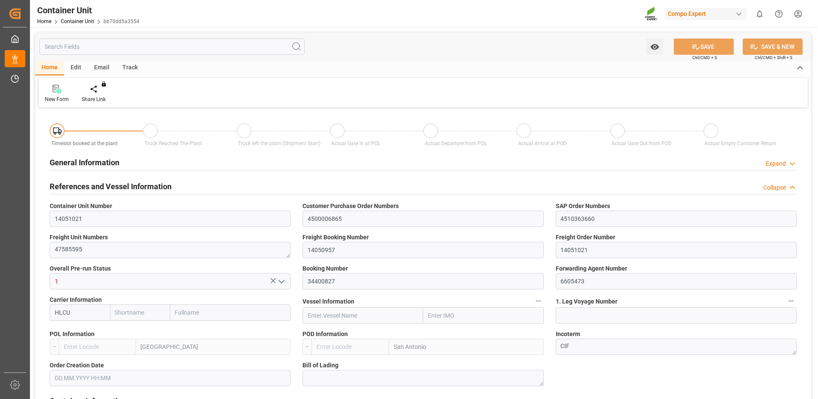
type input "0"
type input "8"
type input "0"
type input "160"
type input "24576"
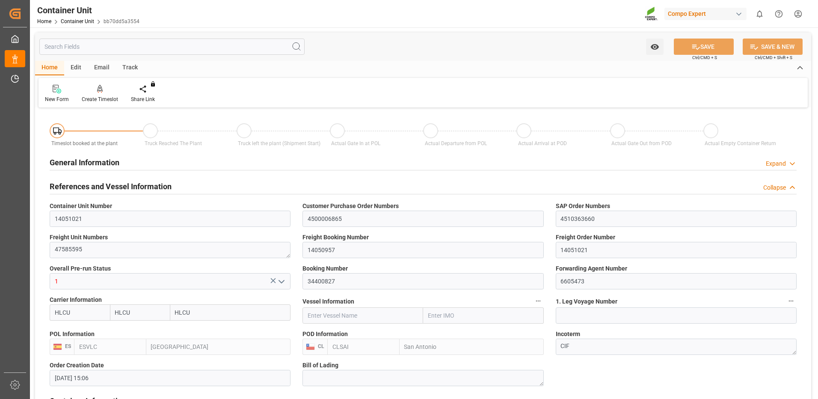
type input "[DATE] 15:06"
type input "[DATE]"
click at [96, 89] on div at bounding box center [100, 88] width 36 height 9
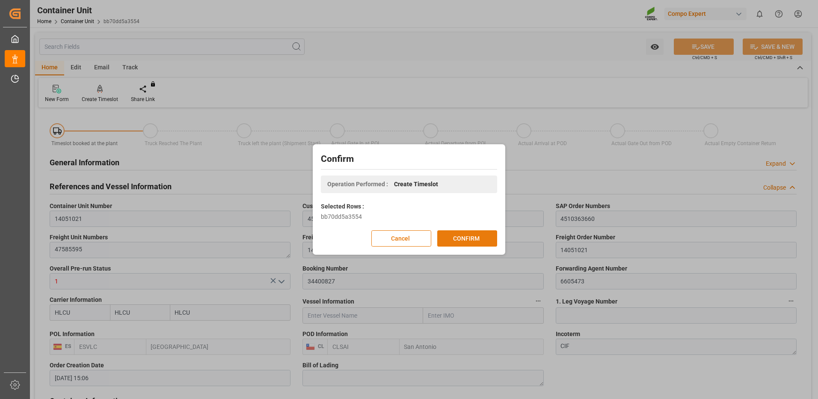
click at [473, 233] on button "CONFIRM" at bounding box center [467, 238] width 60 height 16
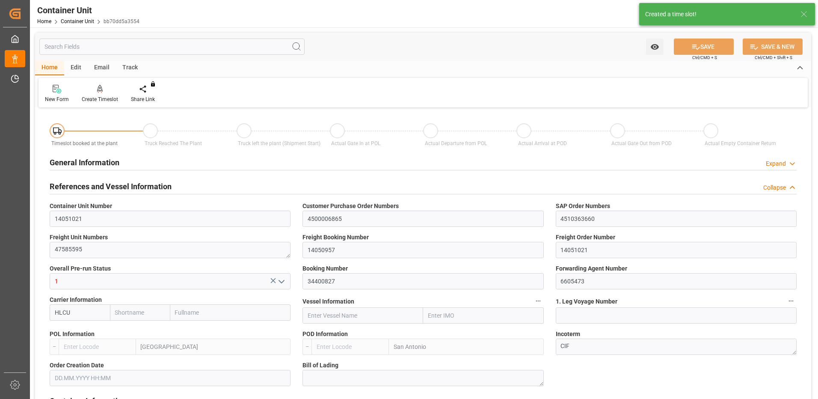
type input "HLCU"
type input "ESVLC"
type input "CLSAI"
type input "7"
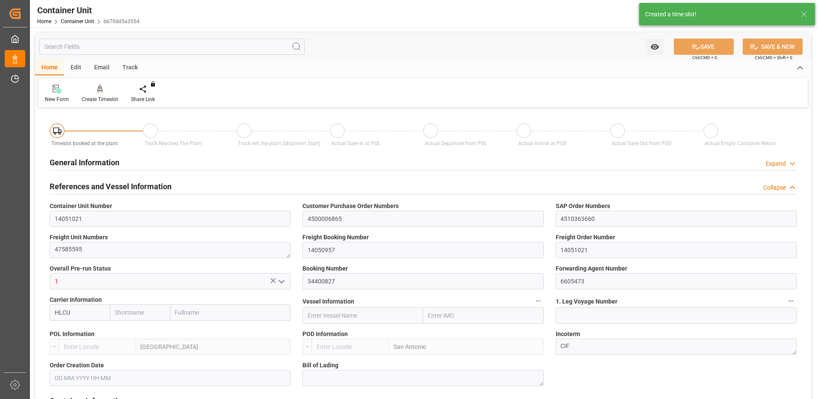
type input "0"
type input "8"
type input "0"
type input "160"
type input "24576"
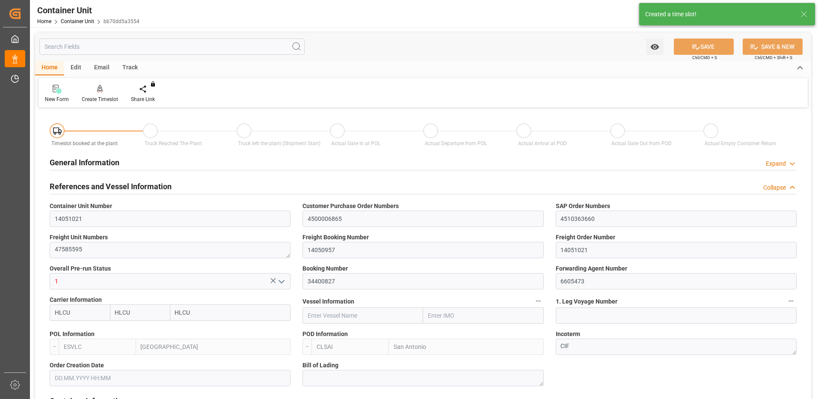
type input "[DATE] 15:06"
type input "[DATE]"
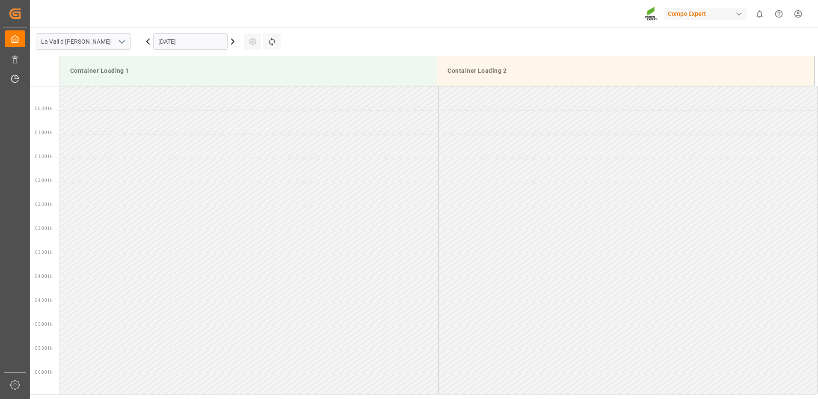
scroll to position [569, 0]
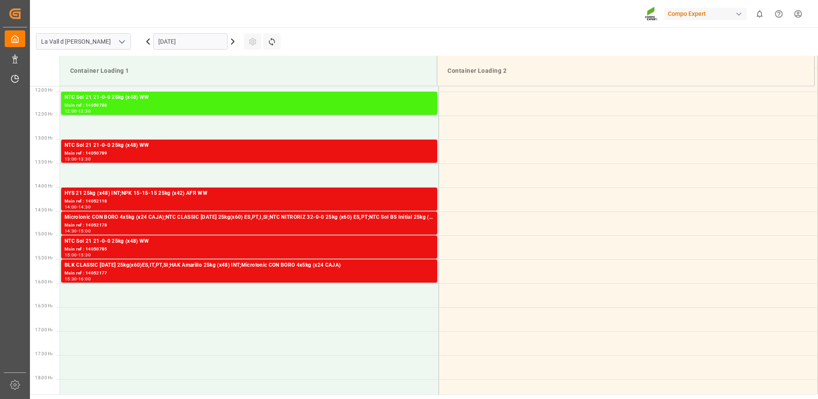
click at [184, 44] on input "[DATE]" at bounding box center [190, 41] width 74 height 16
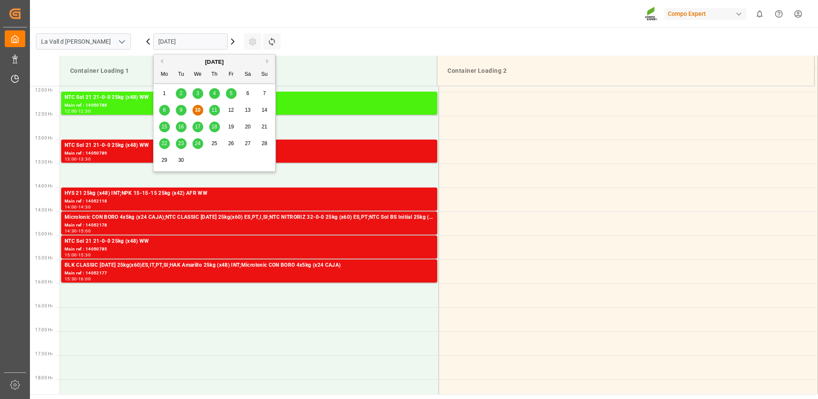
click at [264, 63] on div "[DATE]" at bounding box center [214, 62] width 121 height 9
click at [267, 62] on button "Next Month" at bounding box center [268, 61] width 5 height 5
click at [165, 109] on span "6" at bounding box center [164, 110] width 3 height 6
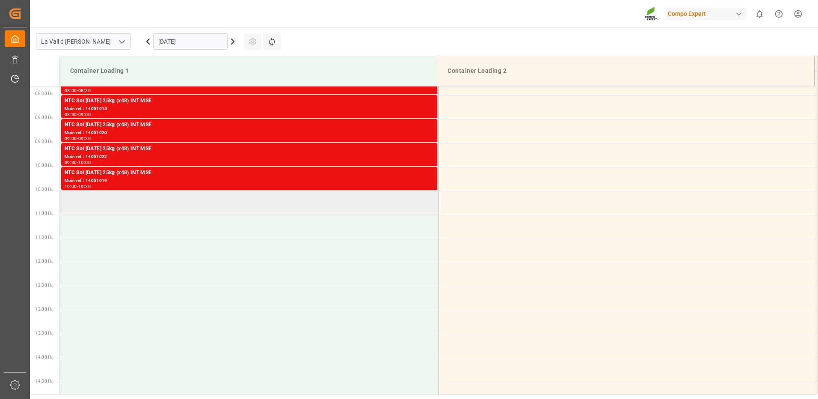
scroll to position [355, 0]
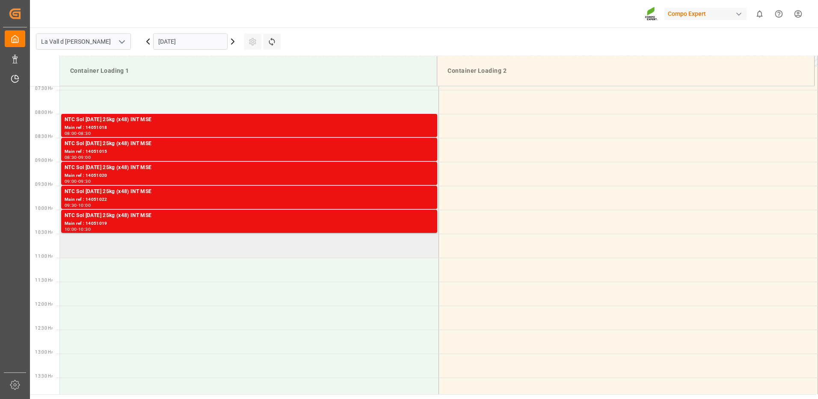
click at [164, 240] on td at bounding box center [249, 245] width 379 height 24
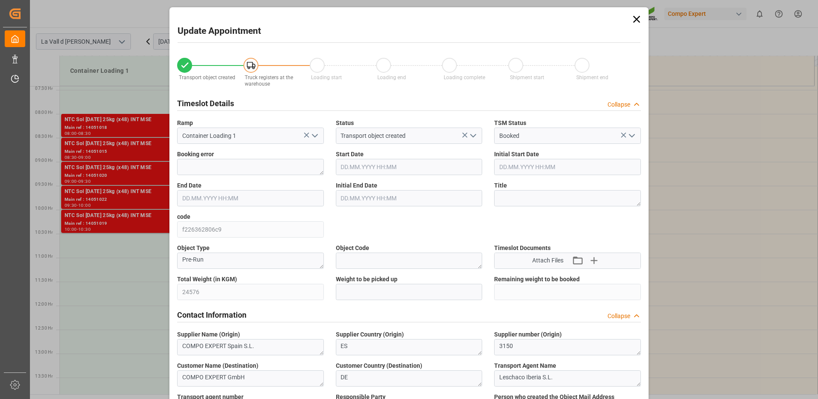
type input "[DATE] 10:30"
type input "[DATE] 11:00"
type input "[DATE] 15:06"
type input "[DATE] 13:01"
click at [399, 295] on input "text" at bounding box center [409, 292] width 147 height 16
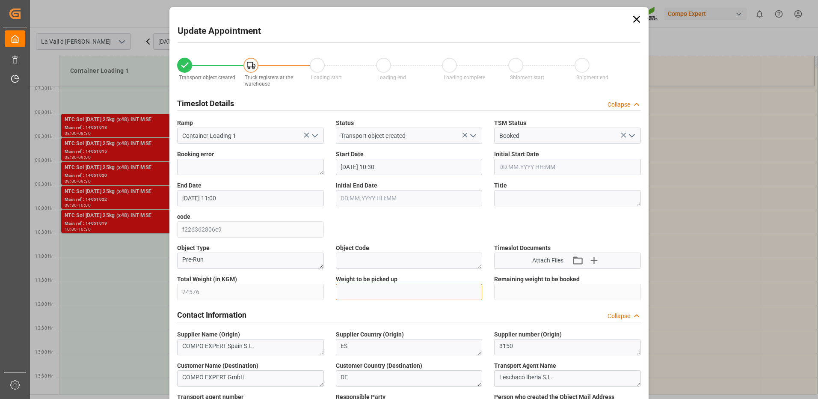
type input "24576"
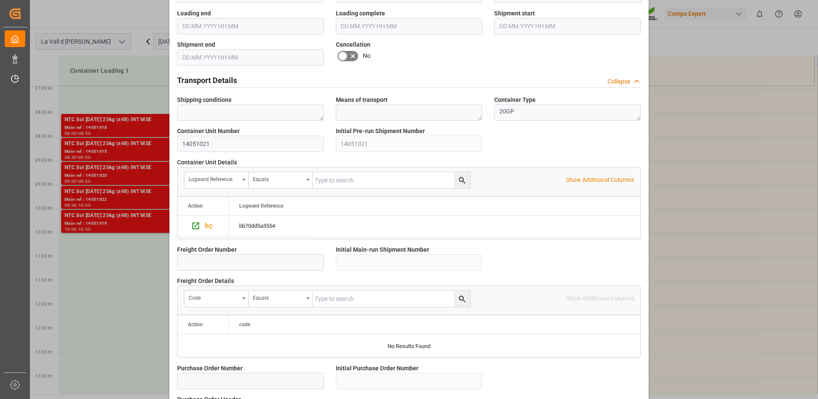
scroll to position [729, 0]
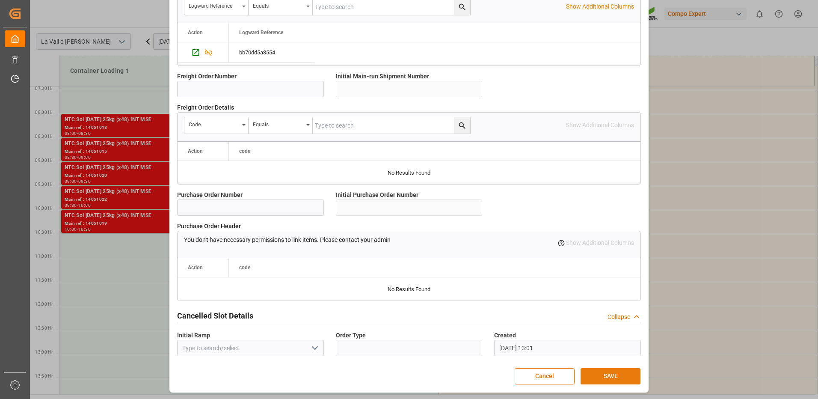
click at [621, 377] on button "SAVE" at bounding box center [610, 376] width 60 height 16
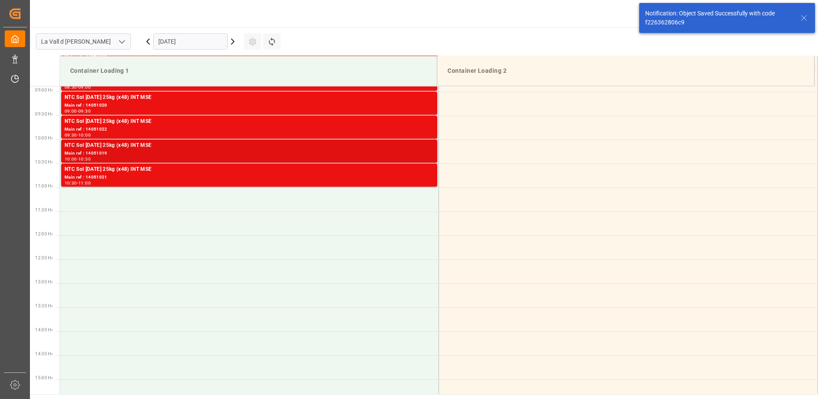
scroll to position [340, 0]
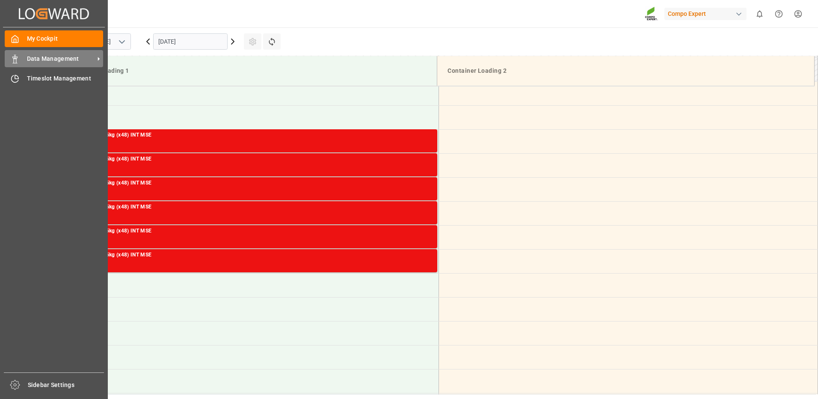
click at [25, 56] on div "Data Management Data Management" at bounding box center [54, 58] width 98 height 17
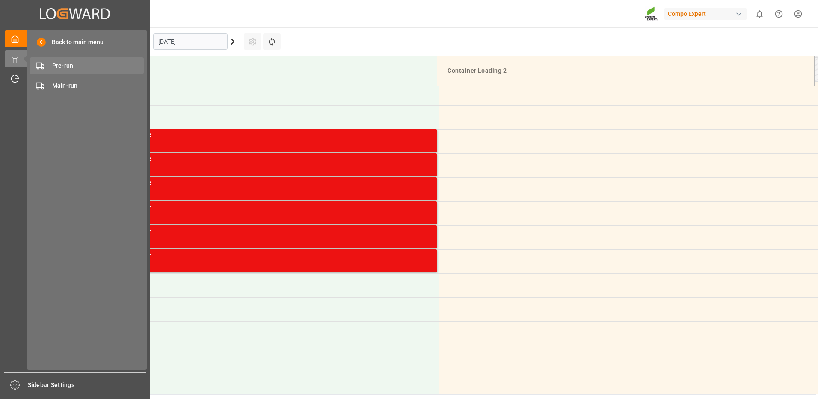
click at [56, 68] on span "Pre-run" at bounding box center [98, 65] width 92 height 9
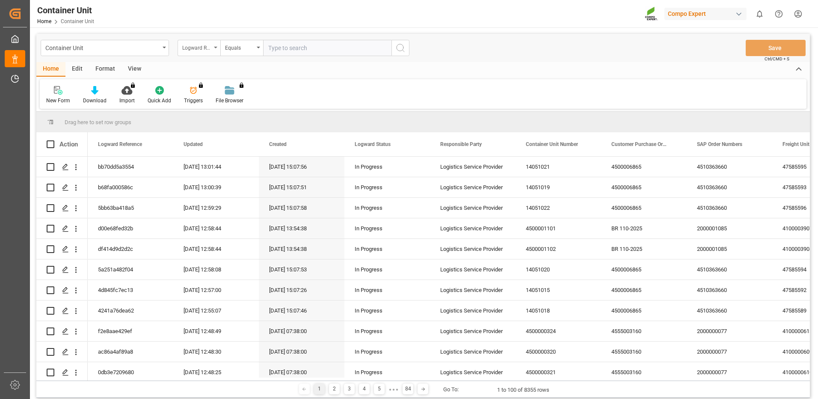
click at [202, 51] on div "Logward Reference" at bounding box center [196, 47] width 29 height 10
type input "freigh"
click at [202, 109] on div "Freight Booking Number" at bounding box center [241, 105] width 127 height 18
click at [231, 50] on div "Equals" at bounding box center [239, 47] width 29 height 10
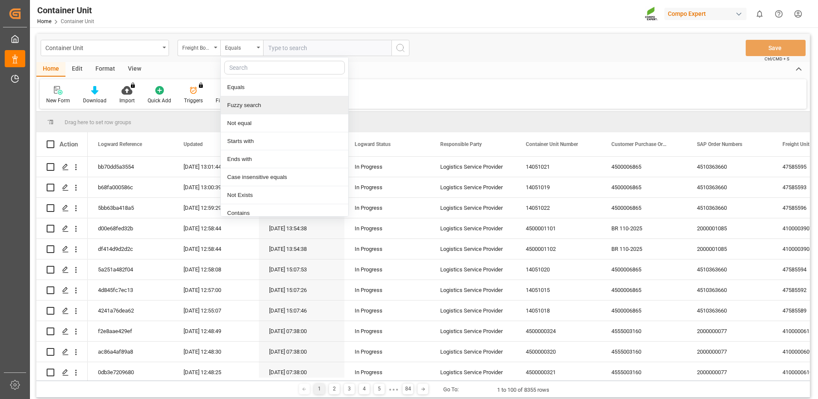
click at [246, 106] on div "Fuzzy search" at bounding box center [284, 105] width 127 height 18
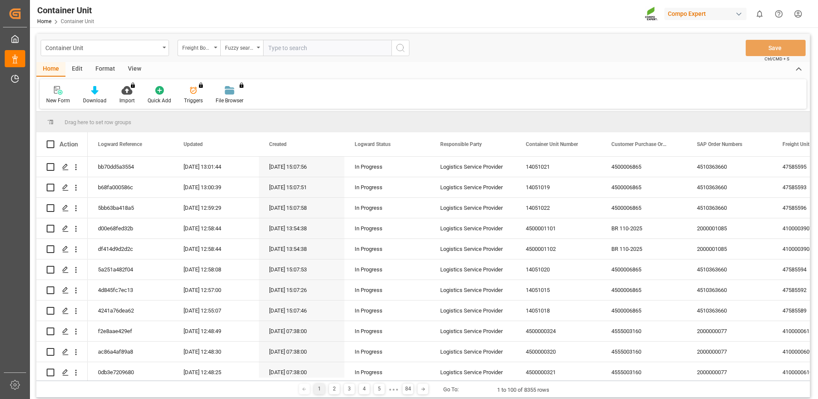
click at [295, 46] on input "text" at bounding box center [327, 48] width 128 height 16
paste input "14050957"
type input "14050957"
click at [408, 52] on button "search button" at bounding box center [400, 48] width 18 height 16
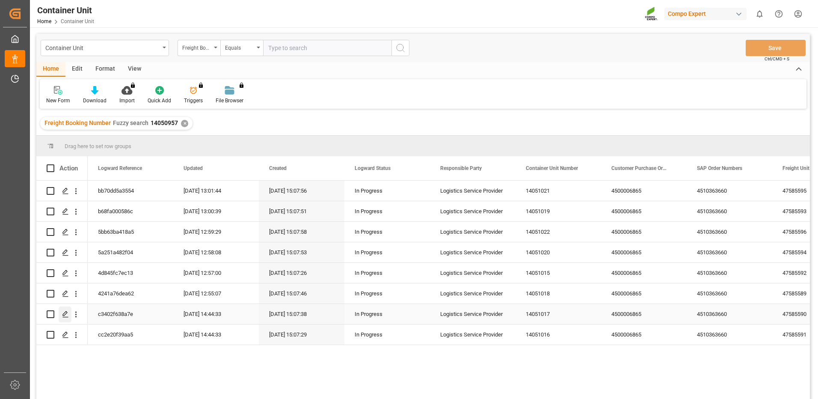
click at [68, 313] on icon "Press SPACE to select this row." at bounding box center [65, 313] width 7 height 7
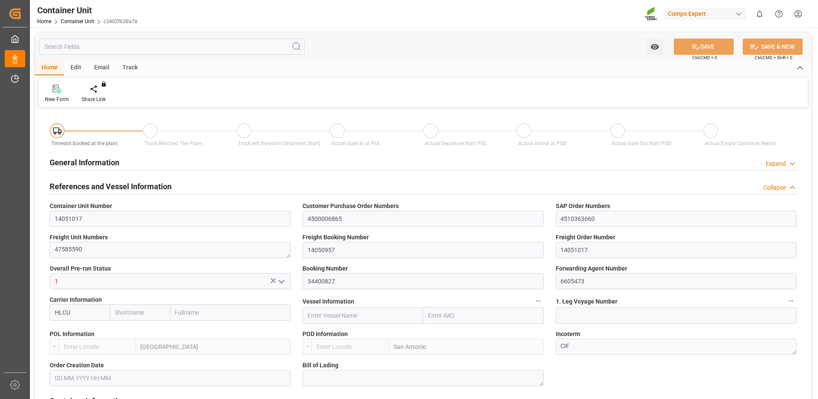
type input "HLCU"
type input "ESVLC"
type input "CLSAI"
type input "7"
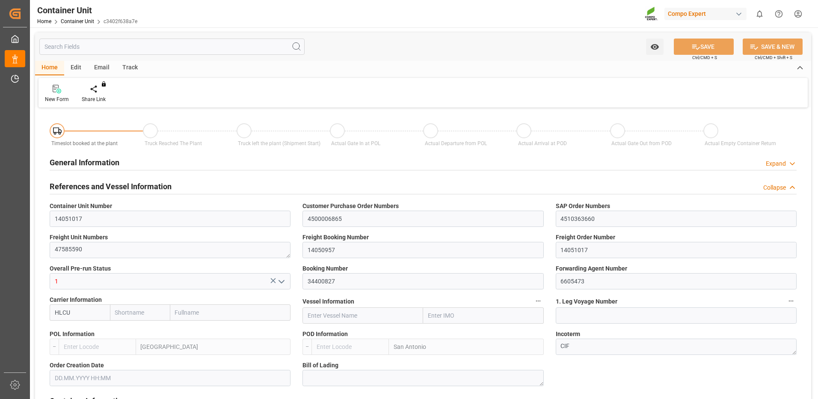
type input "0"
type input "8"
type input "0"
type input "160"
type input "24576"
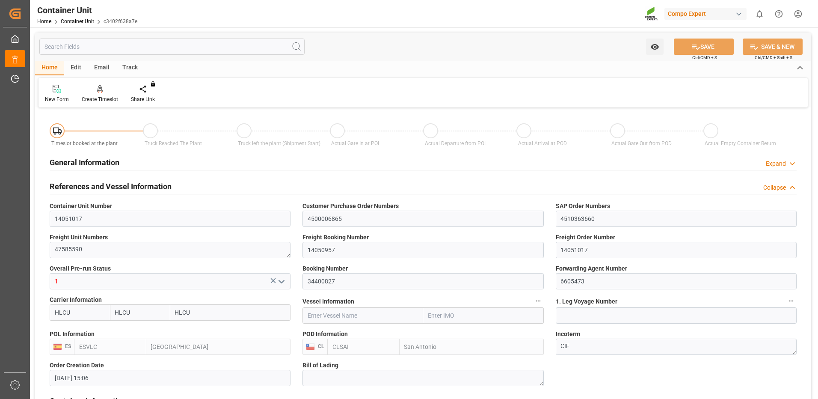
type input "[DATE] 15:06"
type input "[DATE]"
click at [98, 97] on div "Create Timeslot" at bounding box center [100, 99] width 36 height 8
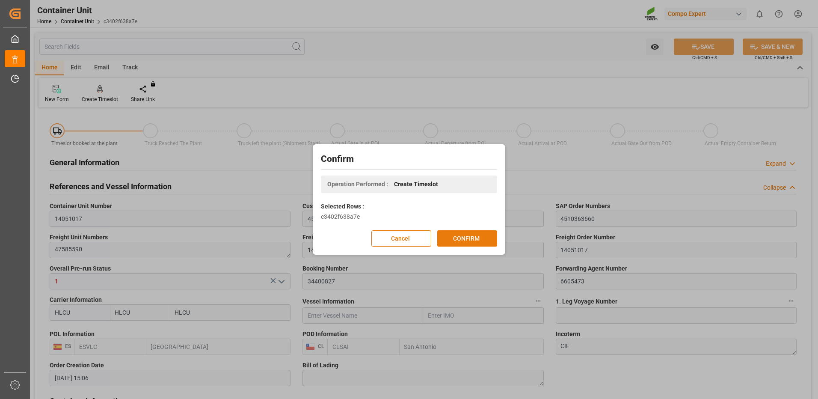
drag, startPoint x: 467, startPoint y: 243, endPoint x: 469, endPoint y: 238, distance: 5.6
click at [467, 242] on button "CONFIRM" at bounding box center [467, 238] width 60 height 16
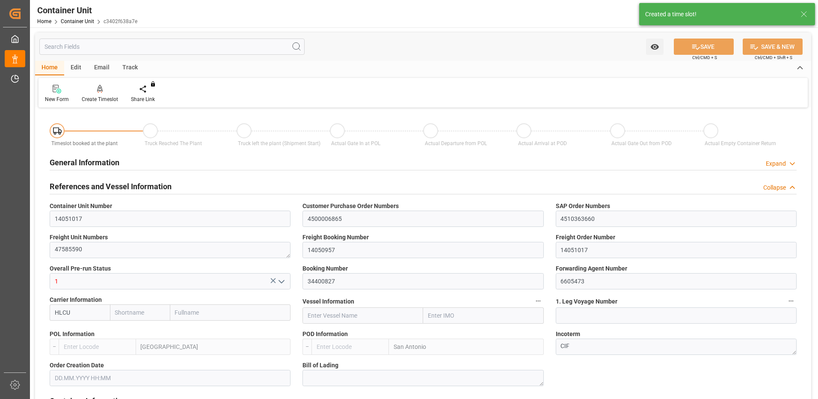
type input "HLCU"
type input "ESVLC"
type input "CLSAI"
type input "7"
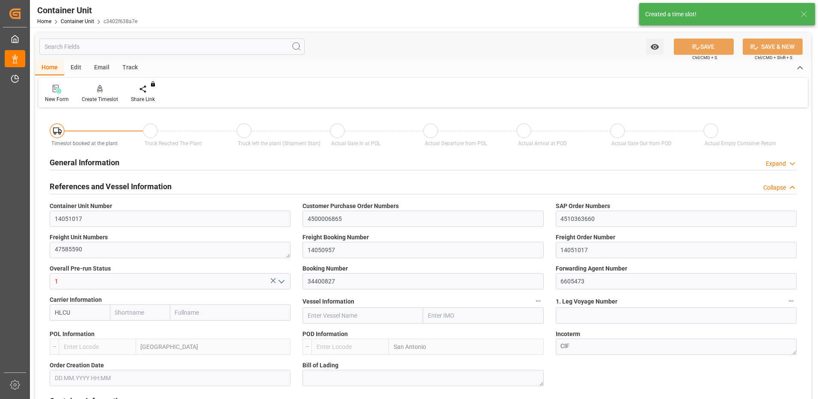
type input "0"
type input "8"
type input "0"
type input "160"
type input "24576"
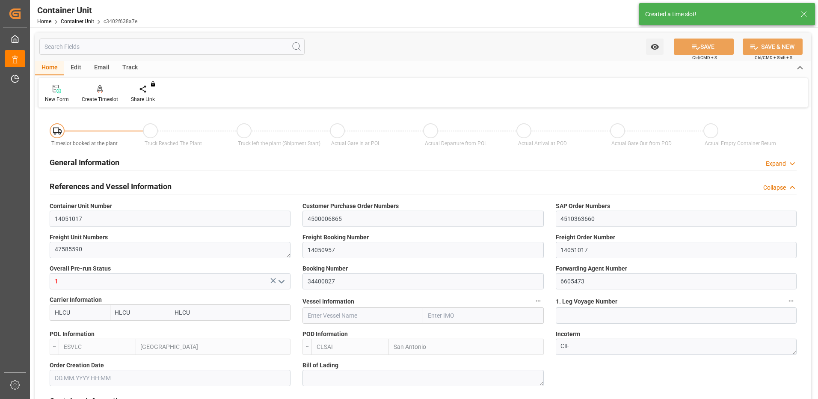
type input "[DATE] 15:06"
type input "[DATE]"
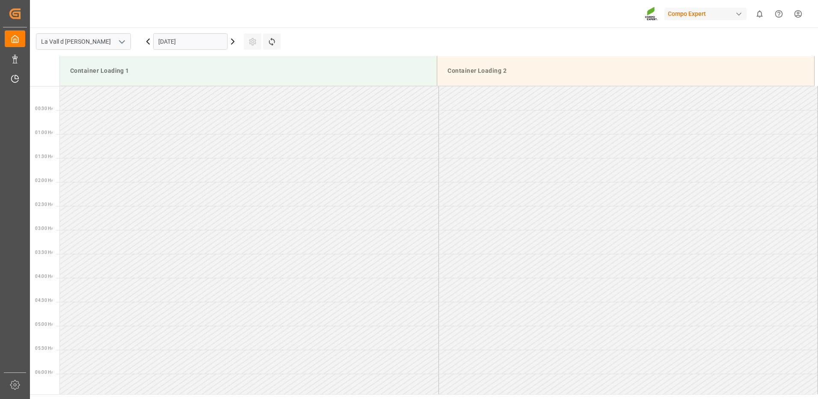
scroll to position [569, 0]
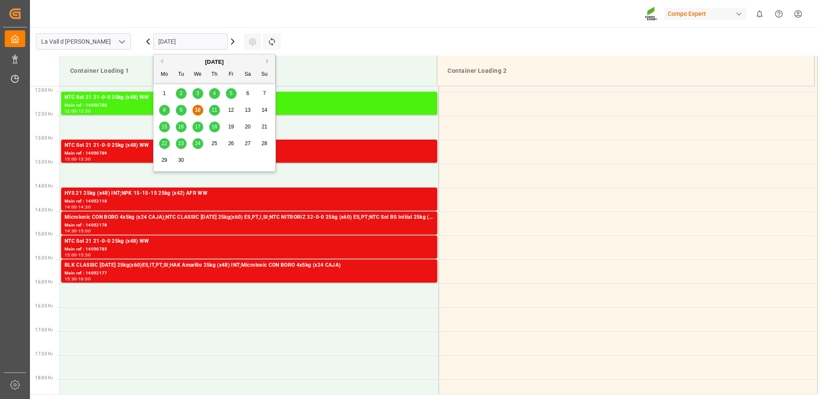
click at [166, 44] on input "[DATE]" at bounding box center [190, 41] width 74 height 16
click at [268, 64] on div "[DATE]" at bounding box center [214, 62] width 121 height 9
click at [265, 59] on div "[DATE]" at bounding box center [214, 62] width 121 height 9
click at [266, 62] on button "Next Month" at bounding box center [268, 61] width 5 height 5
click at [166, 109] on span "6" at bounding box center [164, 110] width 3 height 6
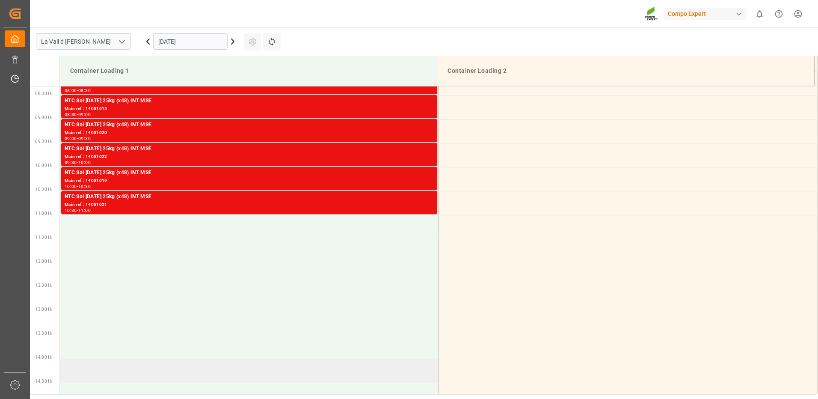
scroll to position [270, 0]
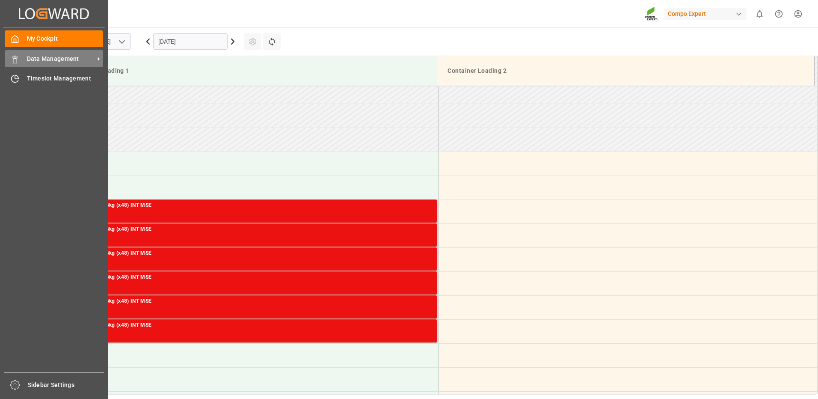
click at [18, 59] on icon at bounding box center [15, 59] width 9 height 9
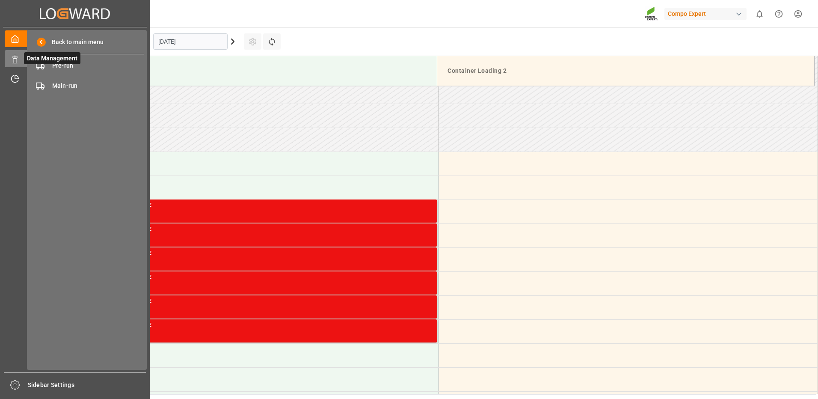
click at [13, 57] on polygon at bounding box center [13, 58] width 3 height 2
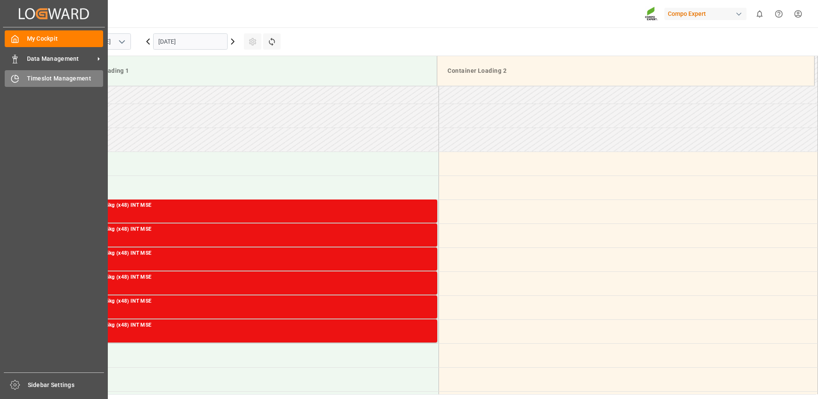
click at [52, 80] on span "Timeslot Management" at bounding box center [65, 78] width 77 height 9
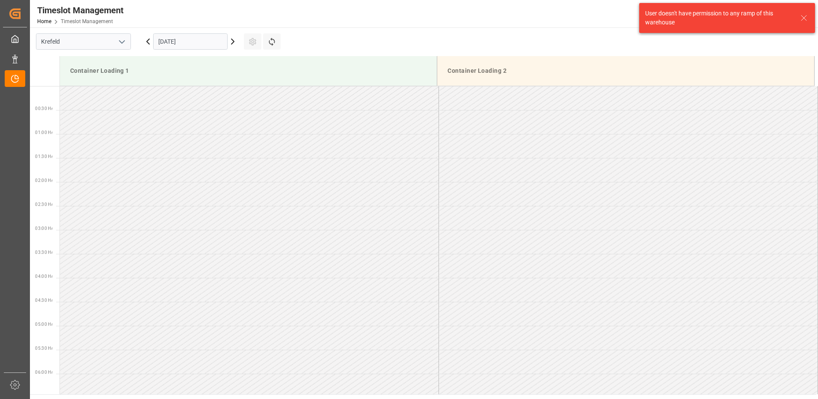
click at [124, 45] on icon "open menu" at bounding box center [122, 42] width 10 height 10
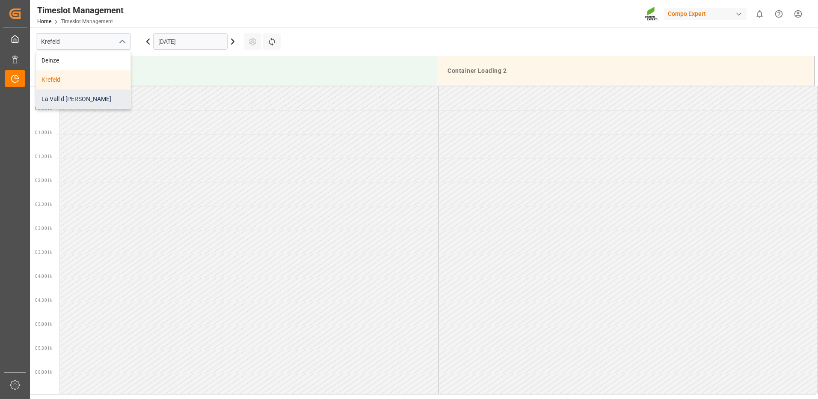
click at [70, 100] on div "La Vall d [PERSON_NAME]" at bounding box center [83, 98] width 94 height 19
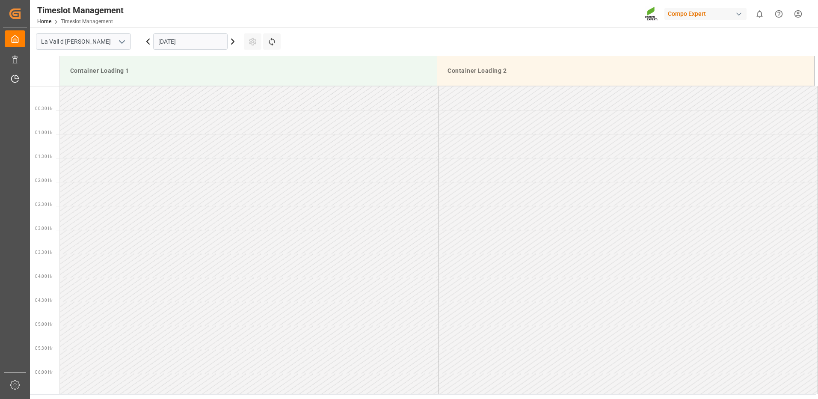
scroll to position [569, 0]
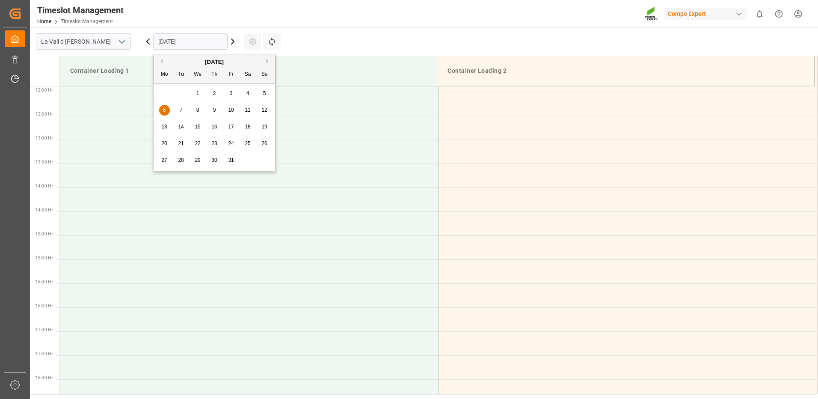
click at [204, 42] on input "[DATE]" at bounding box center [190, 41] width 74 height 16
click at [326, 151] on td at bounding box center [249, 151] width 379 height 24
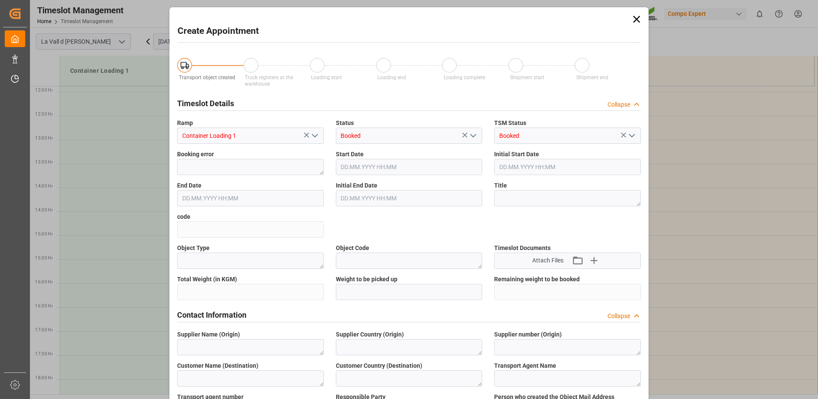
type input "06.10.2025 13:00"
type input "06.10.2025 13:30"
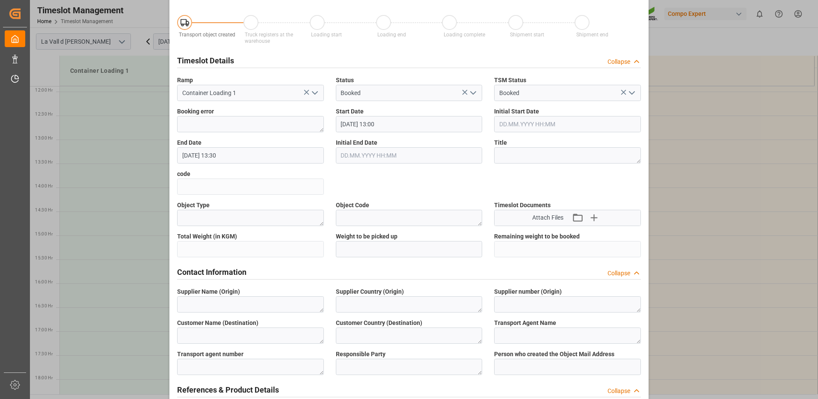
scroll to position [257, 0]
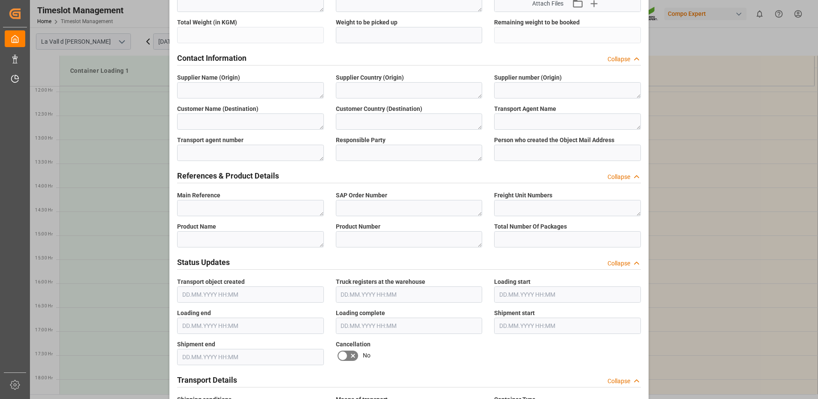
click at [154, 122] on div "Create Appointment Transport object created Truck registers at the warehouse Lo…" at bounding box center [409, 199] width 818 height 399
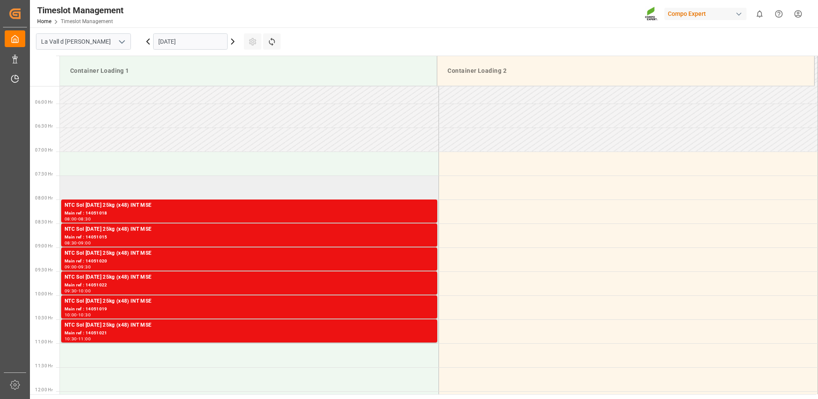
scroll to position [313, 0]
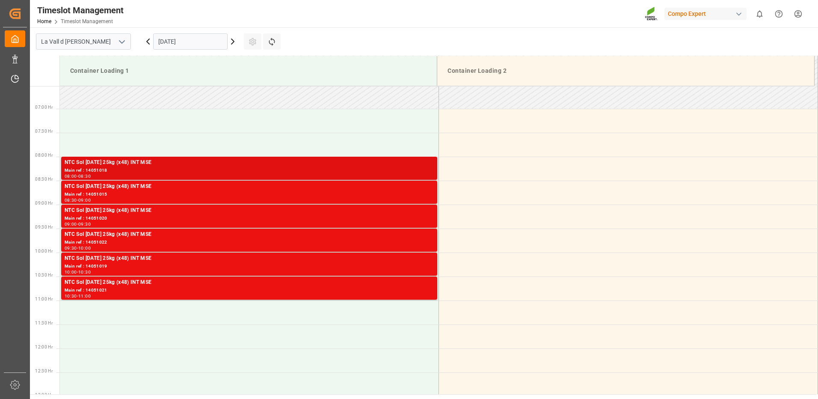
click at [412, 170] on div "Main ref : 14051018" at bounding box center [249, 170] width 369 height 7
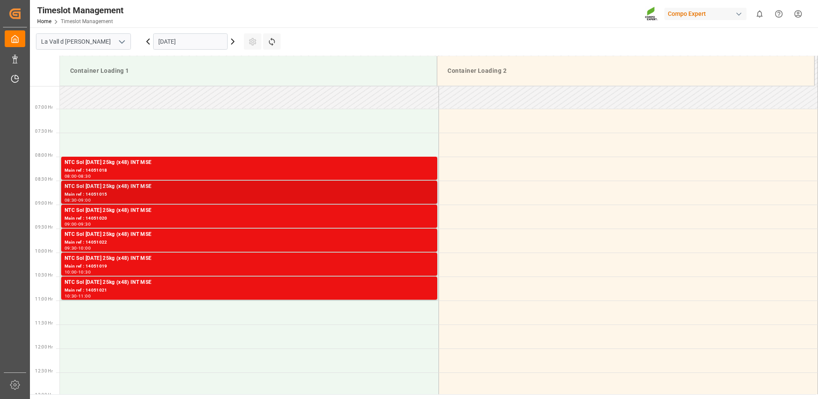
click at [414, 190] on div "NTC Sol [DATE] 25kg (x48) INT MSE" at bounding box center [249, 186] width 369 height 9
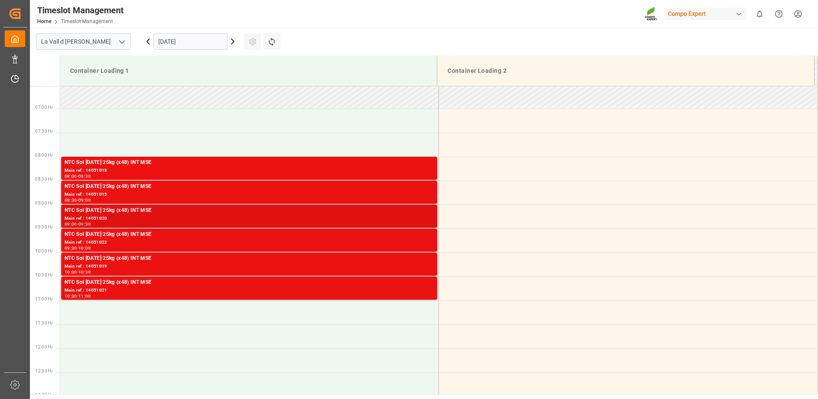
click at [428, 212] on div "NTC Sol [DATE] 25kg (x48) INT MSE" at bounding box center [249, 210] width 369 height 9
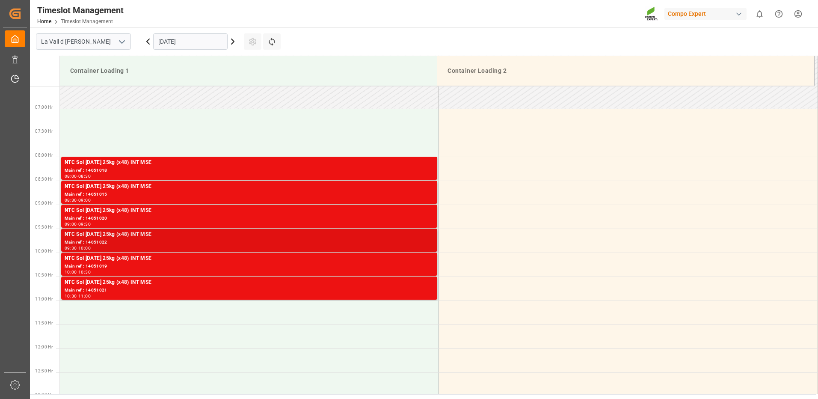
click at [411, 233] on div "NTC Sol [DATE] 25kg (x48) INT MSE" at bounding box center [249, 234] width 369 height 9
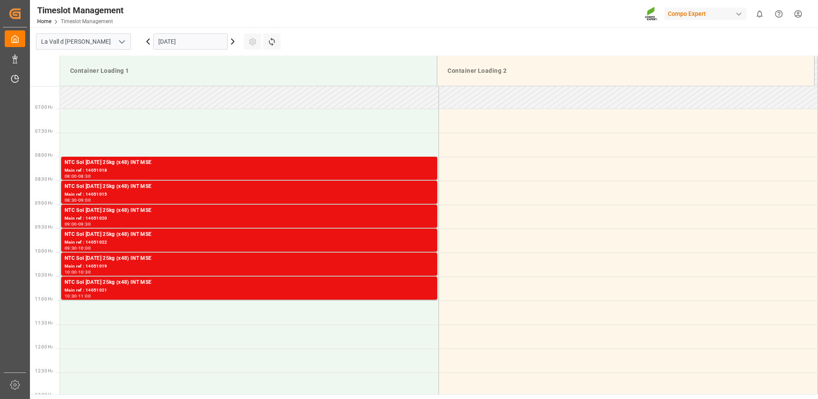
click at [399, 267] on div "Main ref : 14051019" at bounding box center [249, 266] width 369 height 7
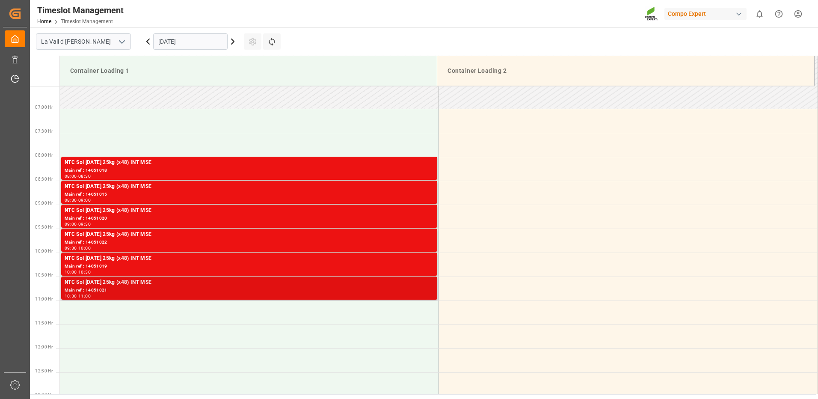
click at [401, 290] on div "Main ref : 14051021" at bounding box center [249, 290] width 369 height 7
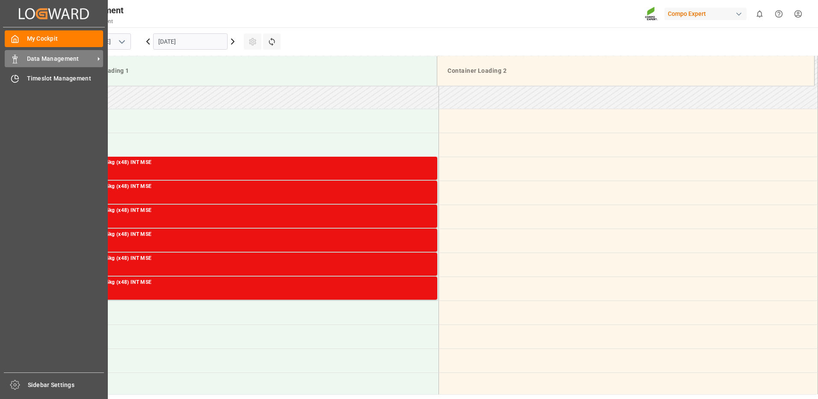
click at [20, 60] on div "Data Management Data Management" at bounding box center [54, 58] width 98 height 17
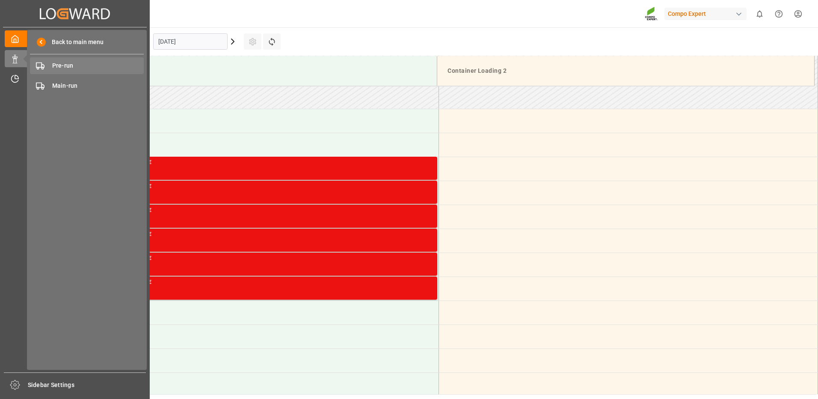
click at [73, 68] on span "Pre-run" at bounding box center [98, 65] width 92 height 9
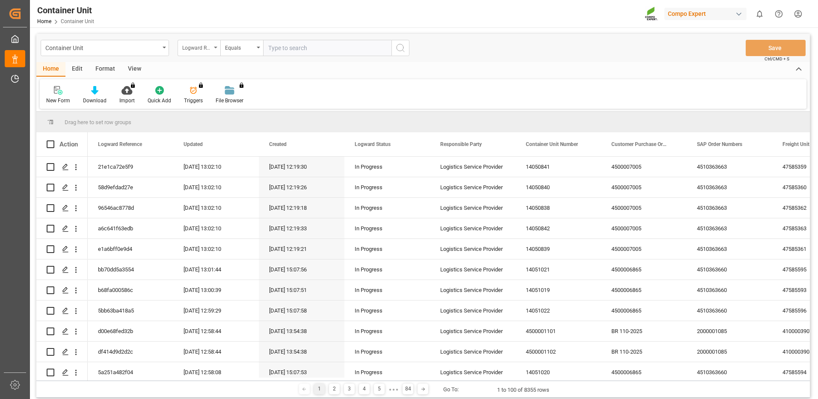
click at [189, 48] on div "Logward Reference" at bounding box center [196, 47] width 29 height 10
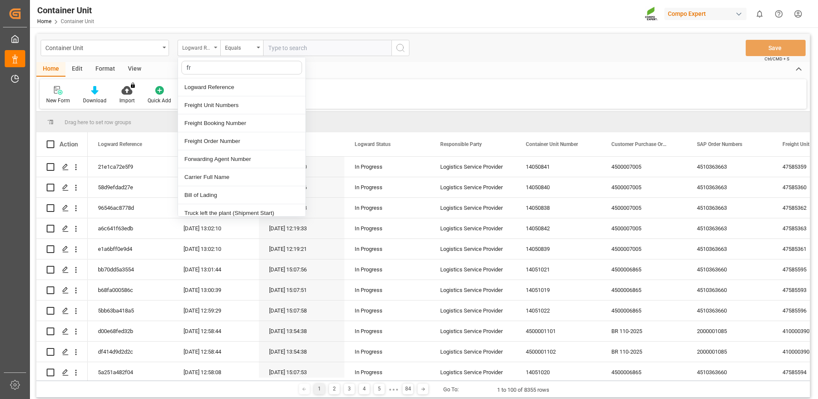
type input "fre"
click at [215, 103] on div "Freight Booking Number" at bounding box center [241, 105] width 127 height 18
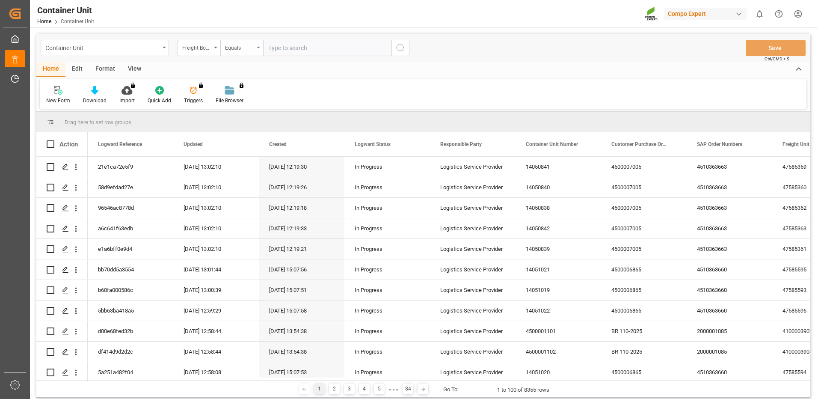
click at [235, 50] on div "Equals" at bounding box center [239, 47] width 29 height 10
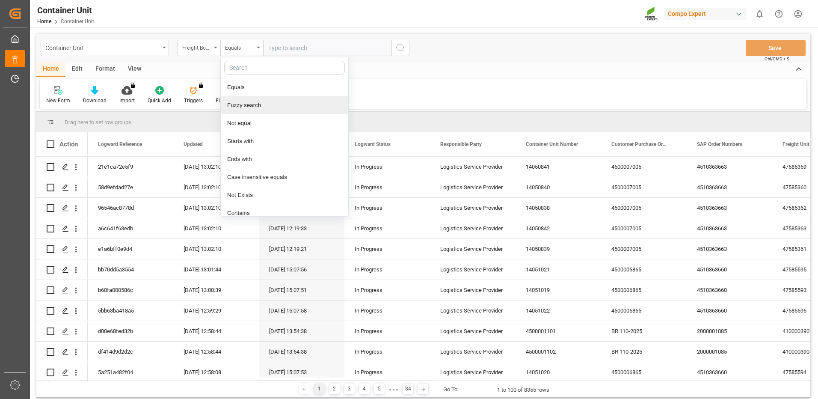
click at [245, 109] on div "Fuzzy search" at bounding box center [284, 105] width 127 height 18
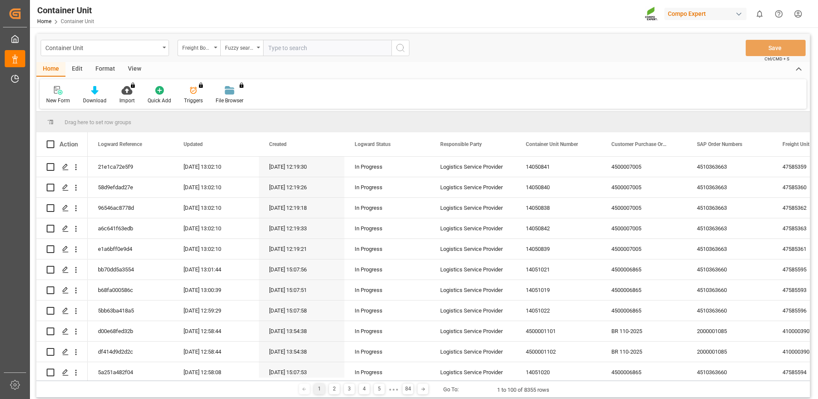
click at [302, 47] on input "text" at bounding box center [327, 48] width 128 height 16
paste input "14050957"
type input "14050957"
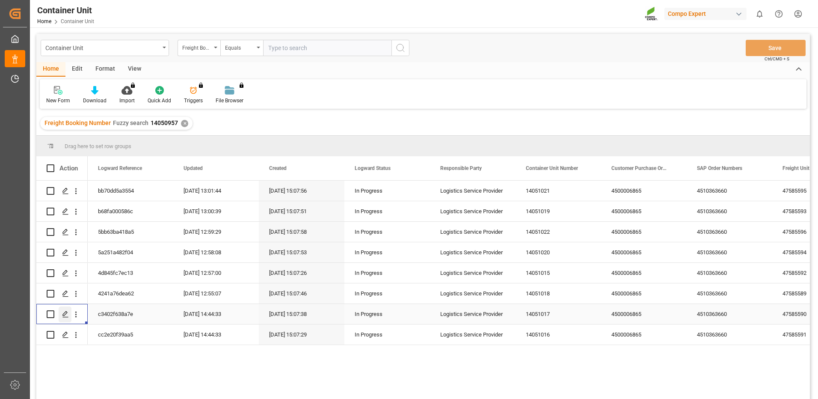
click at [65, 312] on icon "Press SPACE to select this row." at bounding box center [65, 313] width 7 height 7
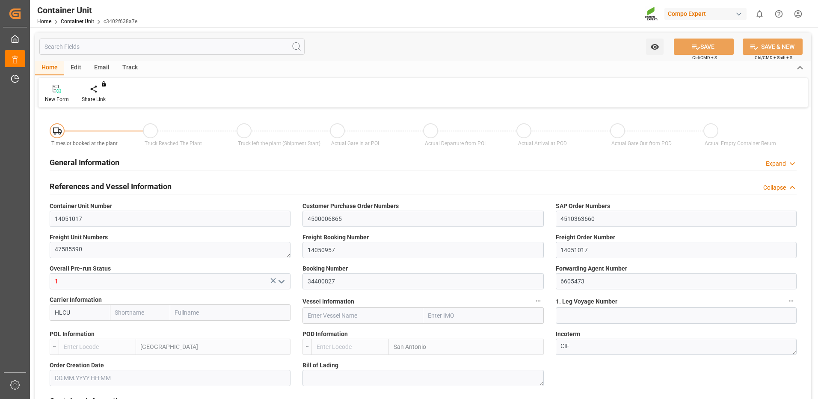
type input "HLCU"
type input "ESVLC"
type input "CLSAI"
type input "7"
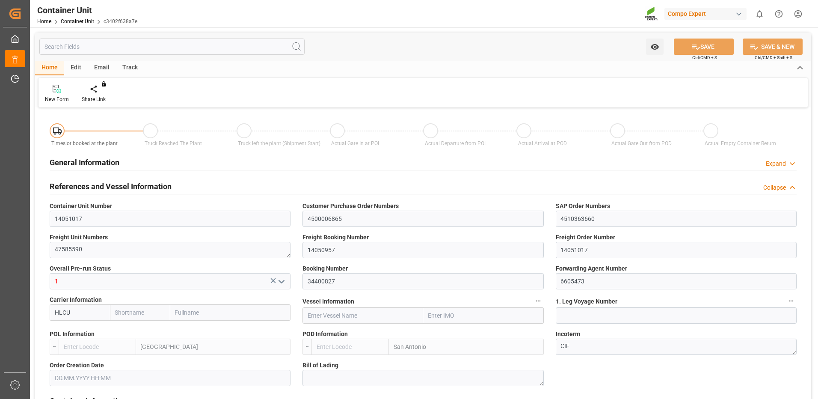
type input "0"
type input "8"
type input "0"
type input "160"
type input "24576"
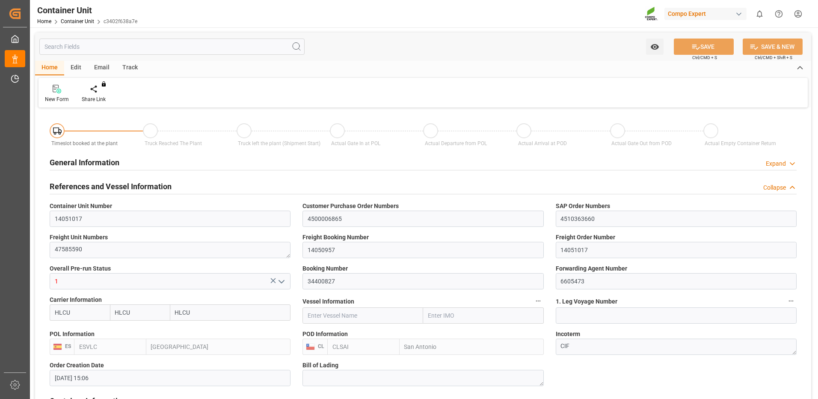
type input "[DATE] 15:06"
type input "04.09.2025"
click at [100, 91] on icon at bounding box center [100, 89] width 6 height 9
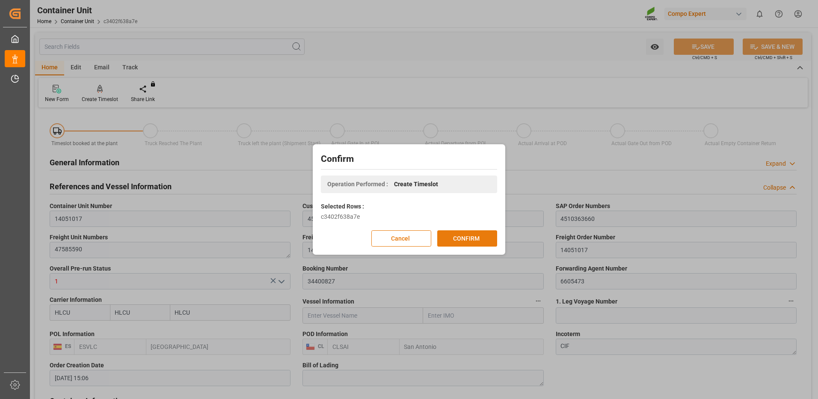
click at [476, 236] on button "CONFIRM" at bounding box center [467, 238] width 60 height 16
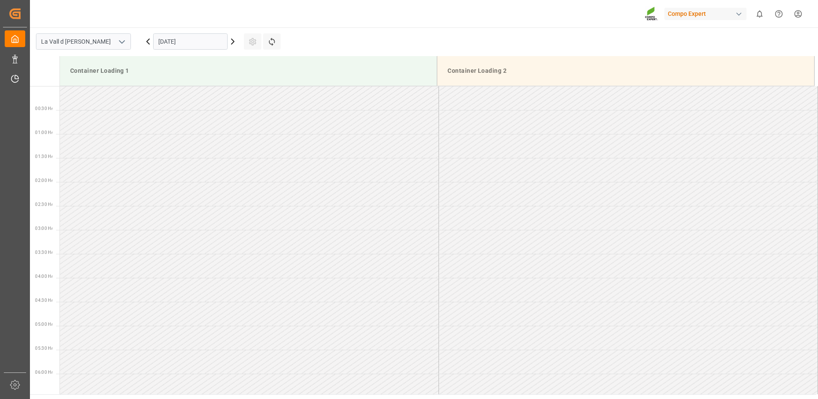
scroll to position [569, 0]
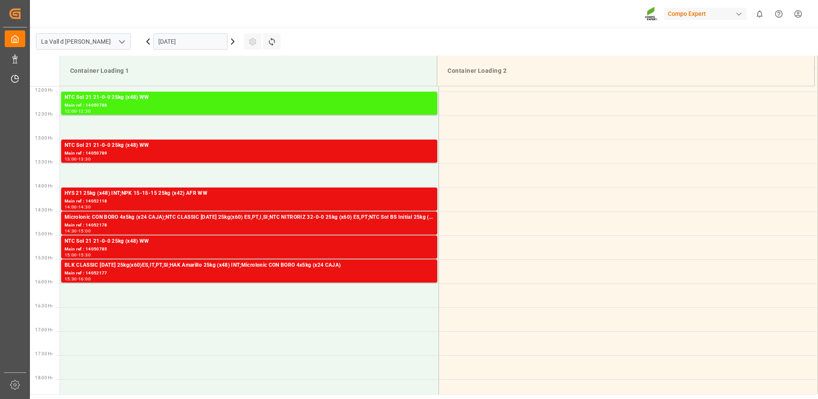
click at [202, 44] on input "[DATE]" at bounding box center [190, 41] width 74 height 16
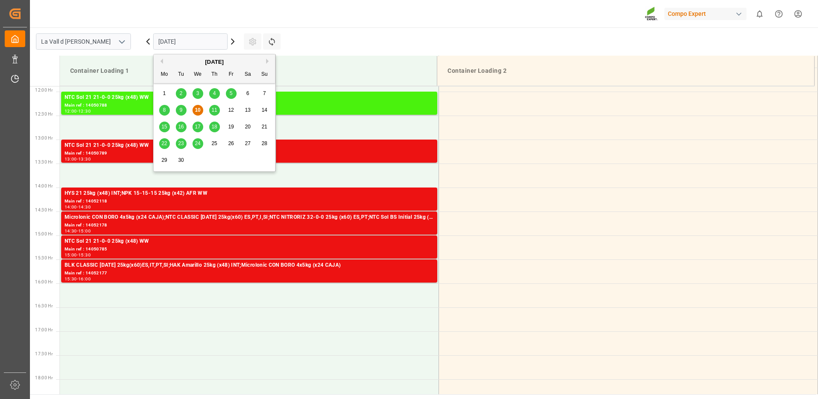
click at [266, 63] on button "Next Month" at bounding box center [268, 61] width 5 height 5
click at [168, 111] on div "6" at bounding box center [164, 110] width 11 height 10
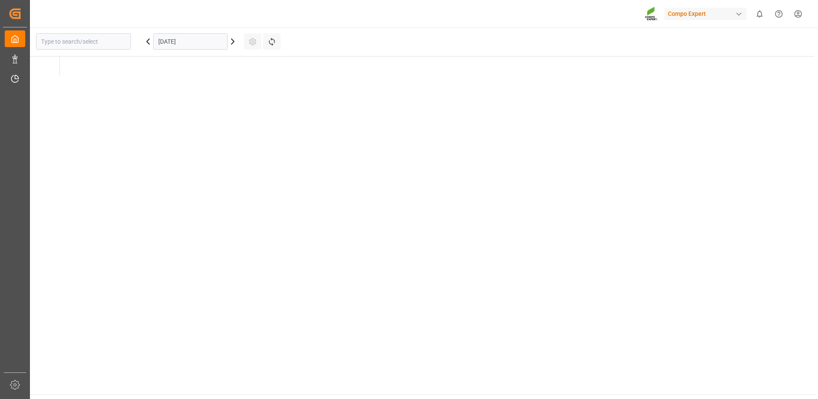
type input "La Vall d [PERSON_NAME]"
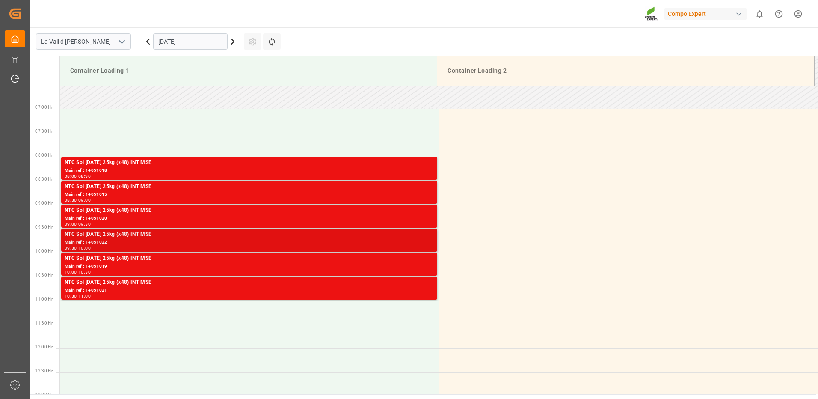
scroll to position [398, 0]
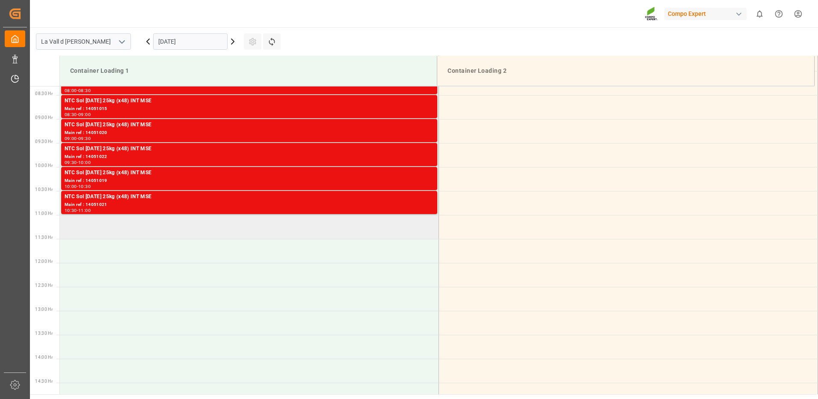
click at [126, 221] on td at bounding box center [249, 227] width 379 height 24
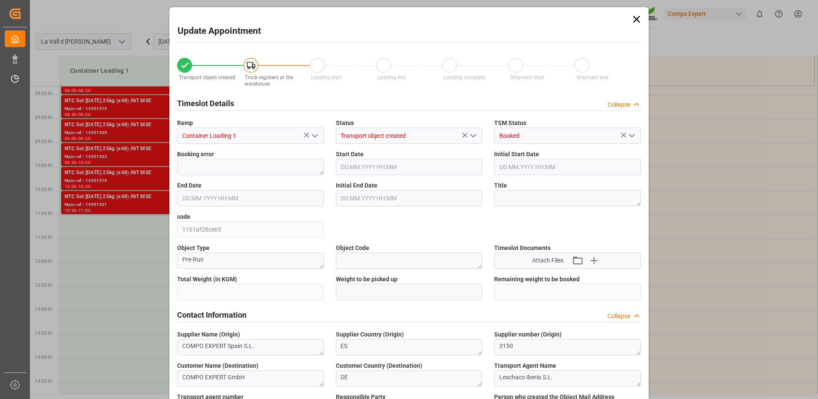
type input "24576"
type input "160"
type input "06.10.2025 11:00"
type input "06.10.2025 11:30"
type input "[DATE] 15:06"
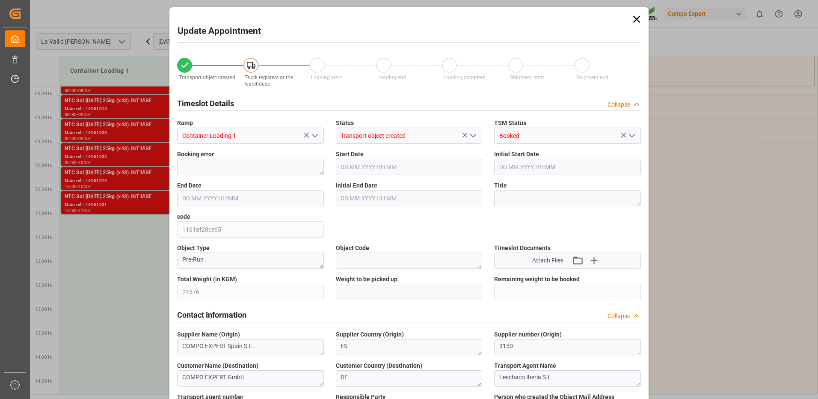
type input "10.09.2025 13:05"
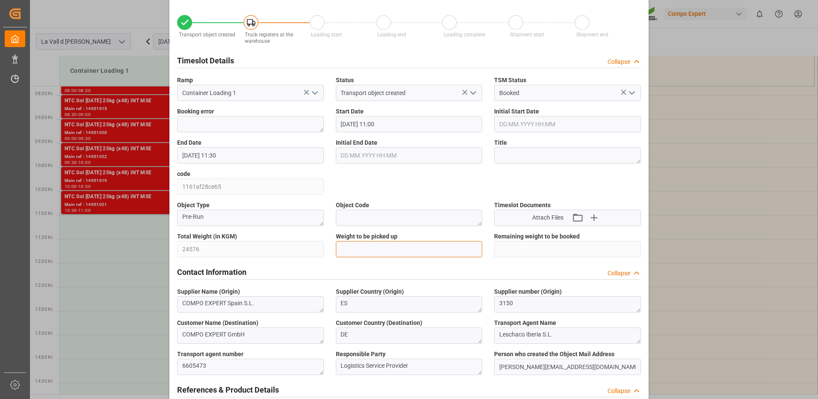
click at [372, 246] on input "text" at bounding box center [409, 249] width 147 height 16
type input "24576"
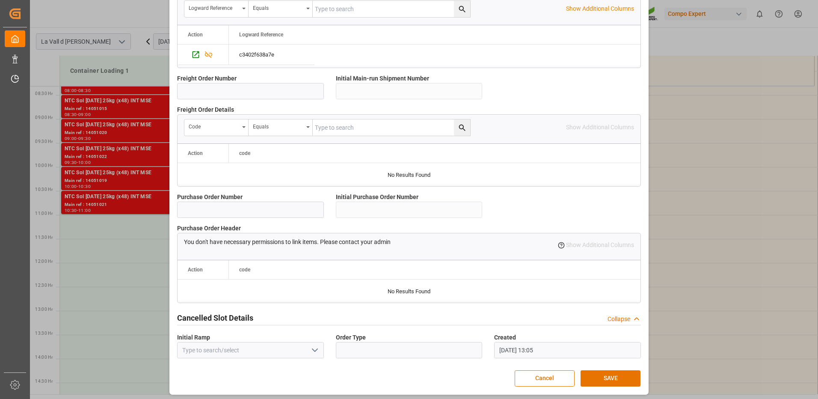
scroll to position [729, 0]
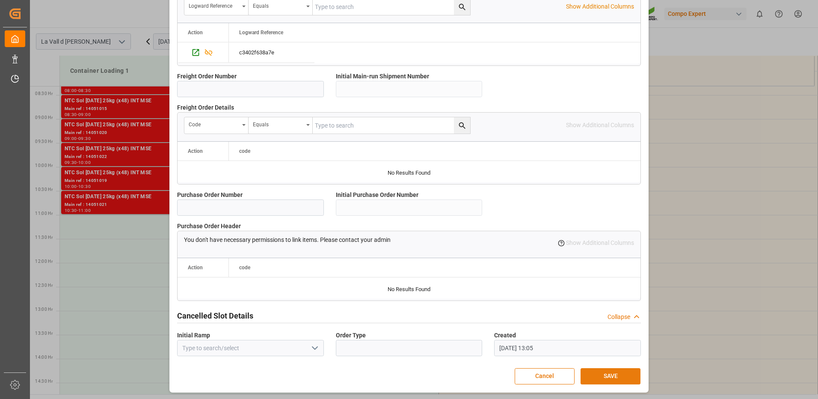
click at [605, 375] on button "SAVE" at bounding box center [610, 376] width 60 height 16
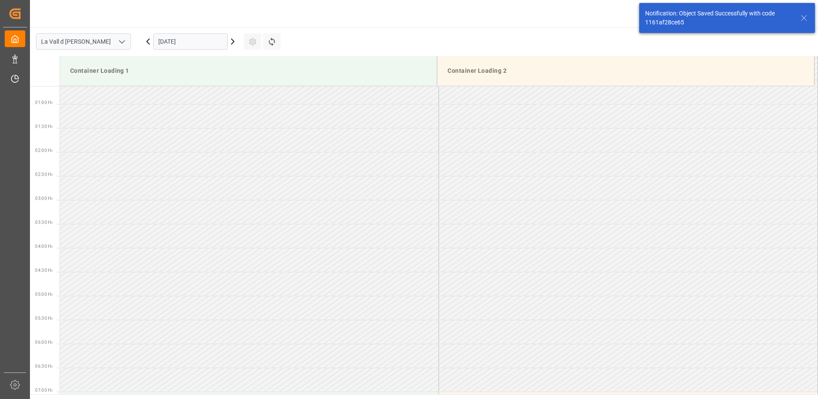
scroll to position [443, 0]
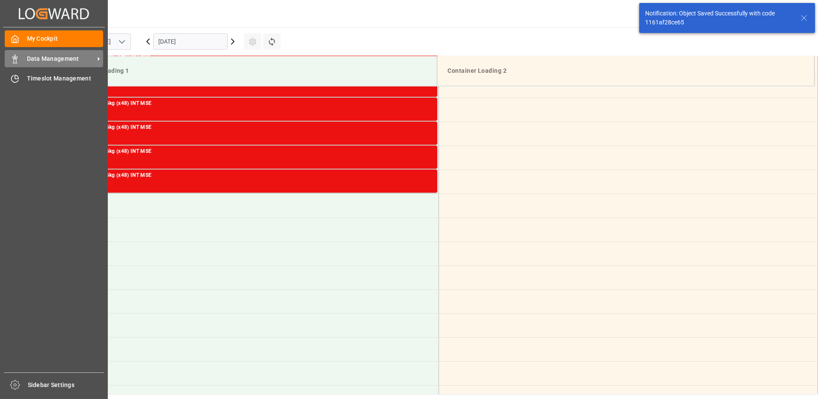
click at [44, 59] on span "Data Management" at bounding box center [61, 58] width 68 height 9
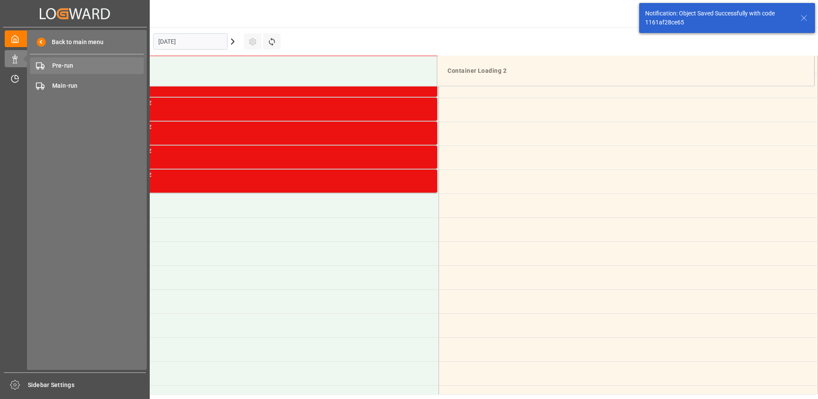
click at [65, 65] on span "Pre-run" at bounding box center [98, 65] width 92 height 9
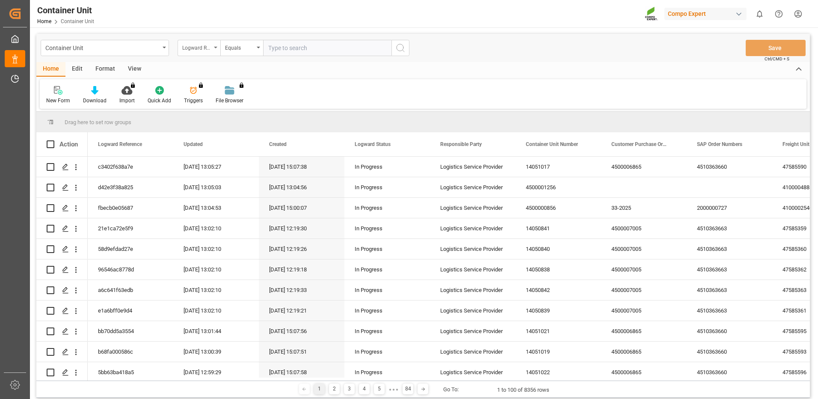
click at [203, 49] on div "Logward Reference" at bounding box center [196, 47] width 29 height 10
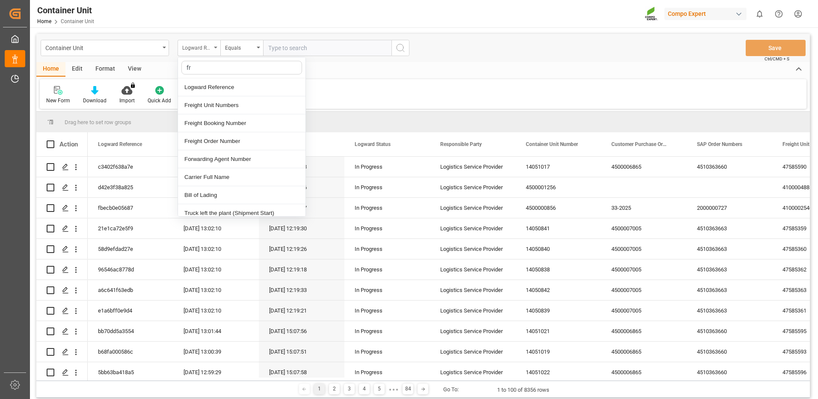
type input "fre"
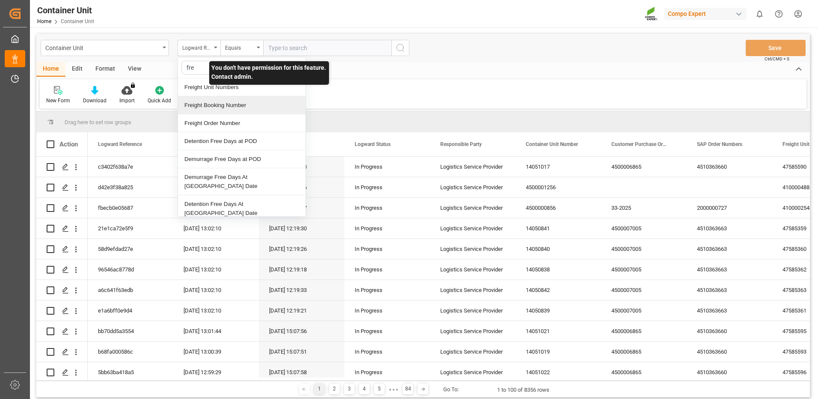
drag, startPoint x: 211, startPoint y: 104, endPoint x: 225, endPoint y: 92, distance: 18.5
click at [212, 104] on div "Freight Booking Number" at bounding box center [241, 105] width 127 height 18
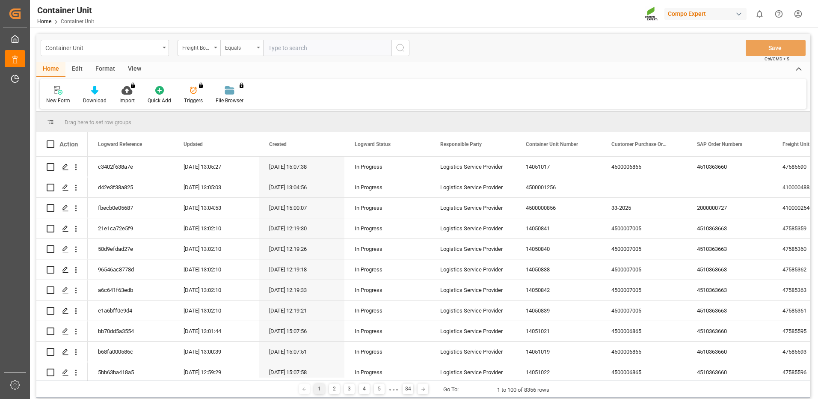
click at [251, 44] on div "Equals" at bounding box center [239, 47] width 29 height 10
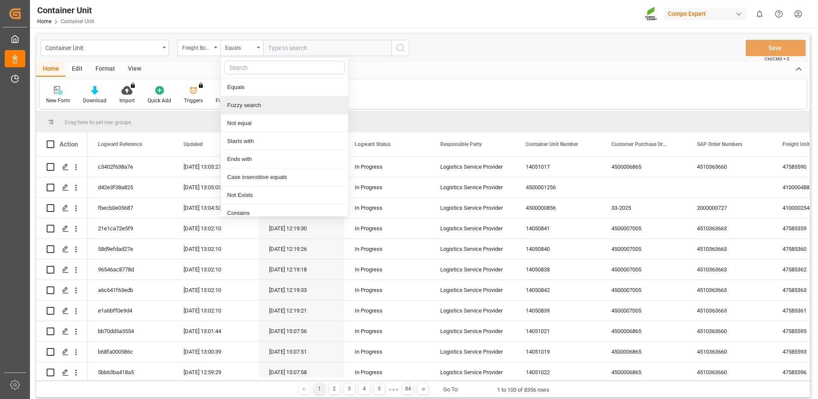
drag, startPoint x: 245, startPoint y: 109, endPoint x: 284, endPoint y: 65, distance: 58.5
click at [248, 106] on div "Fuzzy search" at bounding box center [284, 105] width 127 height 18
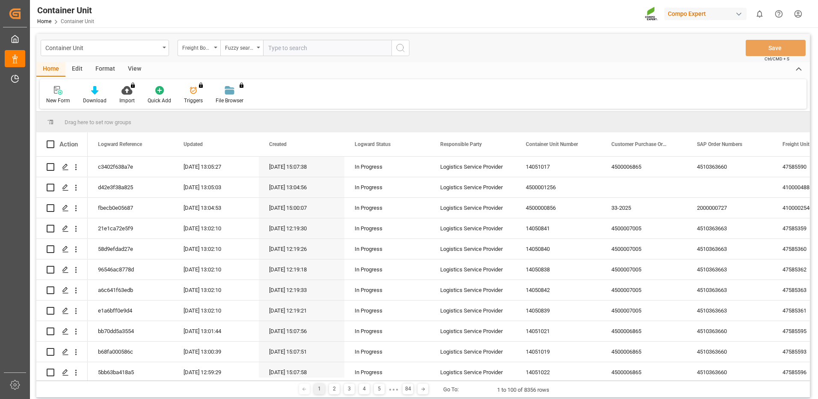
click at [298, 45] on input "text" at bounding box center [327, 48] width 128 height 16
paste input "14050957"
type input "14050957"
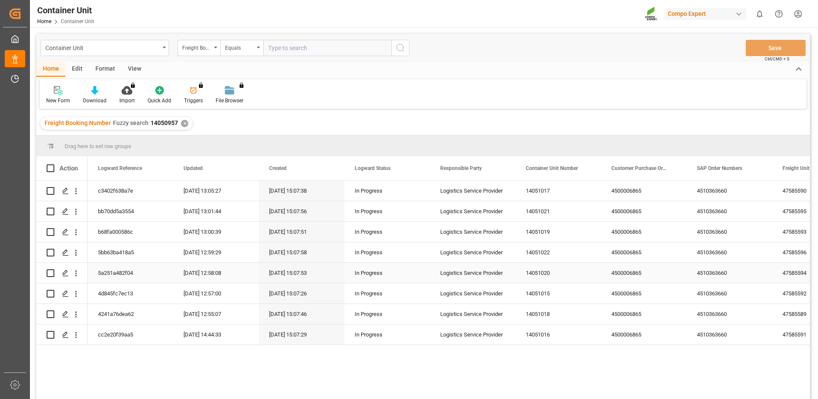
scroll to position [86, 0]
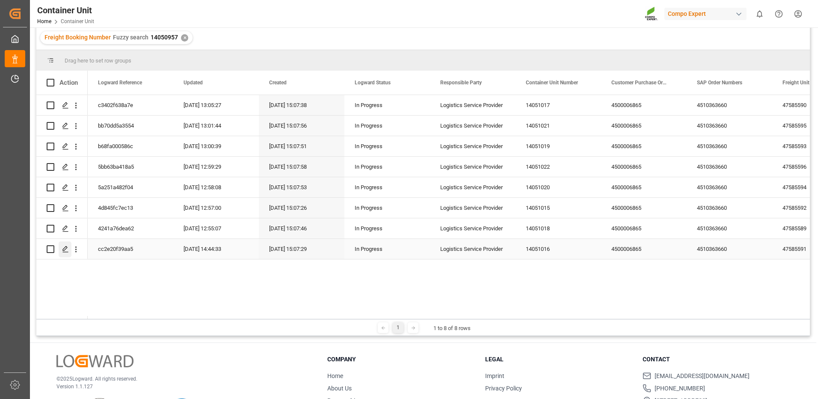
click at [65, 249] on icon "Press SPACE to select this row." at bounding box center [65, 248] width 7 height 7
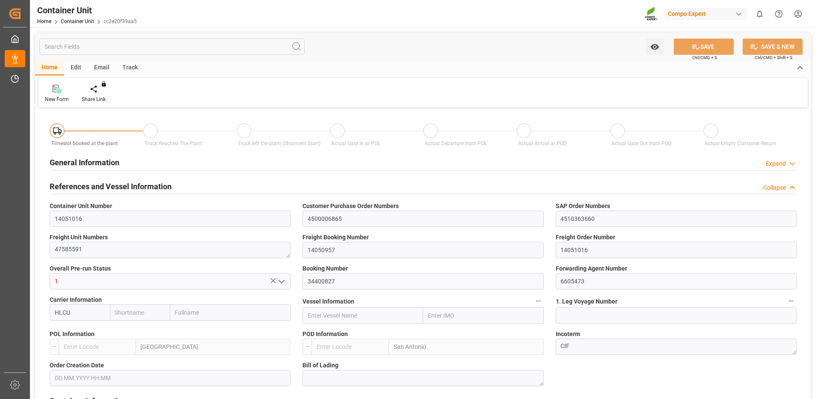
type input "HLCU"
type input "ESVLC"
type input "CLSAI"
type input "7"
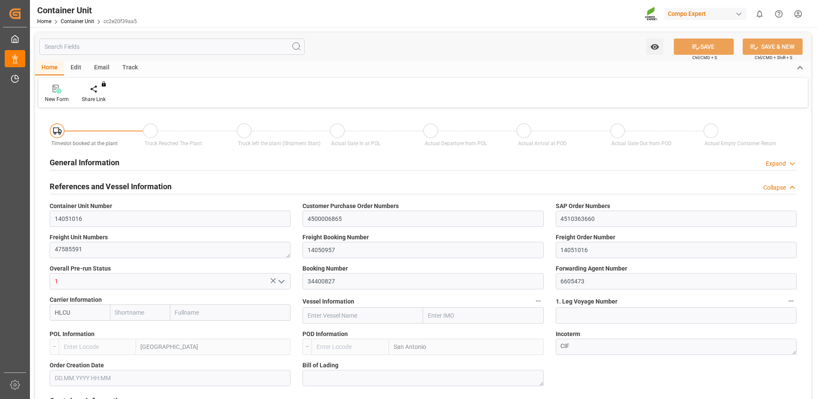
type input "0"
type input "8"
type input "0"
type input "160"
type input "24576"
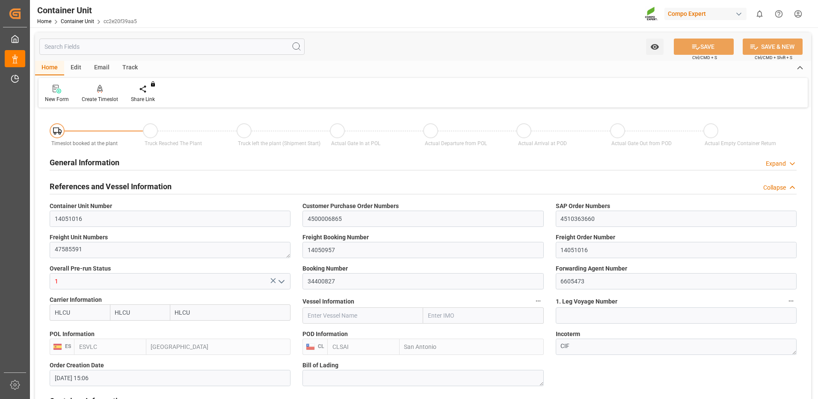
type input "[DATE] 15:06"
type input "04.09.2025"
click at [109, 100] on div "Create Timeslot" at bounding box center [100, 99] width 36 height 8
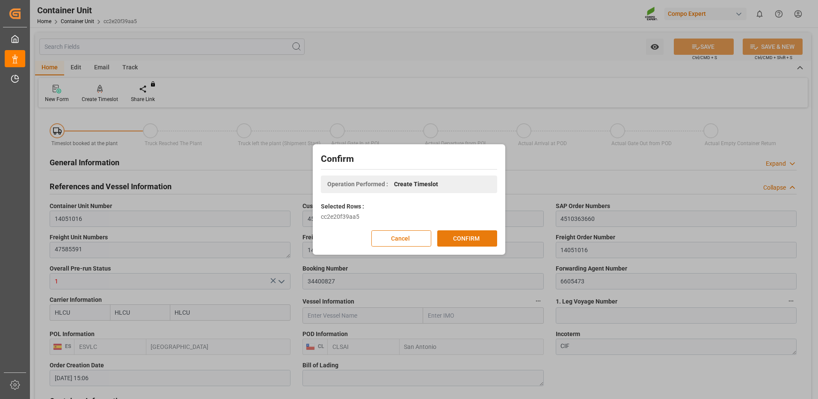
click at [471, 240] on button "CONFIRM" at bounding box center [467, 238] width 60 height 16
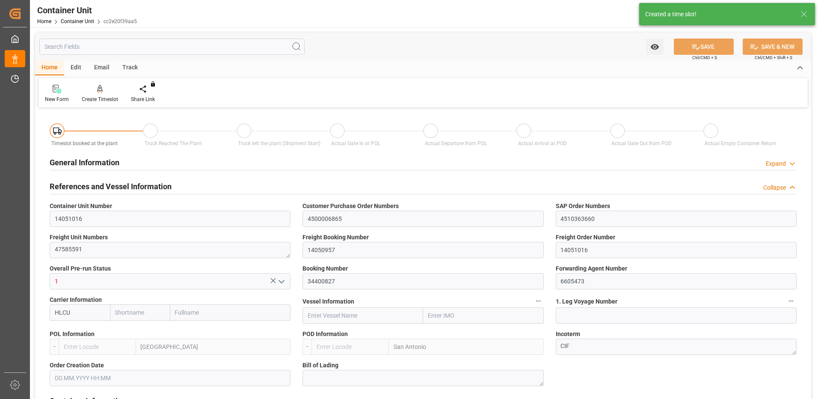
type input "HLCU"
type input "ESVLC"
type input "CLSAI"
type input "7"
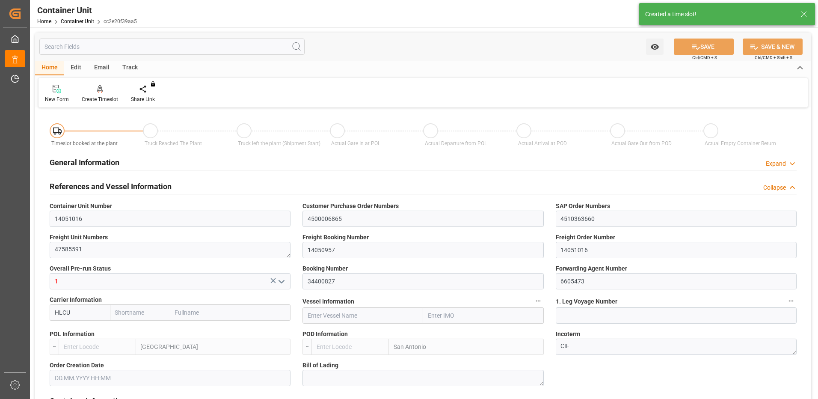
type input "0"
type input "8"
type input "0"
type input "160"
type input "24576"
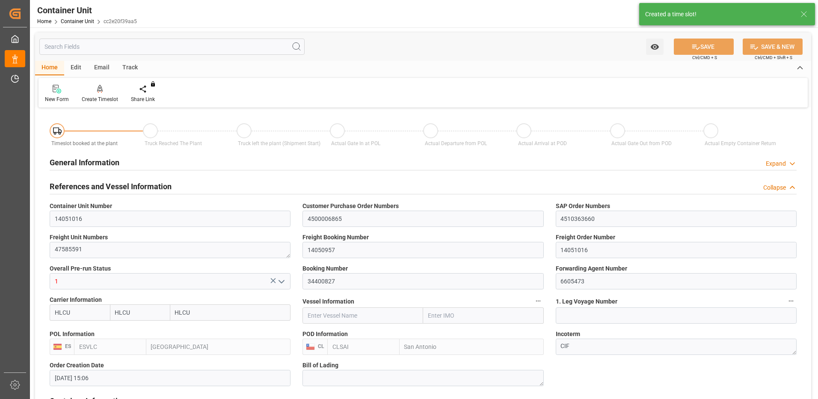
type input "[DATE] 15:06"
type input "04.09.2025"
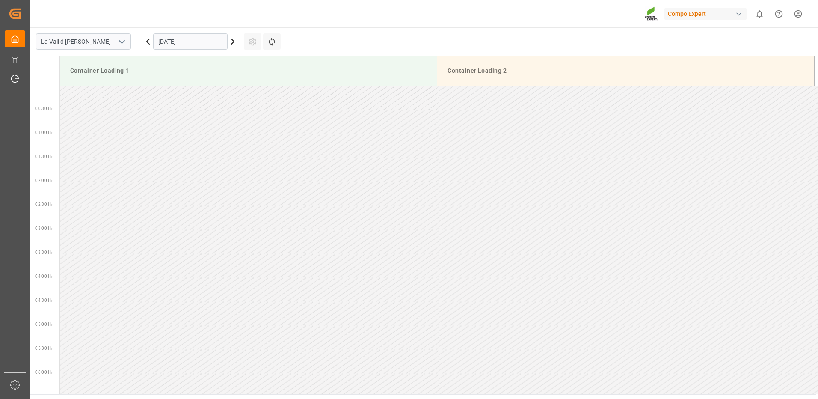
scroll to position [569, 0]
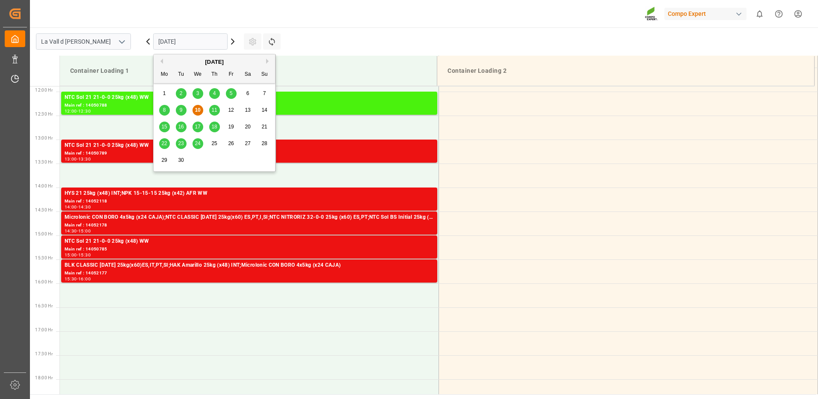
click at [185, 42] on input "[DATE]" at bounding box center [190, 41] width 74 height 16
click at [266, 61] on button "Next Month" at bounding box center [268, 61] width 5 height 5
click at [167, 109] on div "6" at bounding box center [164, 110] width 11 height 10
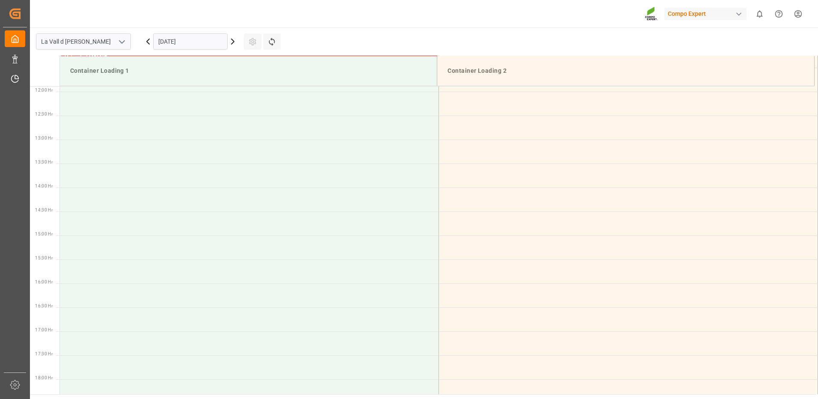
scroll to position [441, 0]
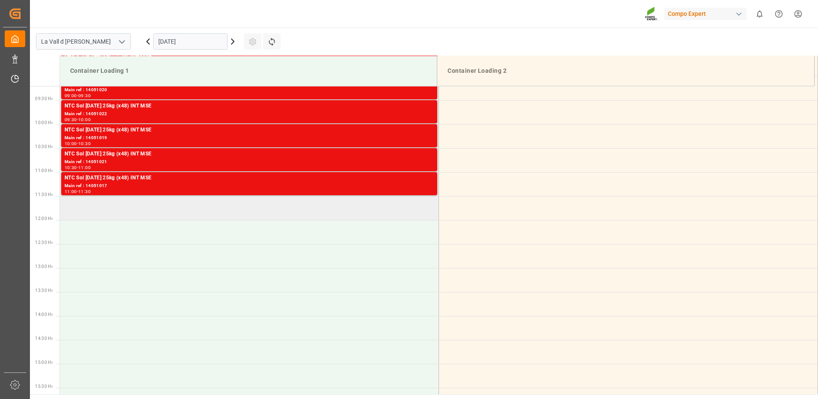
click at [176, 207] on td at bounding box center [249, 208] width 379 height 24
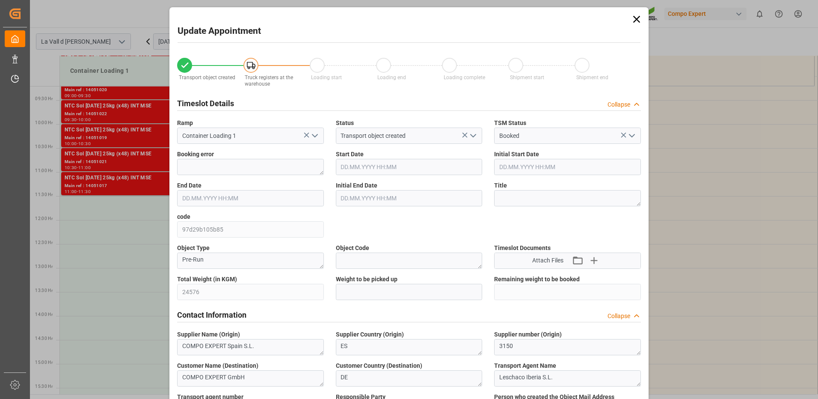
type input "[DATE] 11:30"
type input "[DATE] 12:00"
type input "[DATE] 15:06"
type input "[DATE] 13:05"
click at [395, 289] on input "text" at bounding box center [409, 292] width 147 height 16
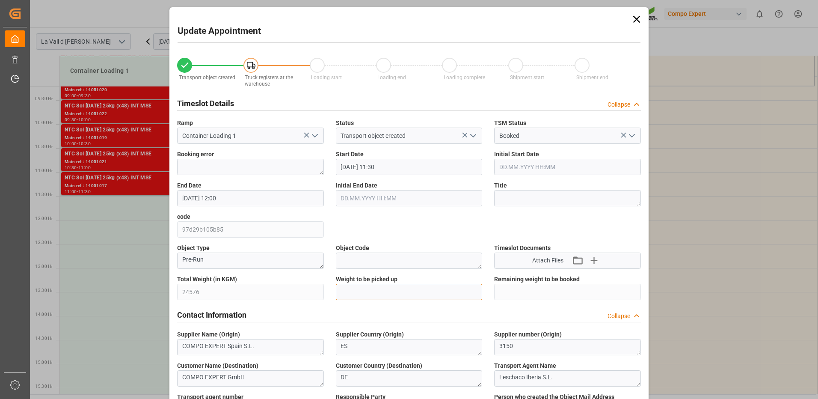
type input "24576"
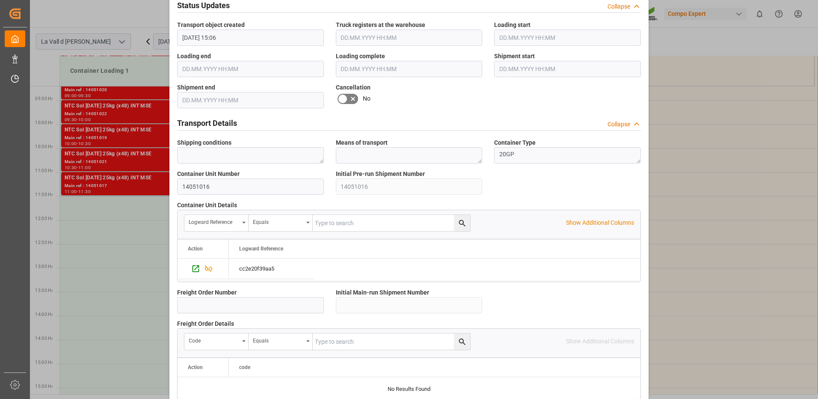
scroll to position [729, 0]
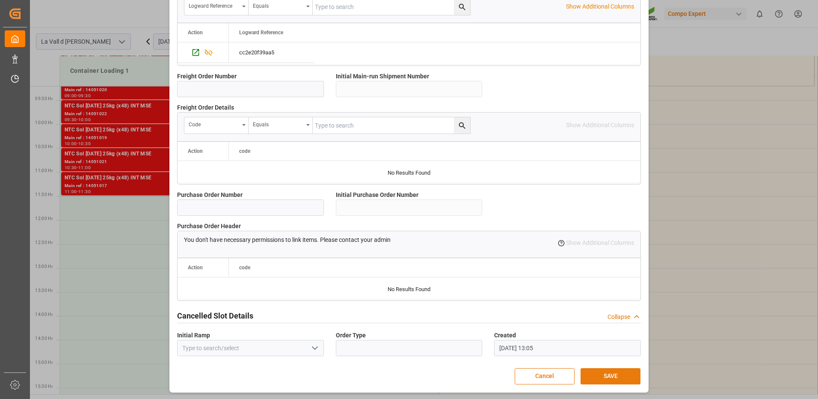
click at [598, 375] on button "SAVE" at bounding box center [610, 376] width 60 height 16
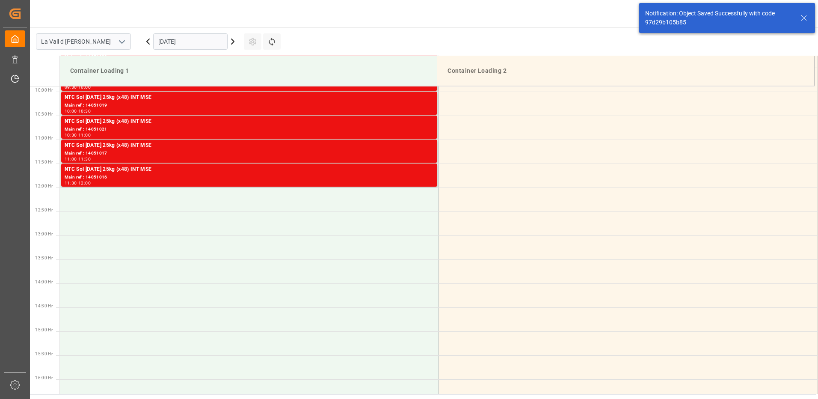
scroll to position [302, 0]
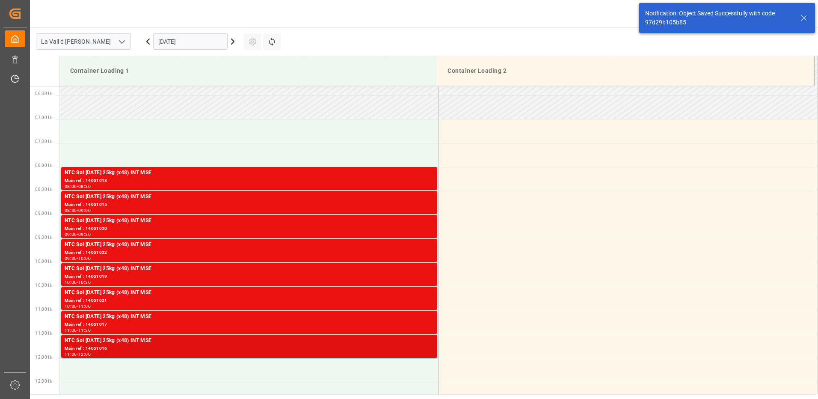
click at [213, 349] on div "Main ref : 14051016" at bounding box center [249, 348] width 369 height 7
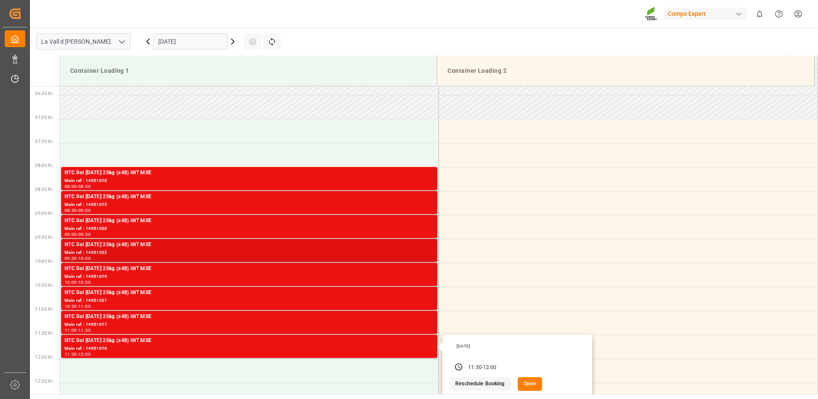
scroll to position [217, 0]
